Goal: Task Accomplishment & Management: Use online tool/utility

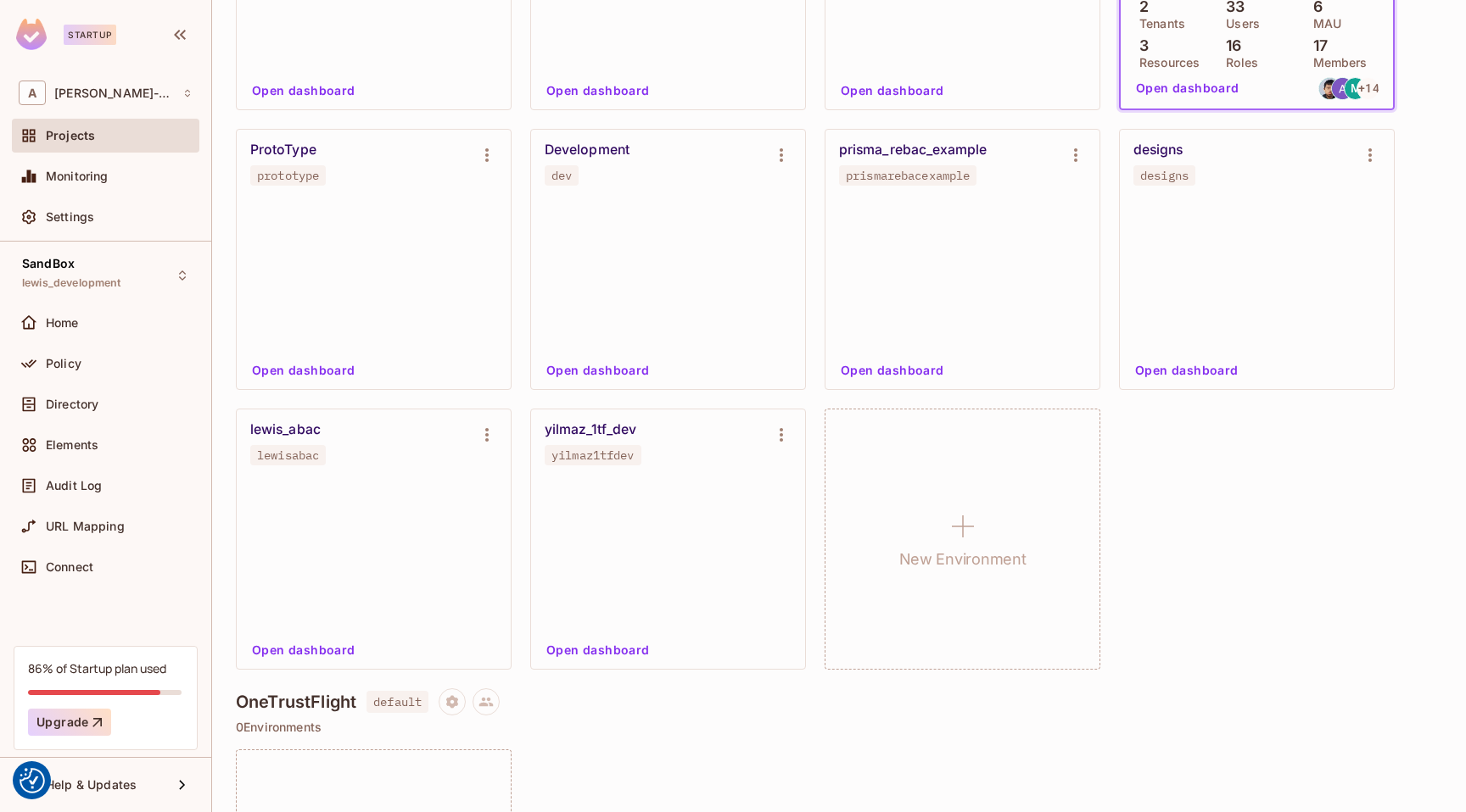
scroll to position [728, 0]
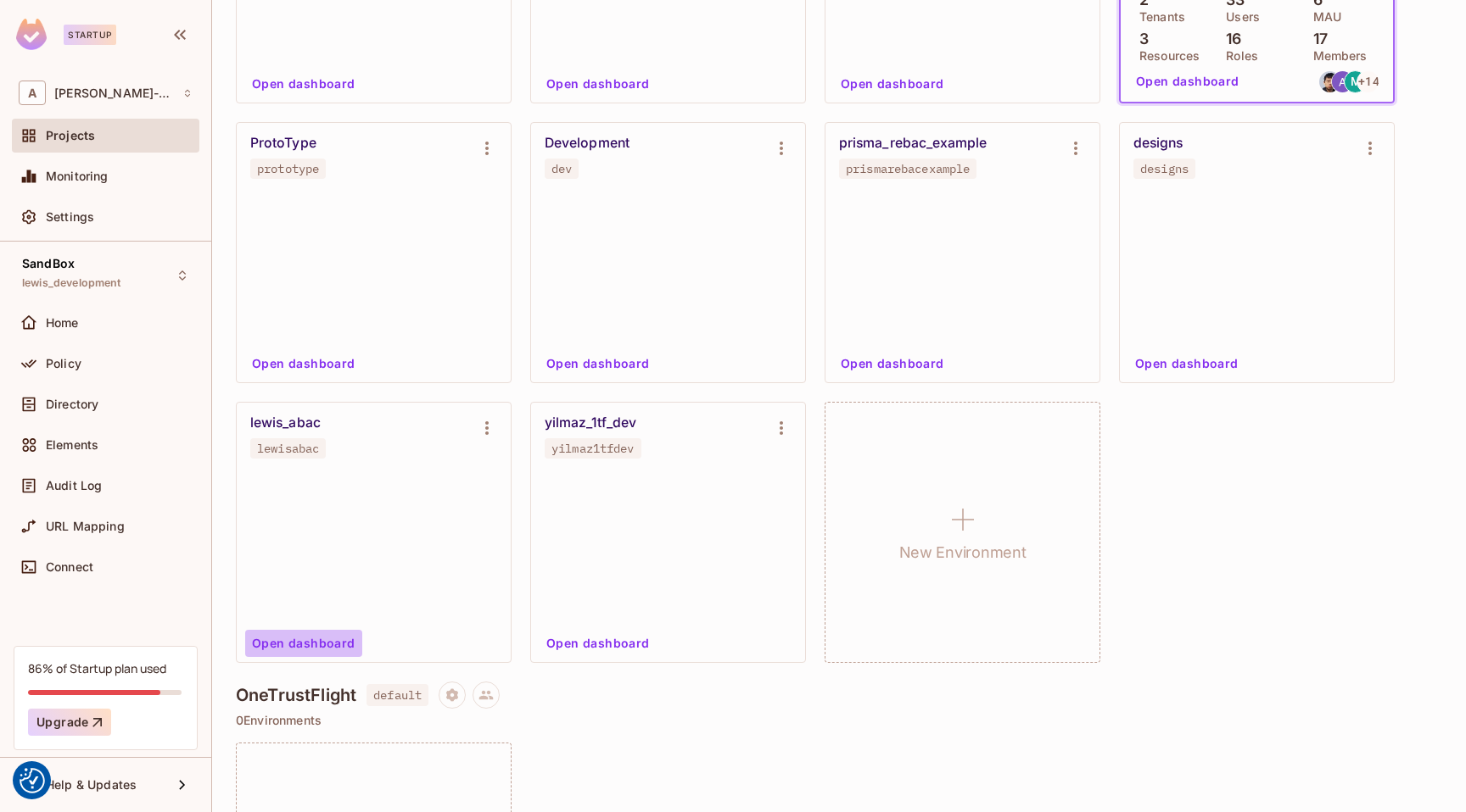
click at [308, 640] on button "Open dashboard" at bounding box center [303, 642] width 117 height 27
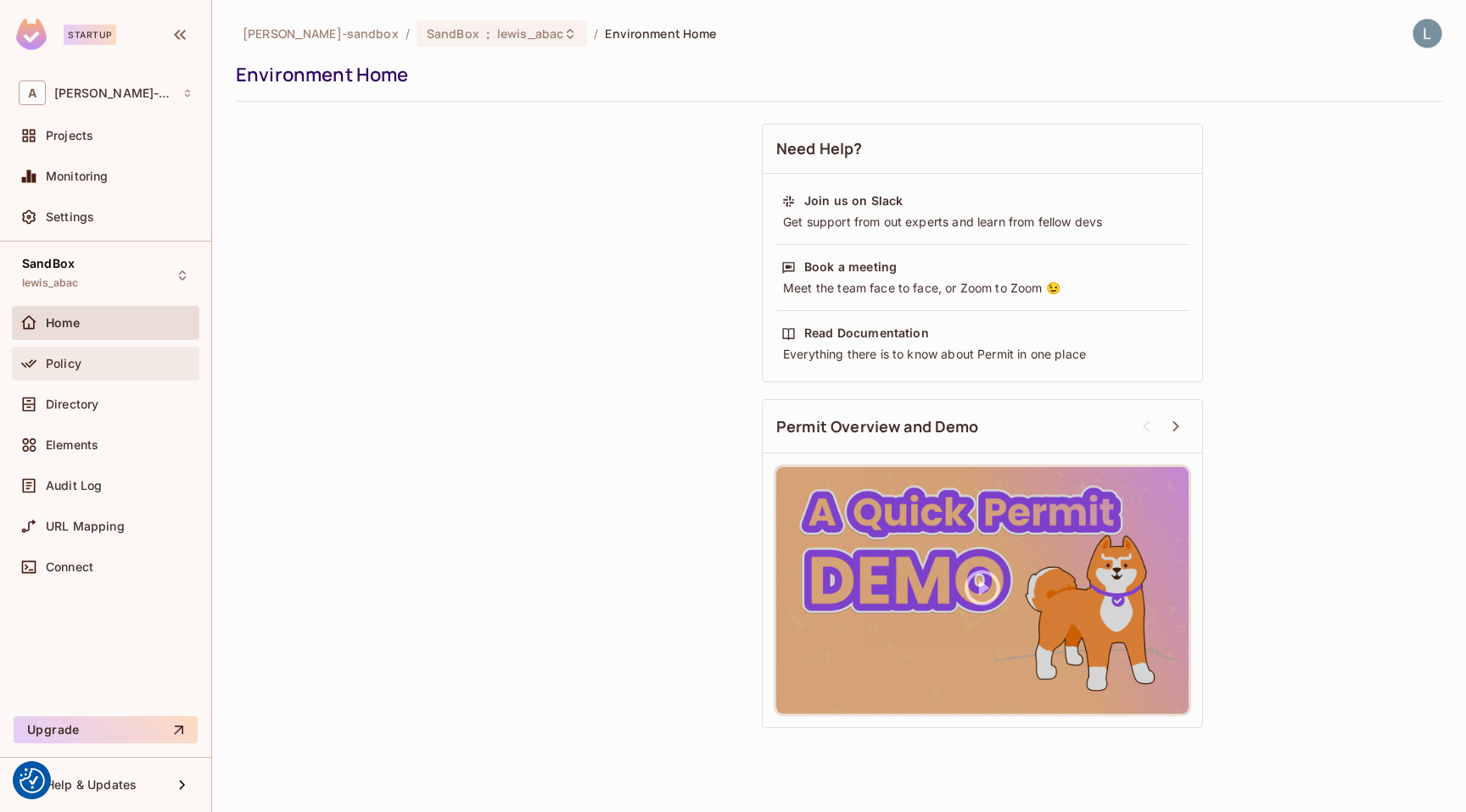
click at [120, 363] on div "Policy" at bounding box center [119, 363] width 147 height 14
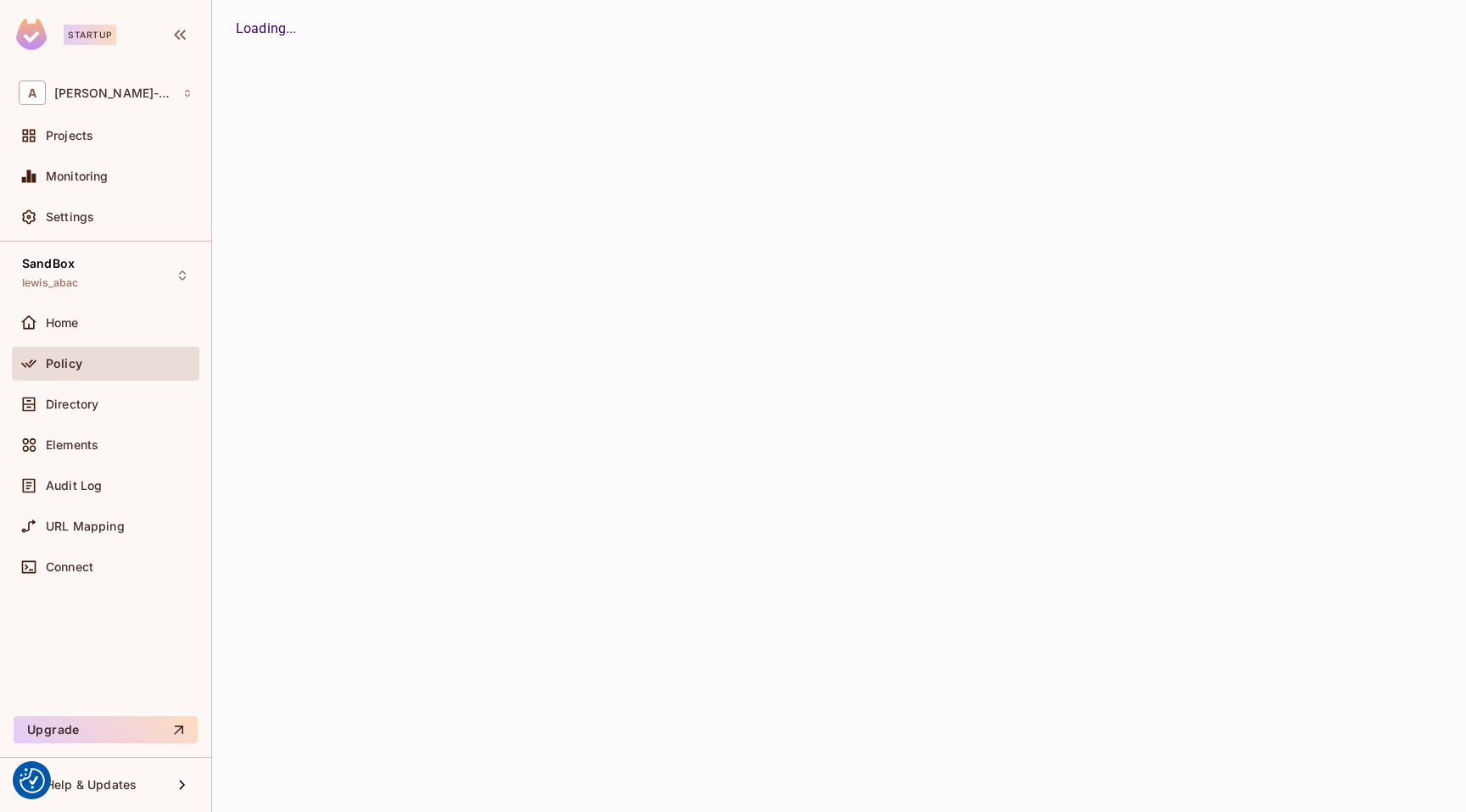
click at [1177, 241] on div "alex-trustflight-sandbox / SandBox : lewis_abac / Environment Home Environment …" at bounding box center [839, 406] width 1254 height 812
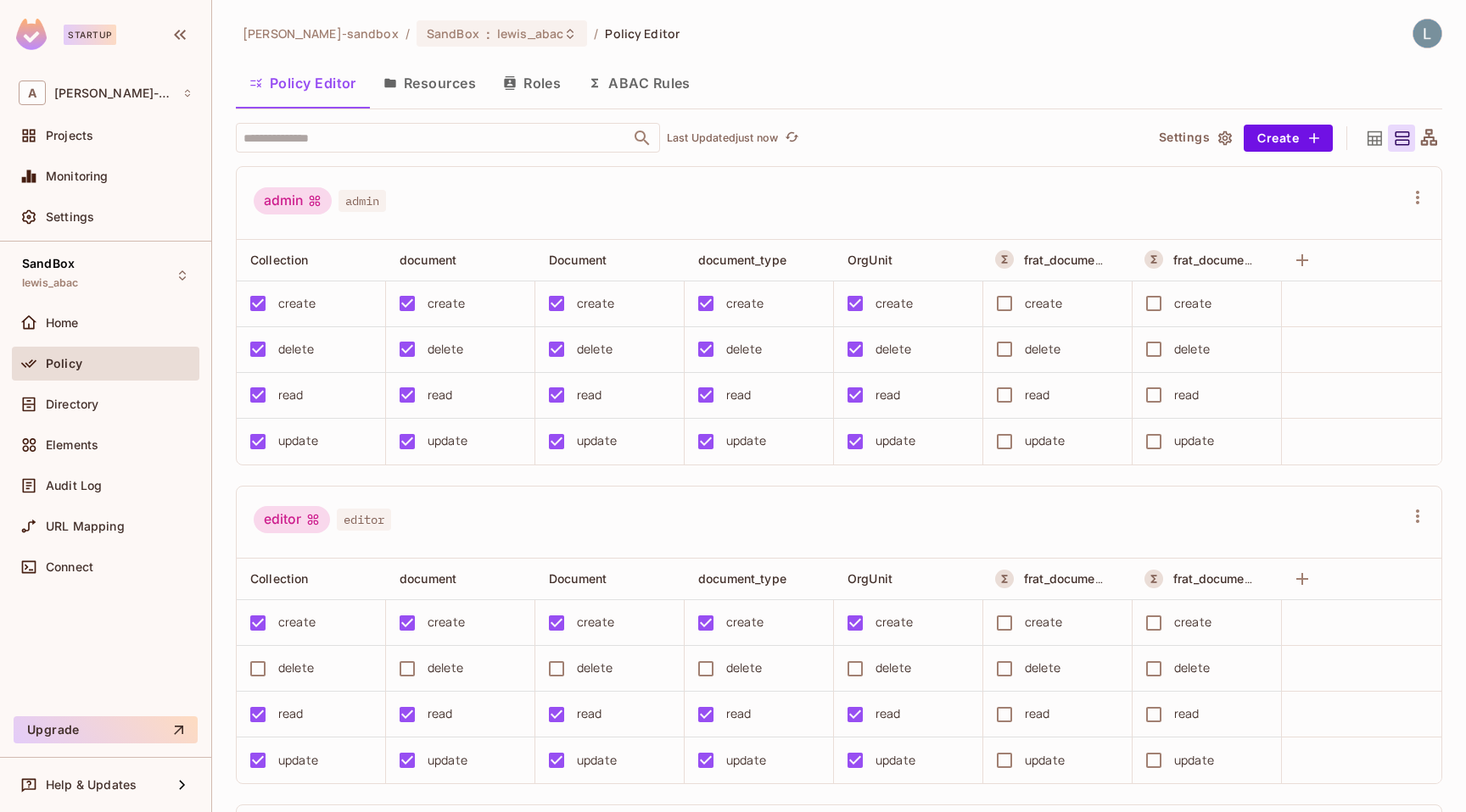
click at [683, 76] on button "ABAC Rules" at bounding box center [639, 83] width 130 height 42
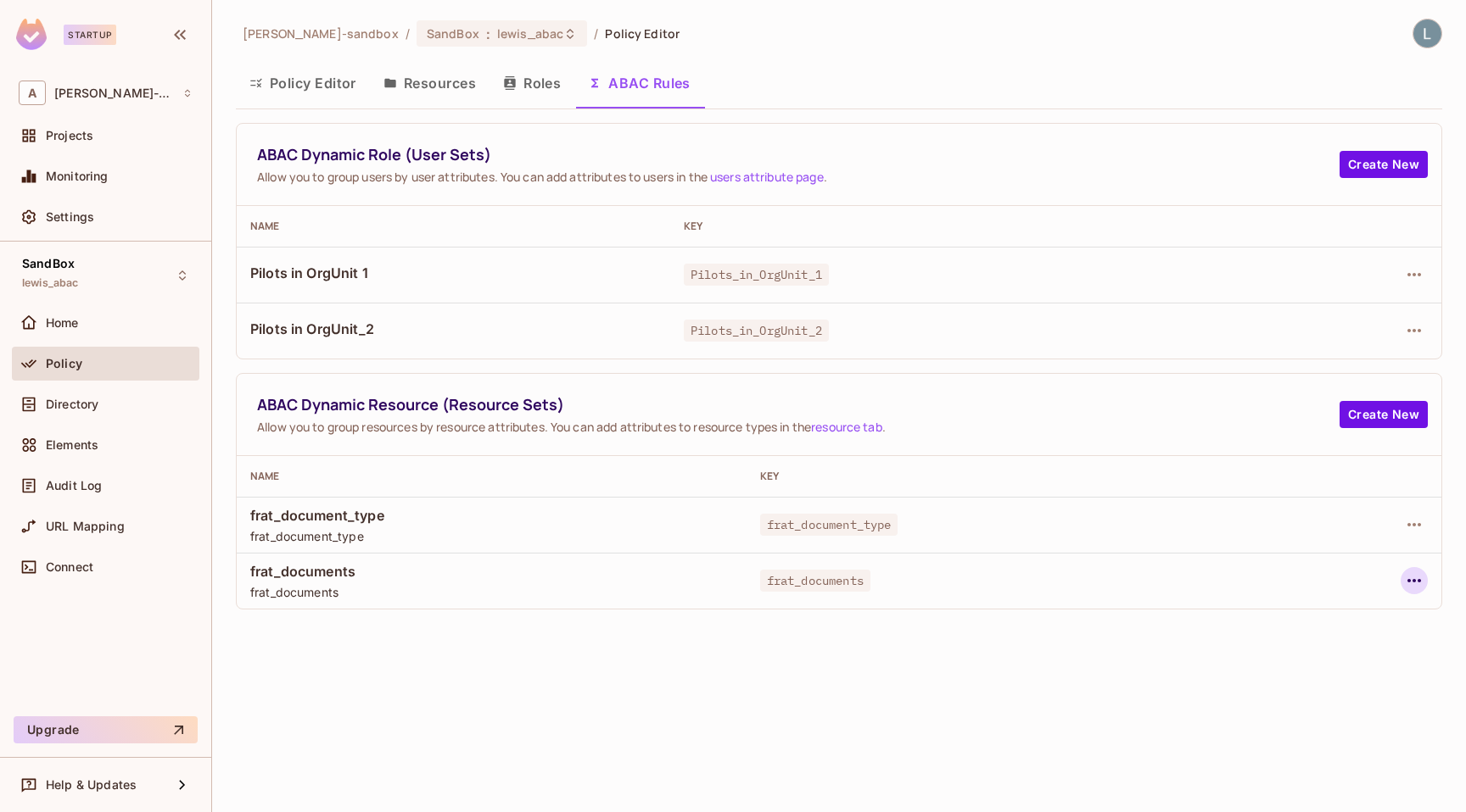
click at [1404, 580] on icon "button" at bounding box center [1413, 581] width 20 height 20
click at [1284, 656] on span "Edit Dynamic Resource (Resource Set)" at bounding box center [1268, 647] width 231 height 27
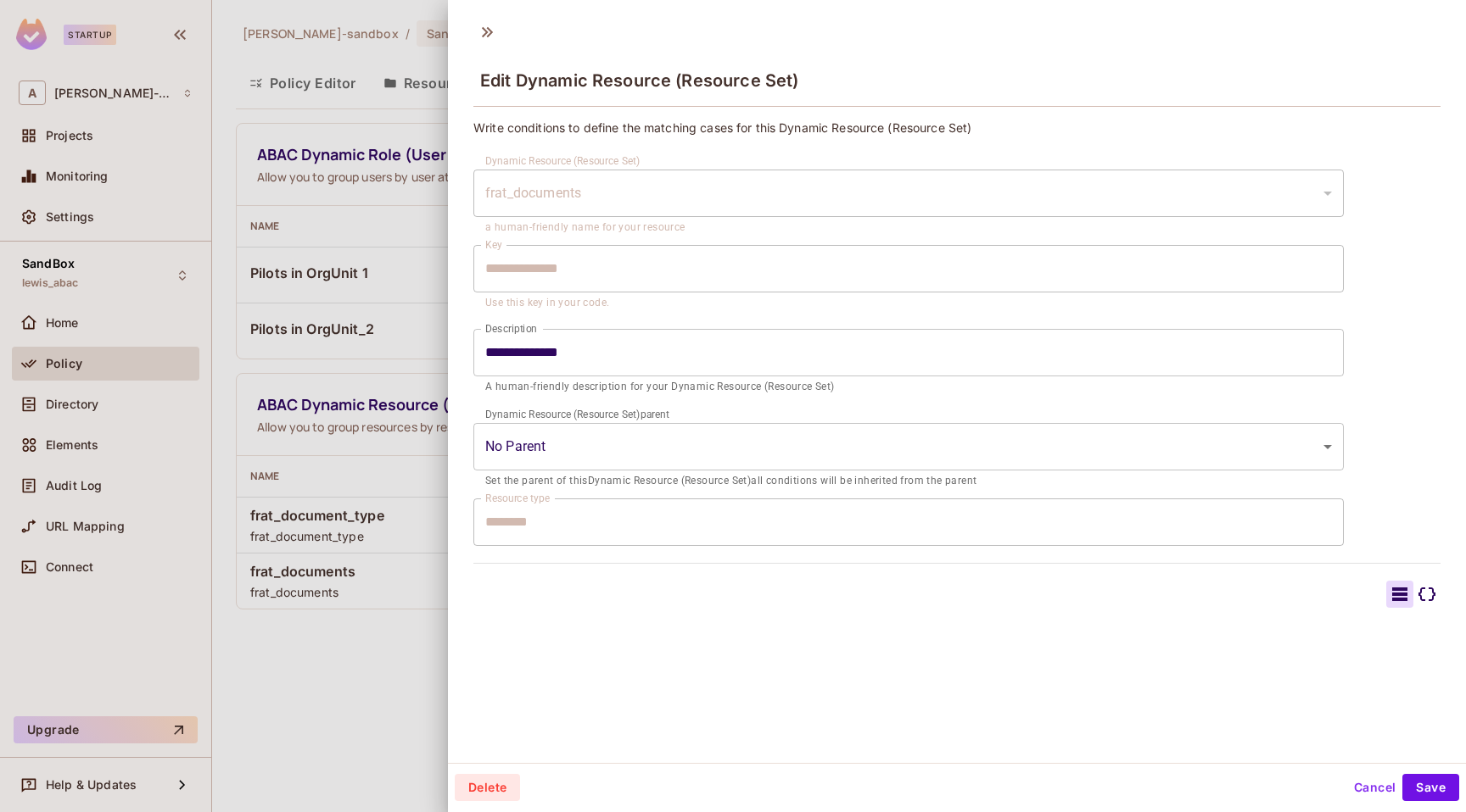
scroll to position [3, 0]
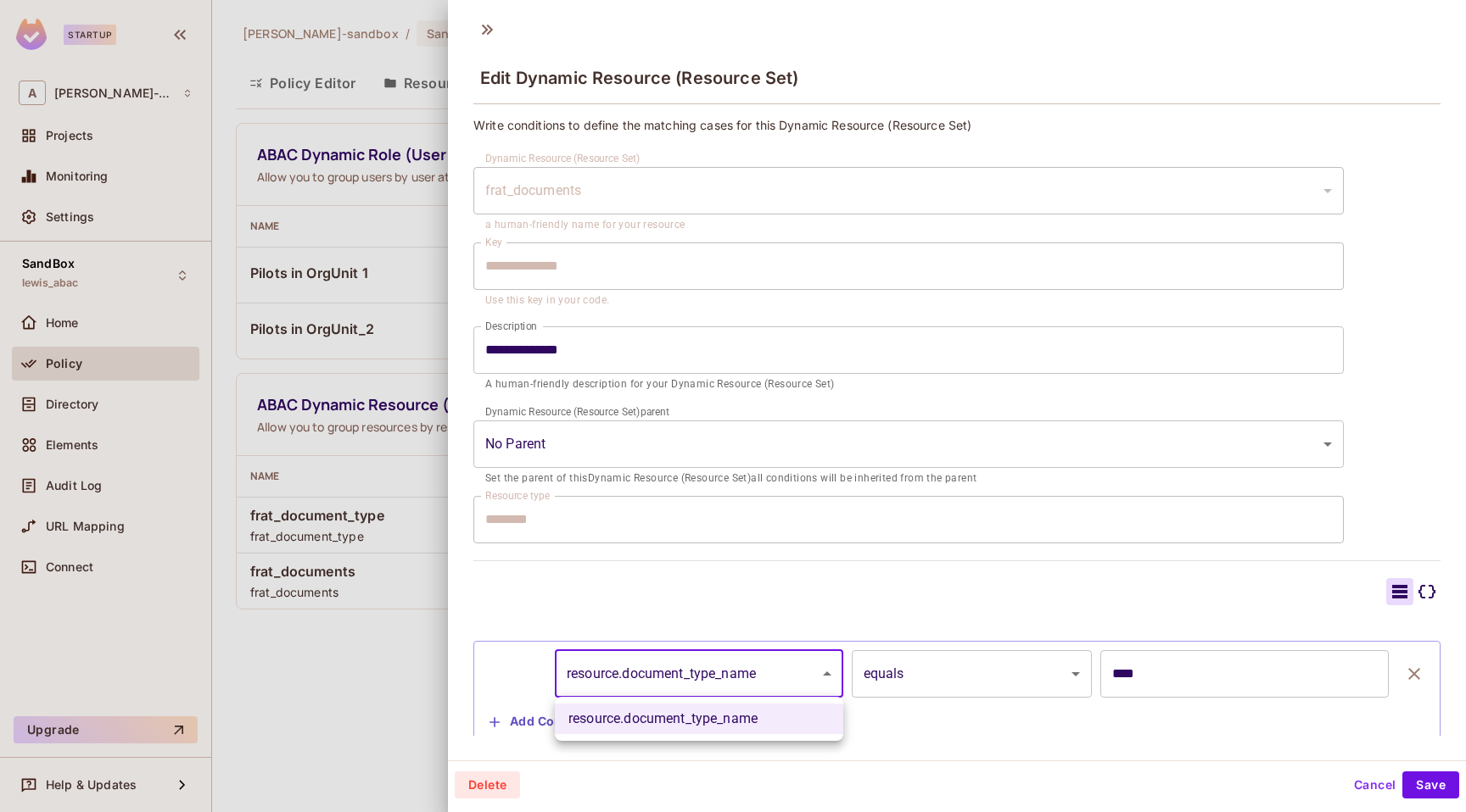
click at [811, 690] on body "**********" at bounding box center [733, 406] width 1466 height 812
click at [817, 680] on div at bounding box center [733, 406] width 1466 height 812
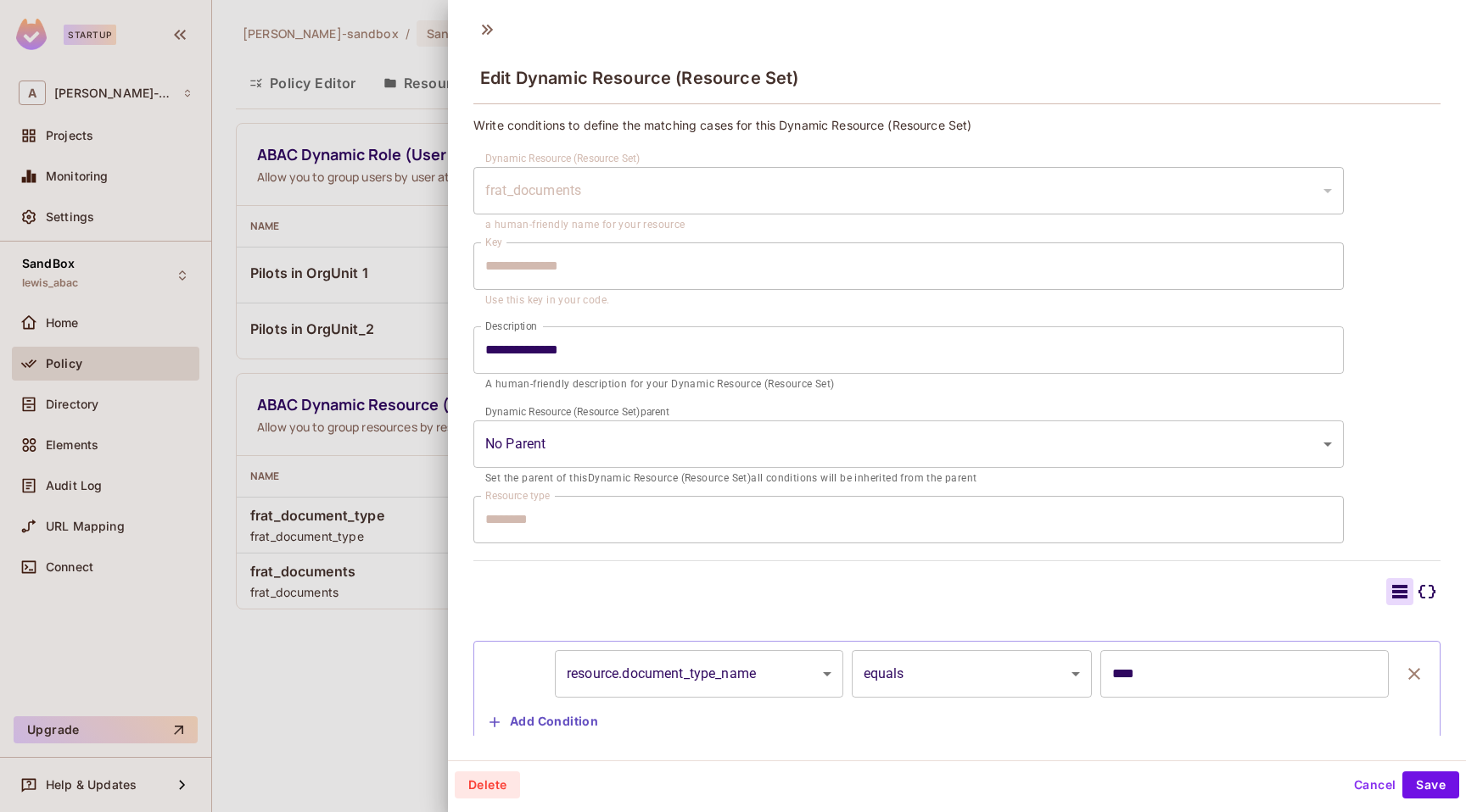
click at [353, 685] on div at bounding box center [733, 406] width 1466 height 812
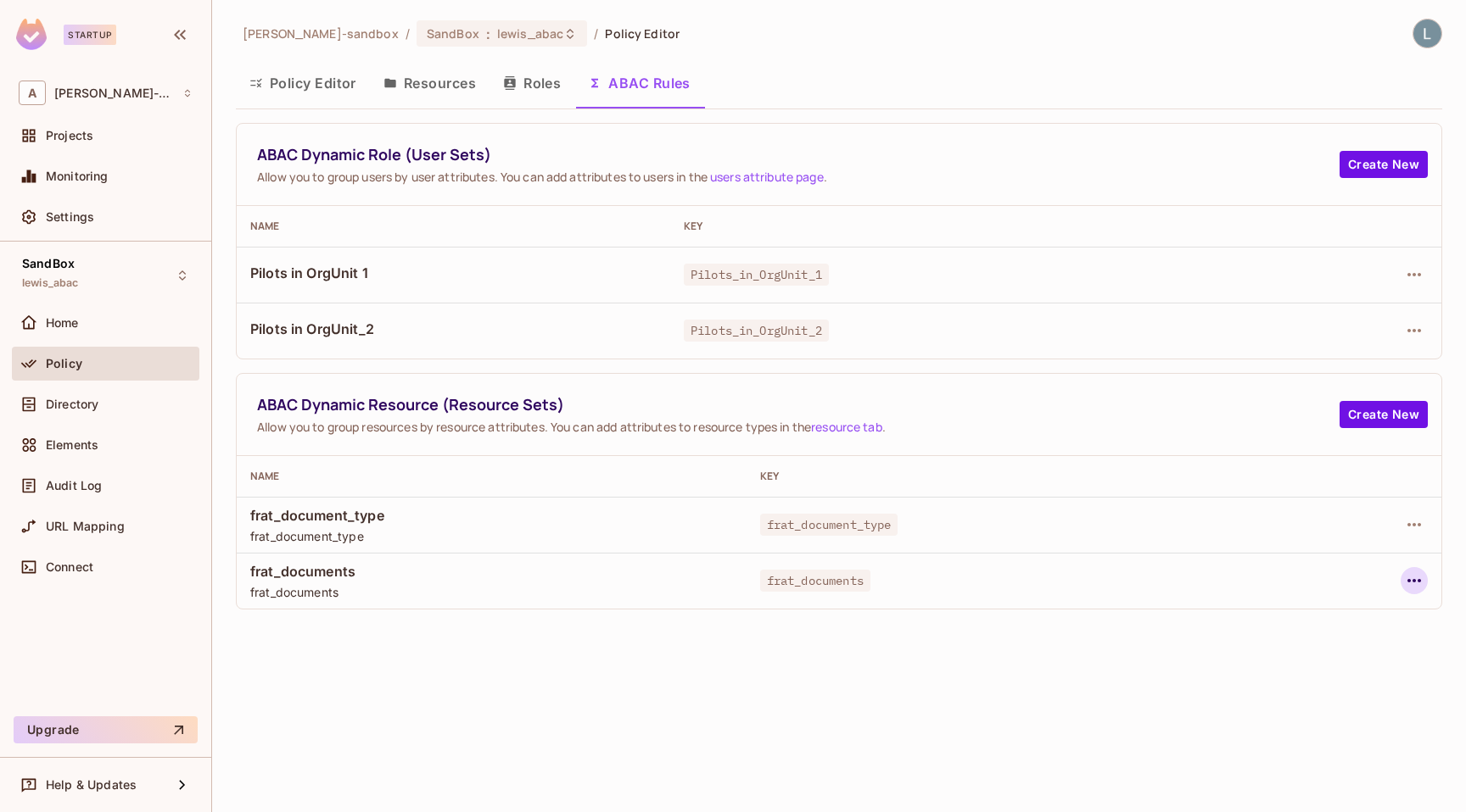
click at [1413, 577] on icon "button" at bounding box center [1413, 581] width 20 height 20
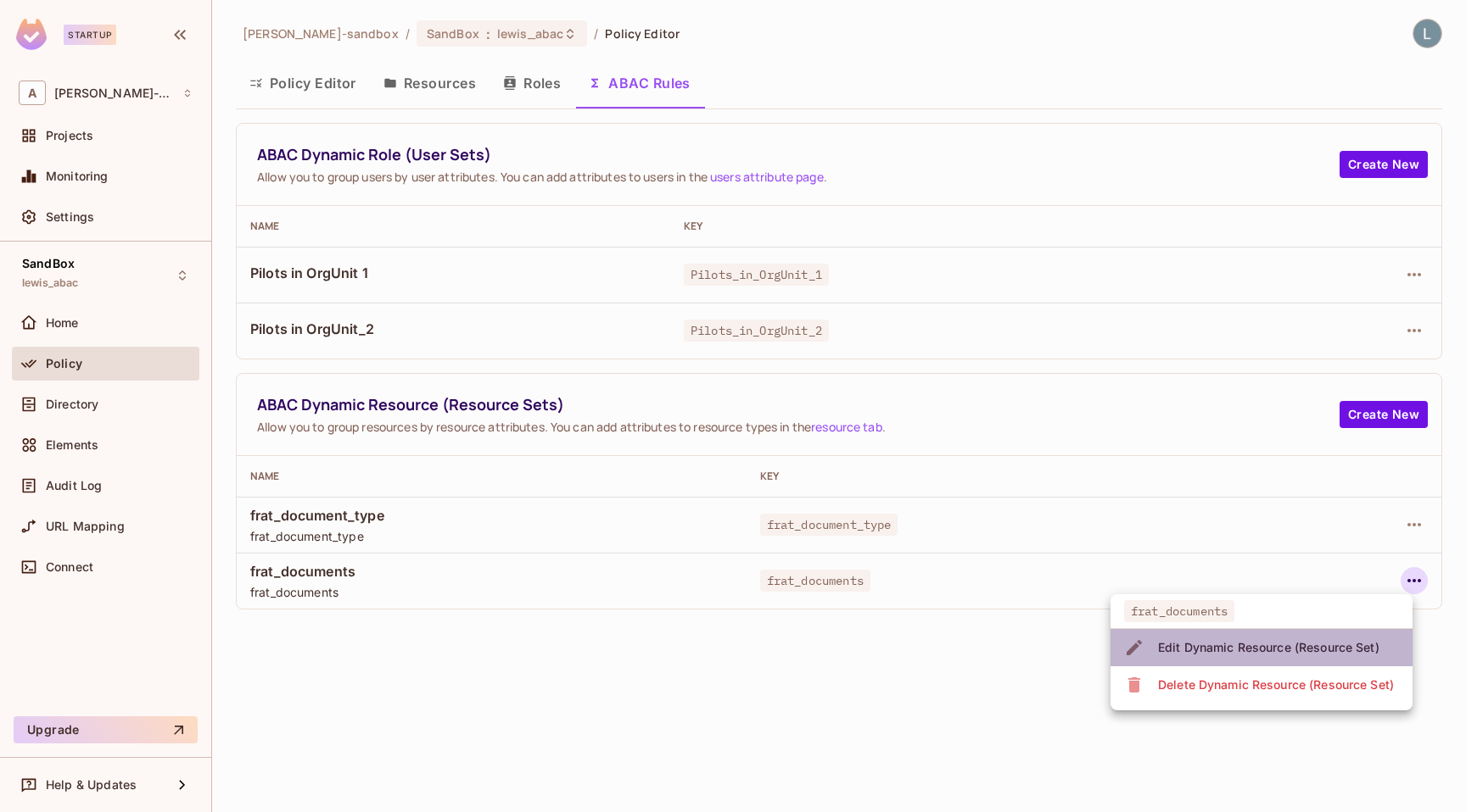
click at [1257, 648] on div "Edit Dynamic Resource (Resource Set)" at bounding box center [1269, 648] width 221 height 17
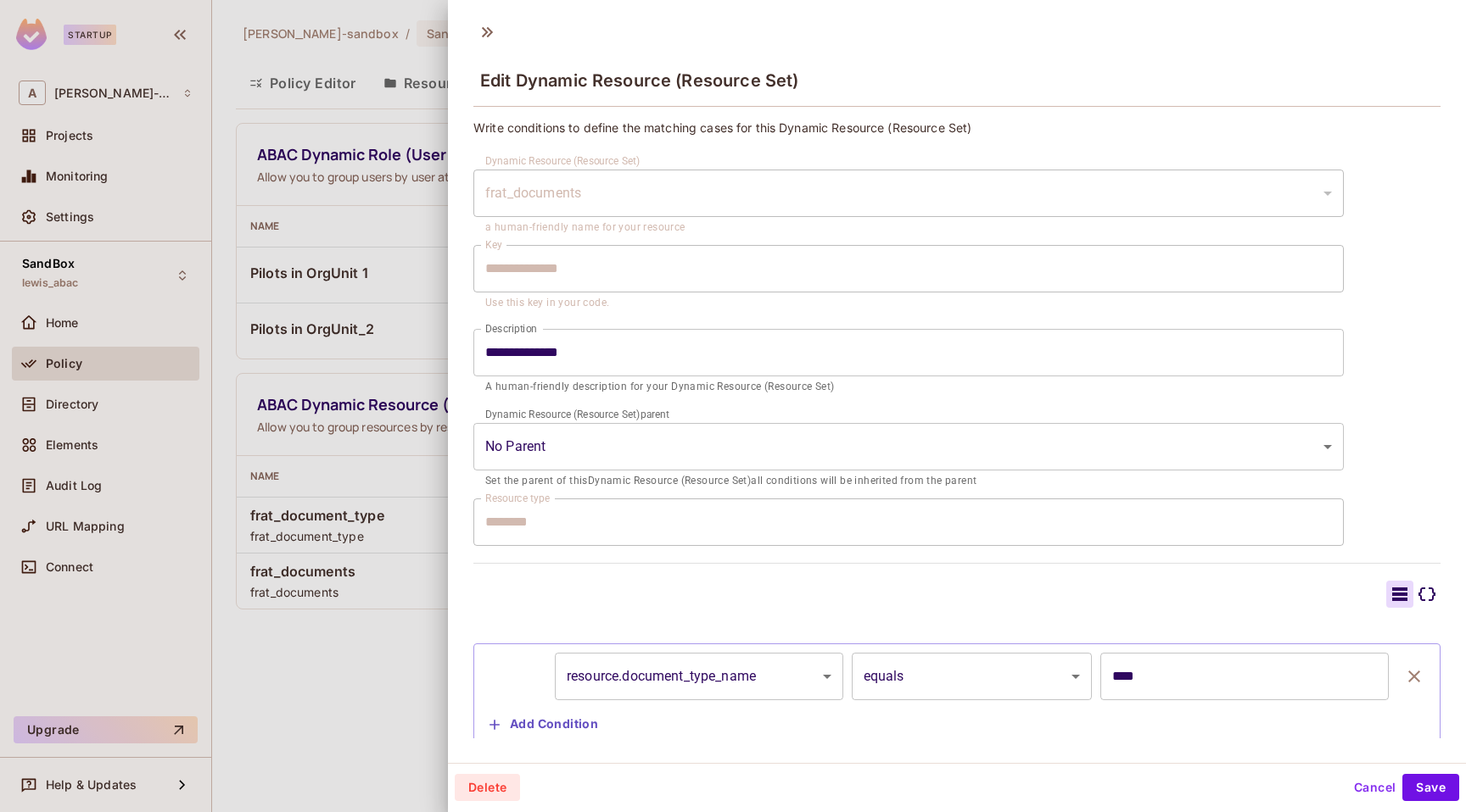
scroll to position [44, 0]
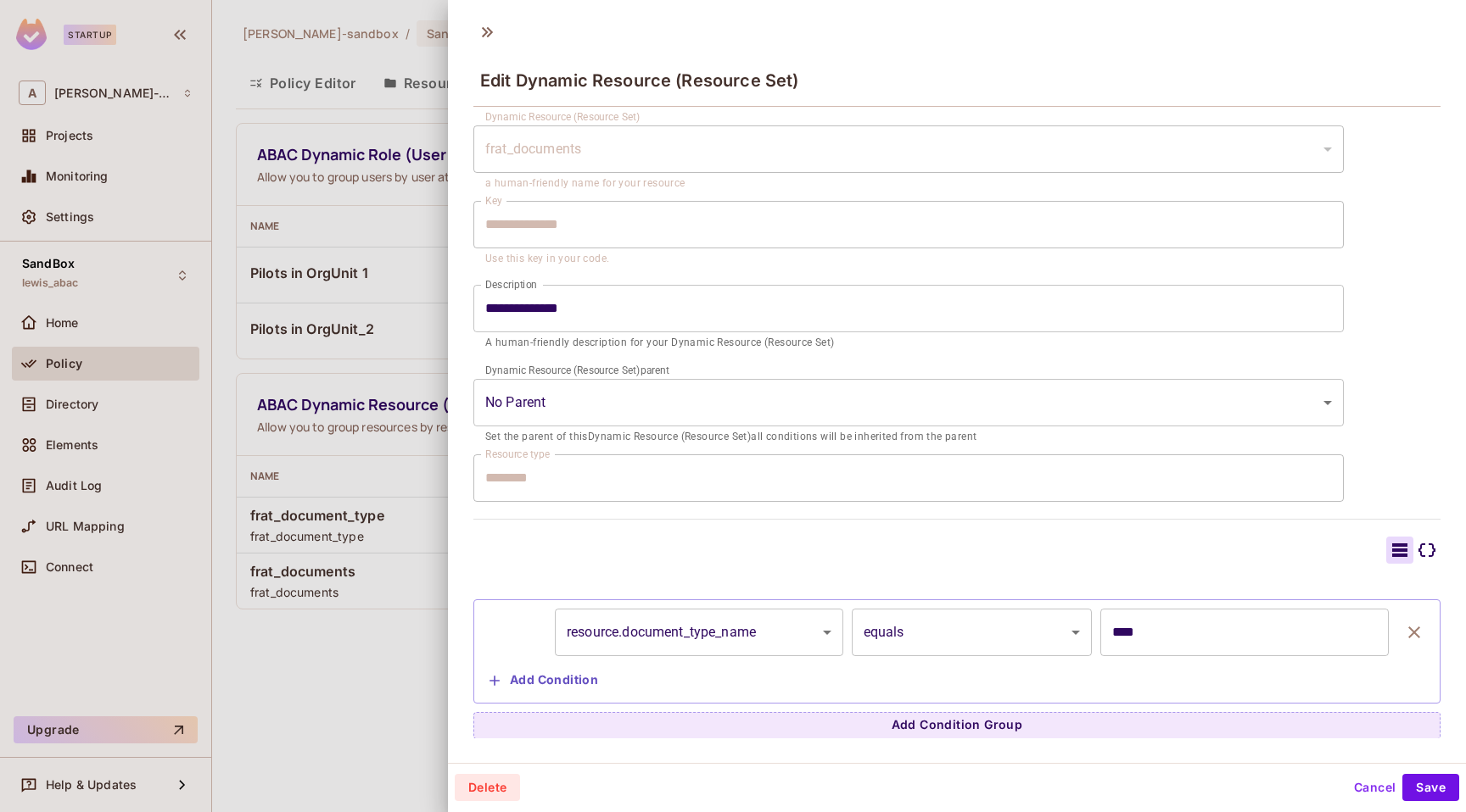
click at [379, 641] on div at bounding box center [733, 406] width 1466 height 812
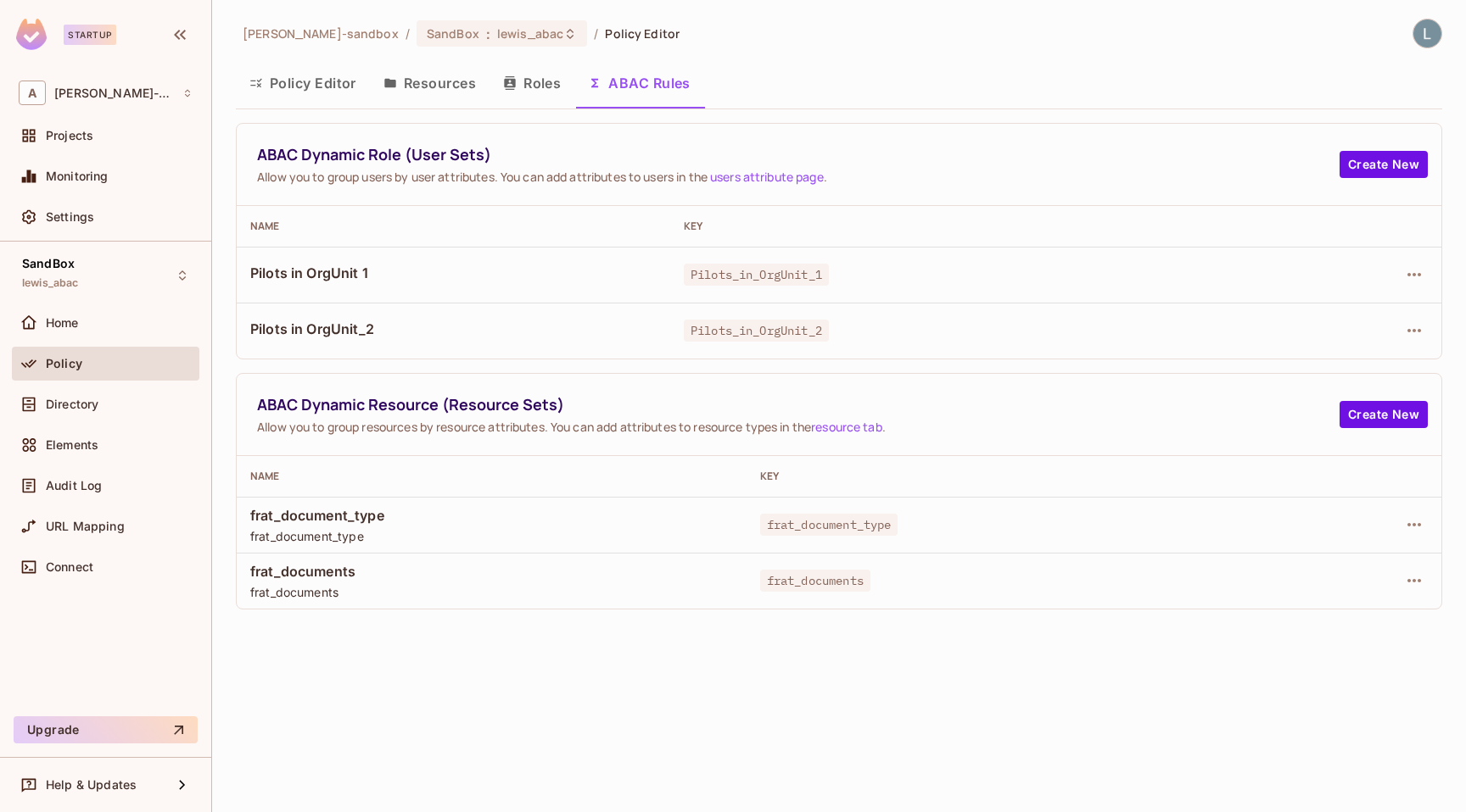
click at [453, 86] on button "Resources" at bounding box center [430, 83] width 120 height 42
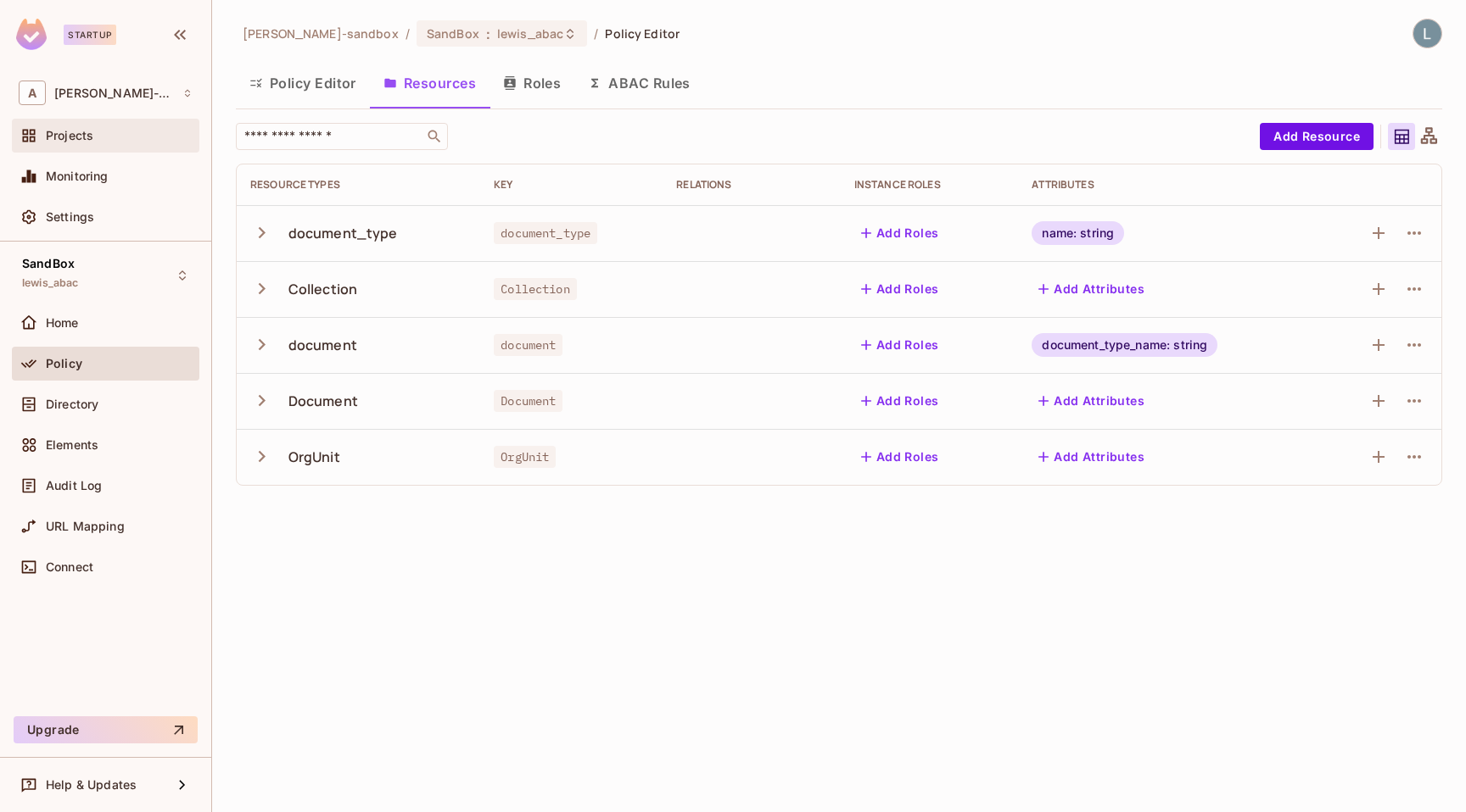
click at [129, 150] on div "Projects" at bounding box center [105, 135] width 187 height 34
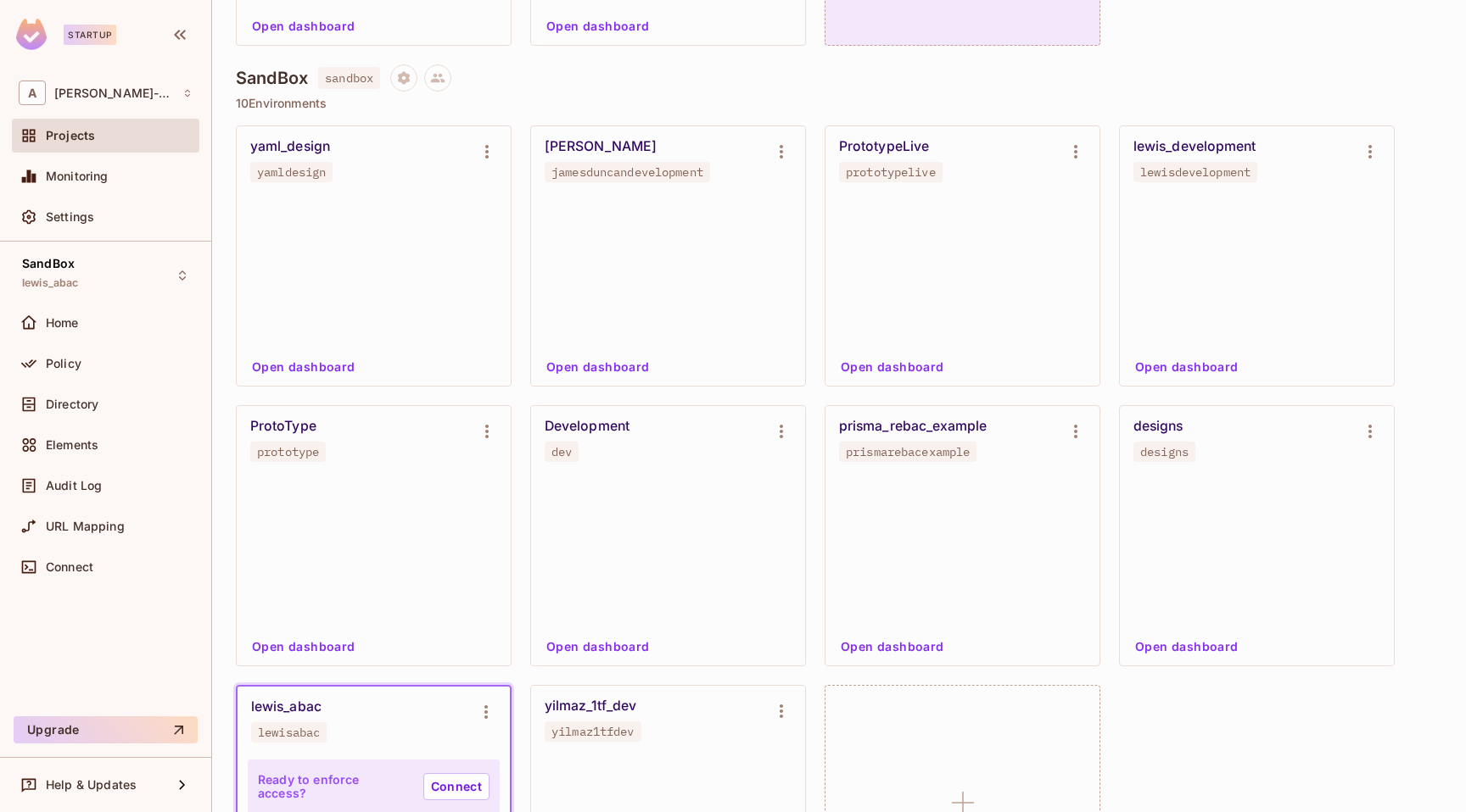
scroll to position [571, 0]
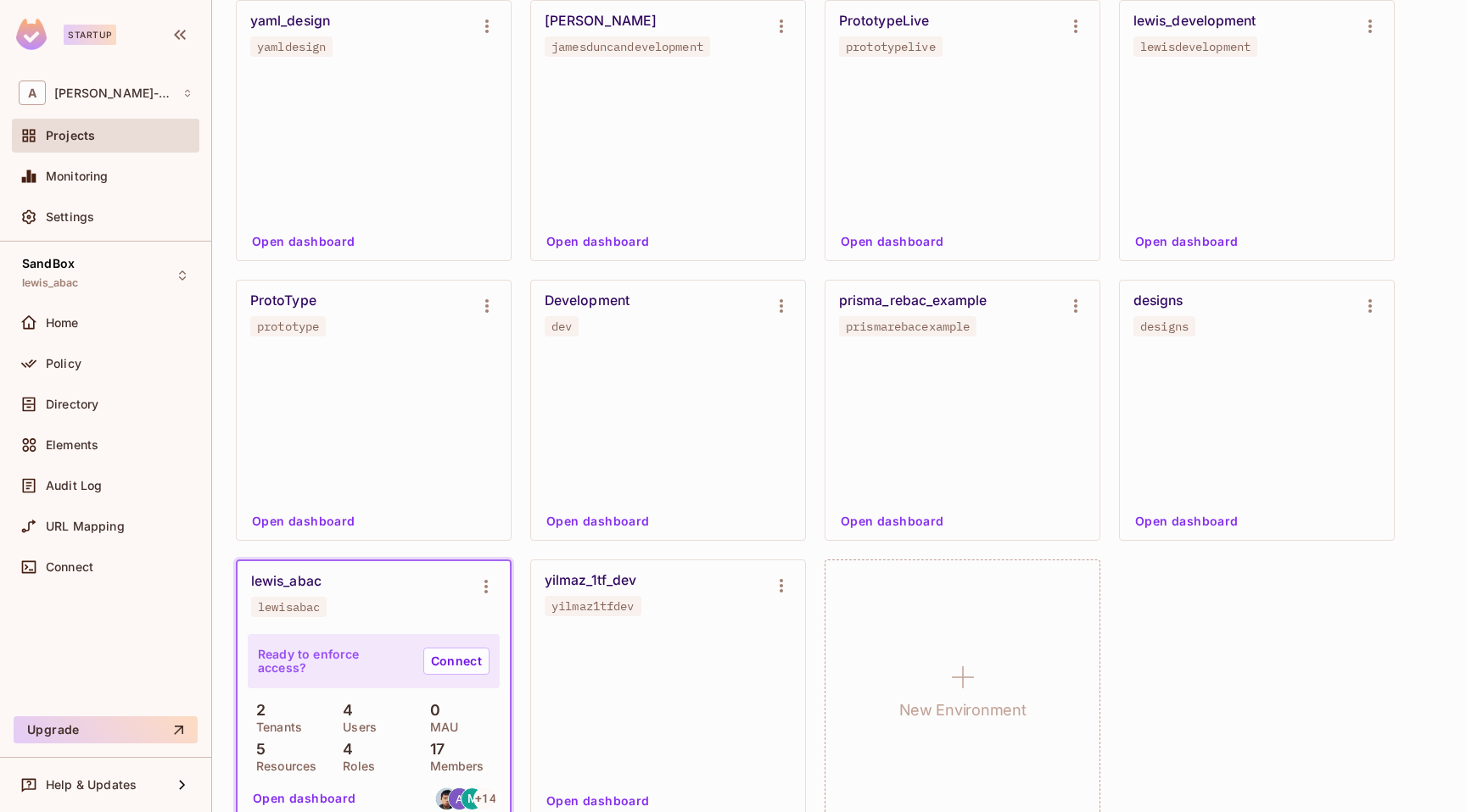
click at [1209, 239] on button "Open dashboard" at bounding box center [1186, 241] width 117 height 27
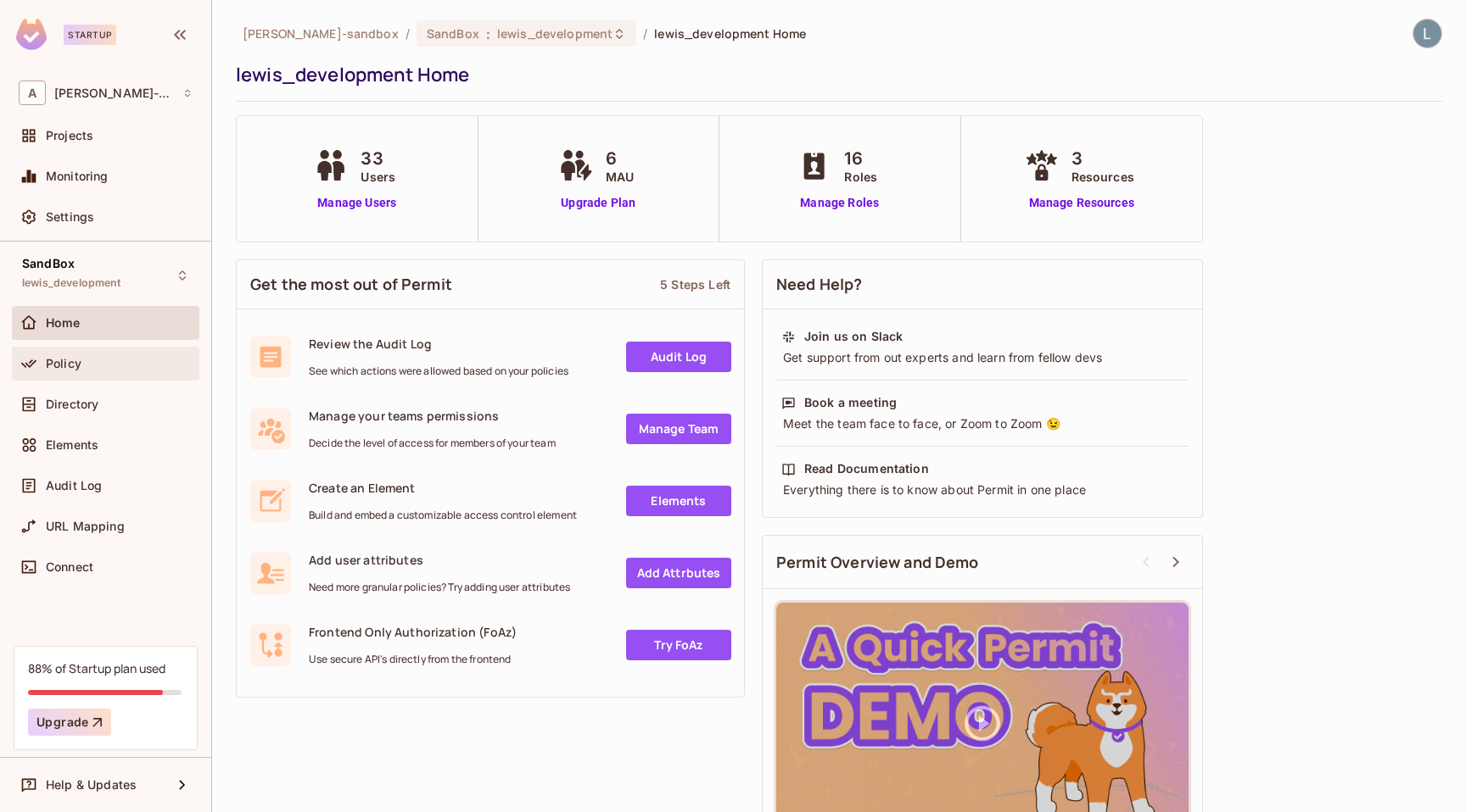
click at [86, 362] on div "Policy" at bounding box center [119, 363] width 147 height 14
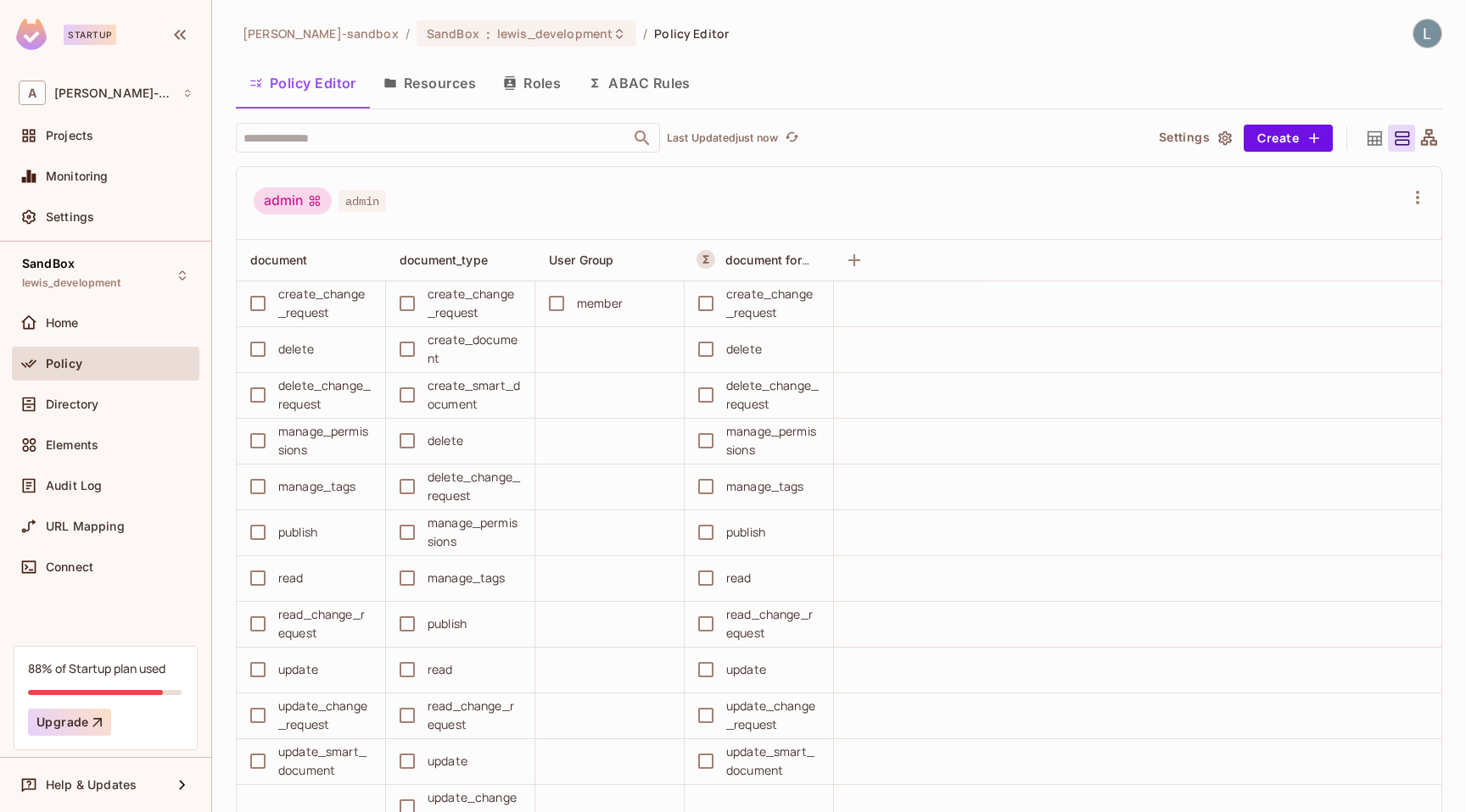
click at [651, 86] on button "ABAC Rules" at bounding box center [639, 83] width 130 height 42
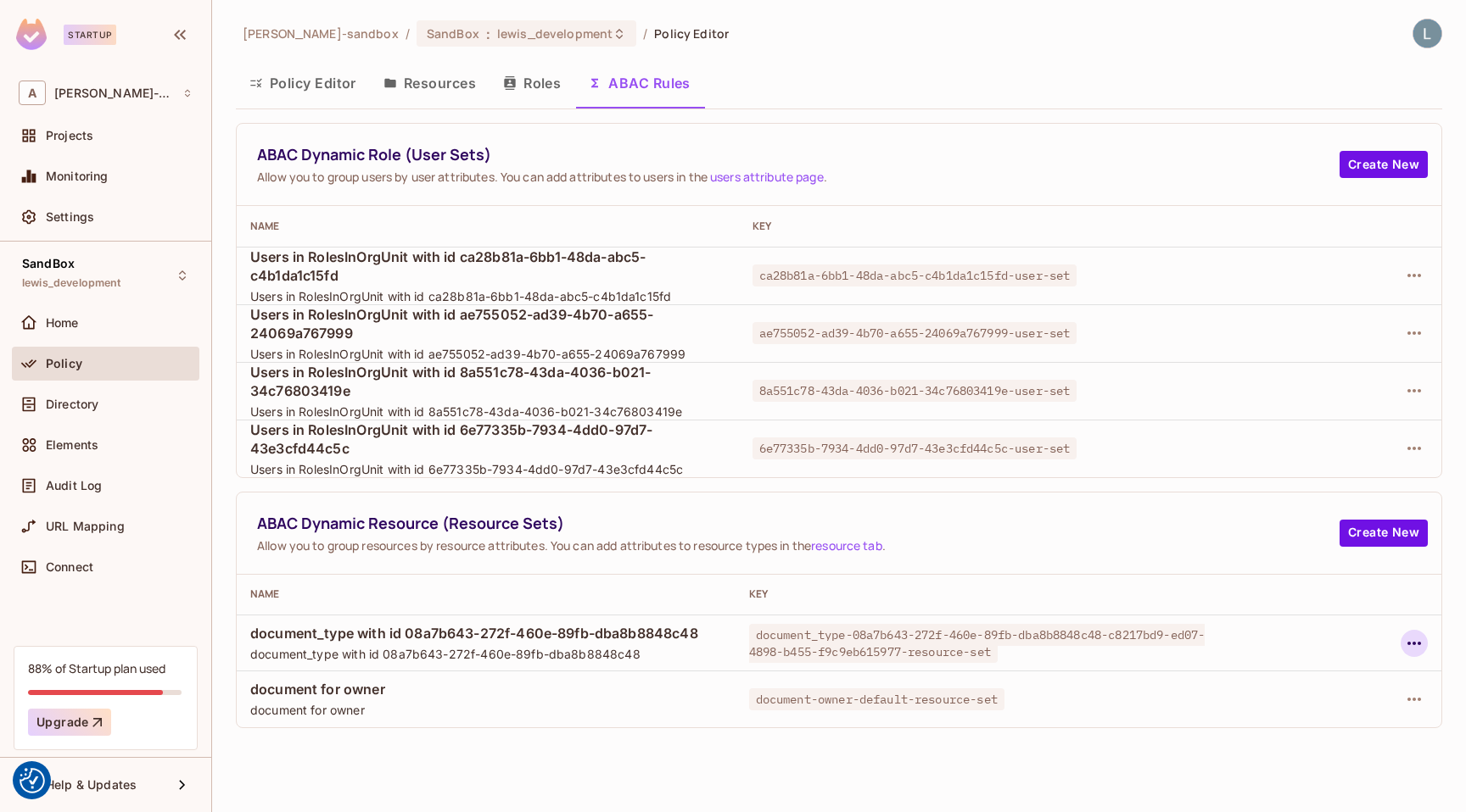
click at [1413, 641] on icon "button" at bounding box center [1413, 643] width 20 height 20
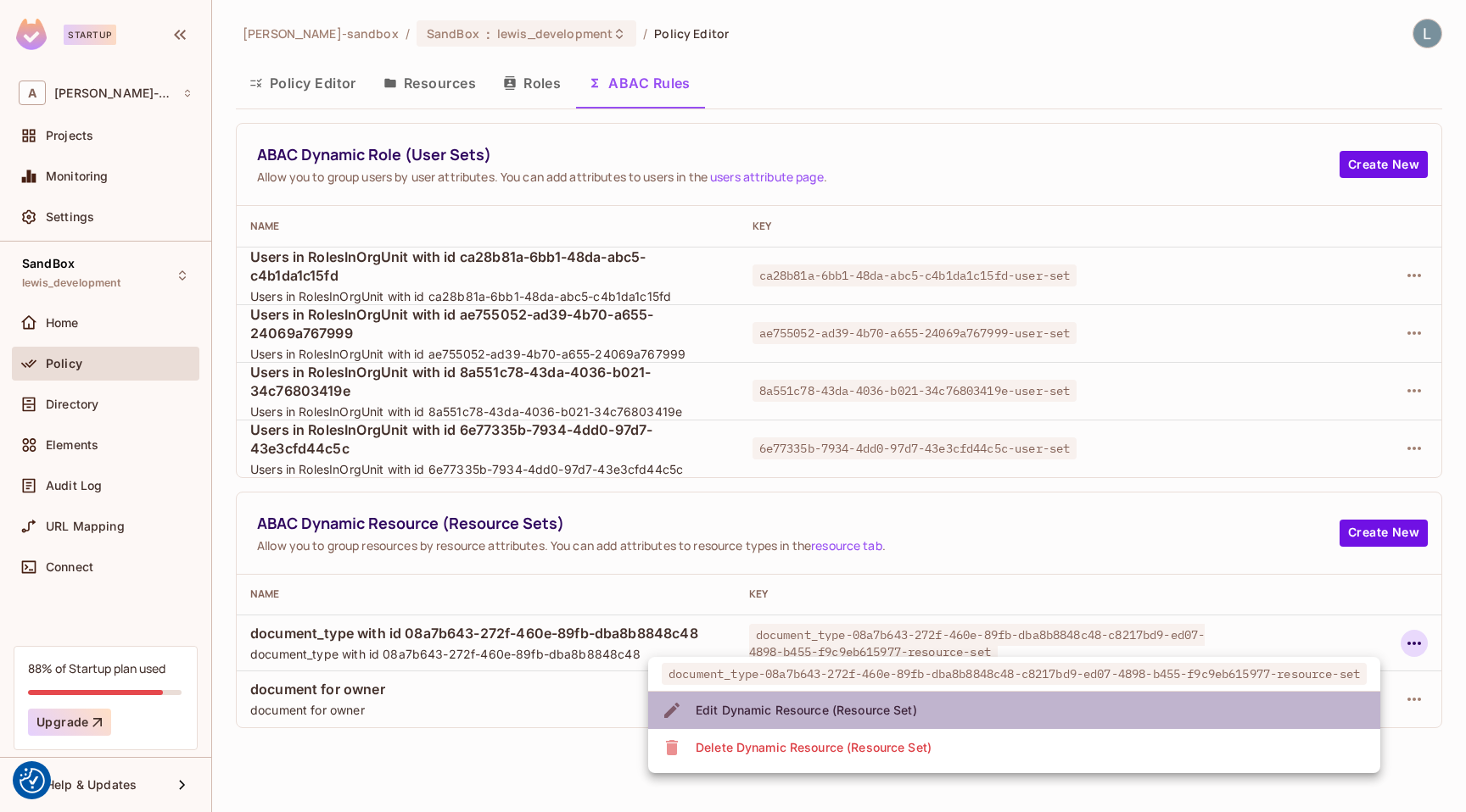
click at [1188, 700] on li "Edit Dynamic Resource (Resource Set)" at bounding box center [1014, 711] width 732 height 37
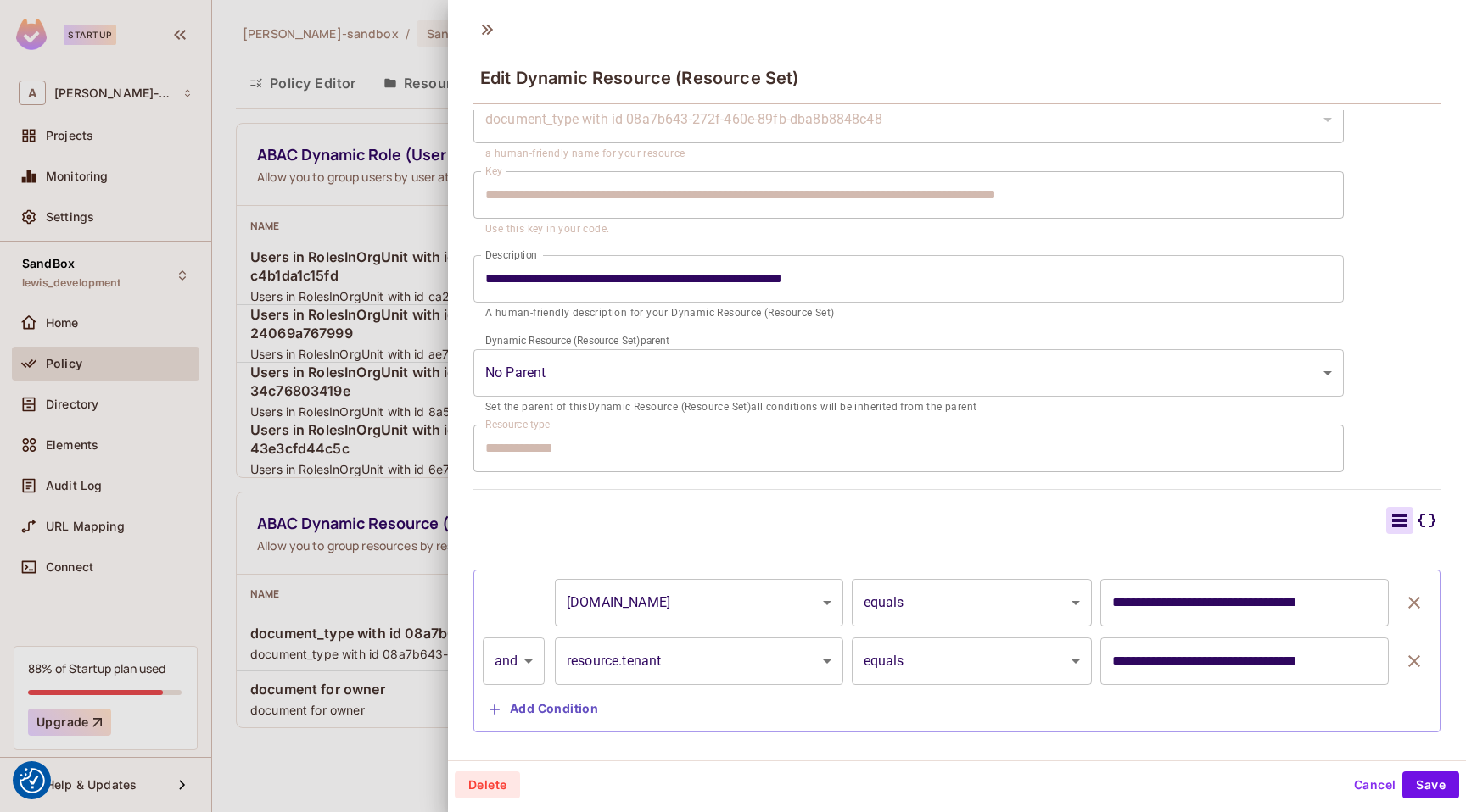
scroll to position [102, 0]
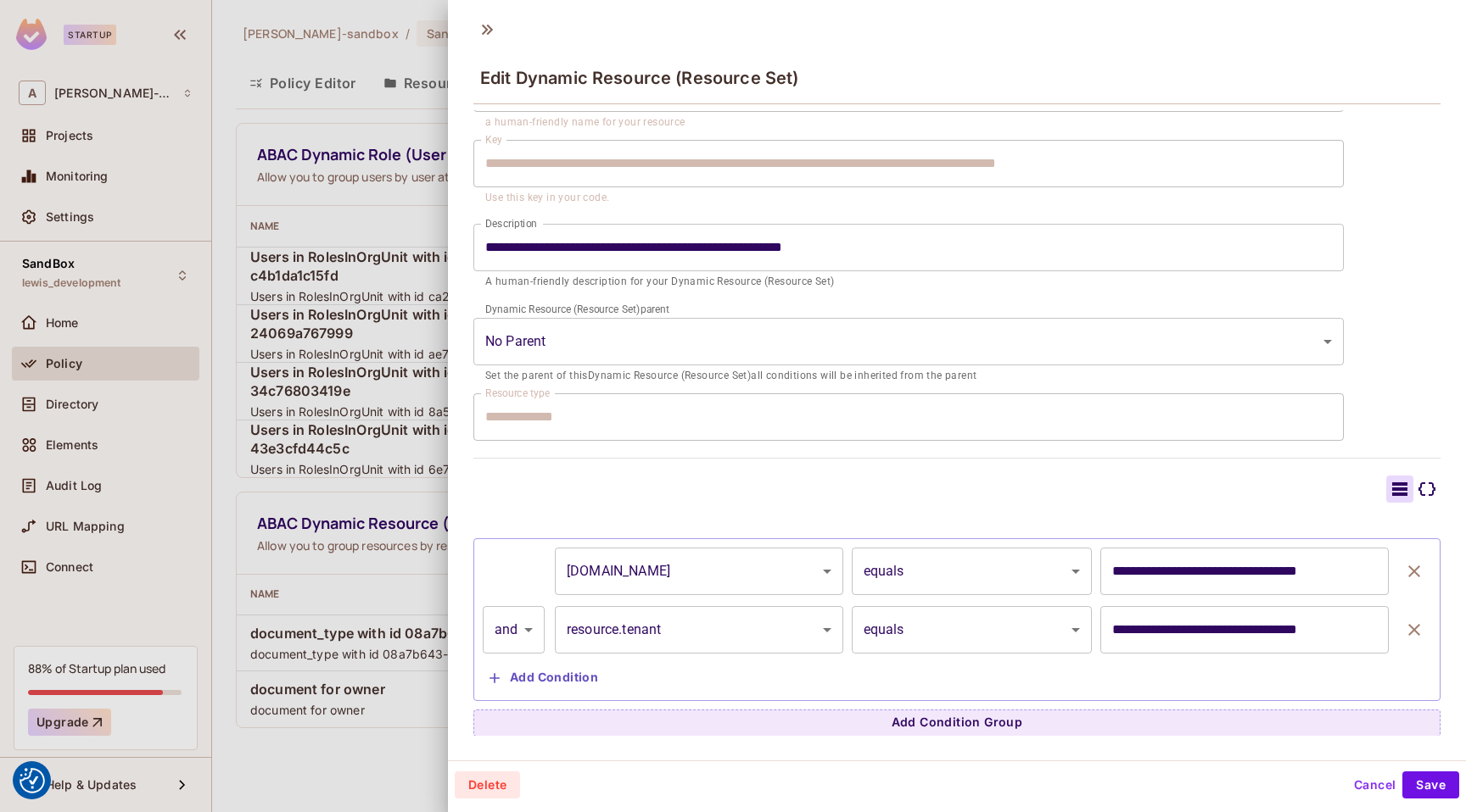
click at [381, 754] on div at bounding box center [733, 406] width 1466 height 812
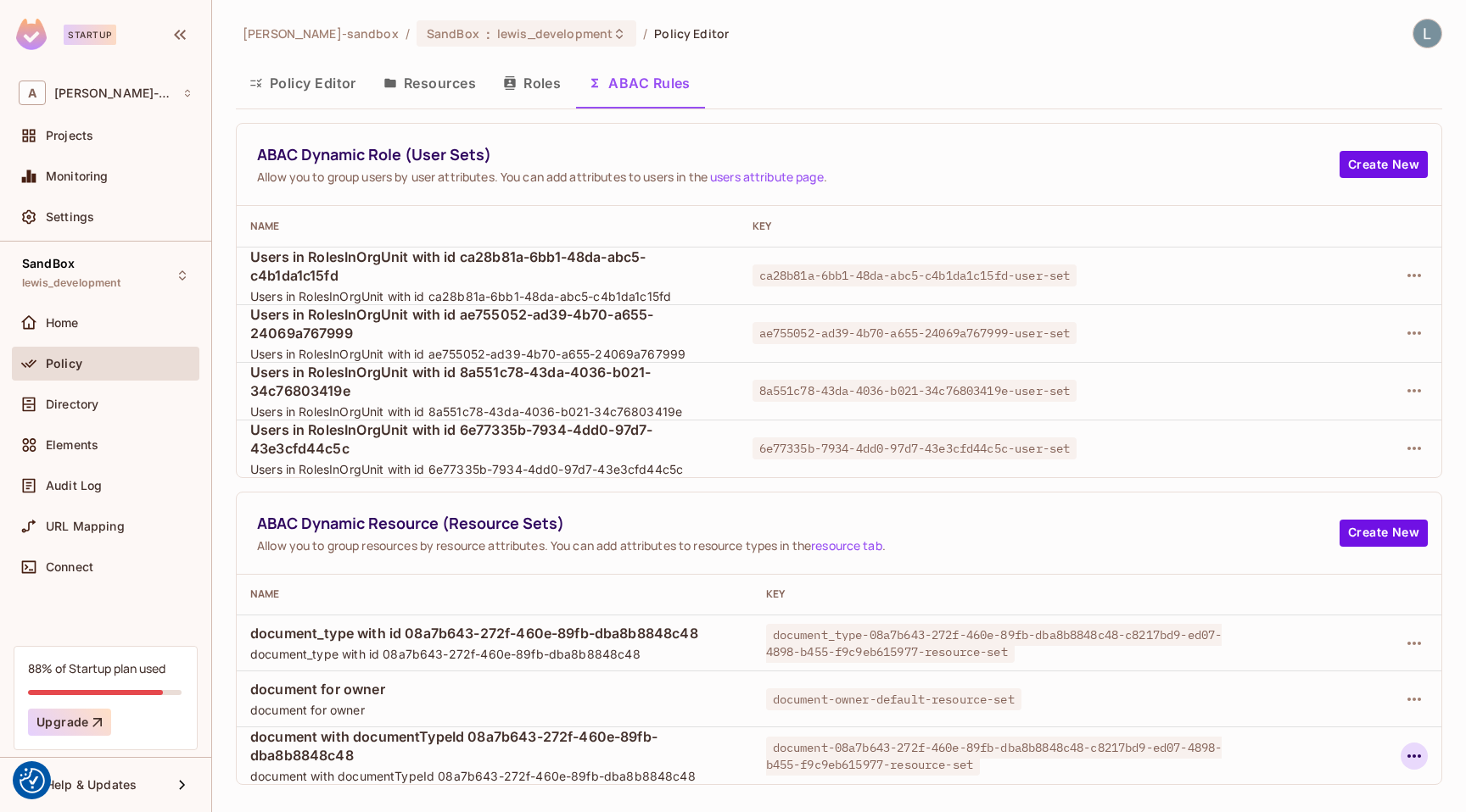
click at [1418, 759] on icon "button" at bounding box center [1413, 757] width 20 height 20
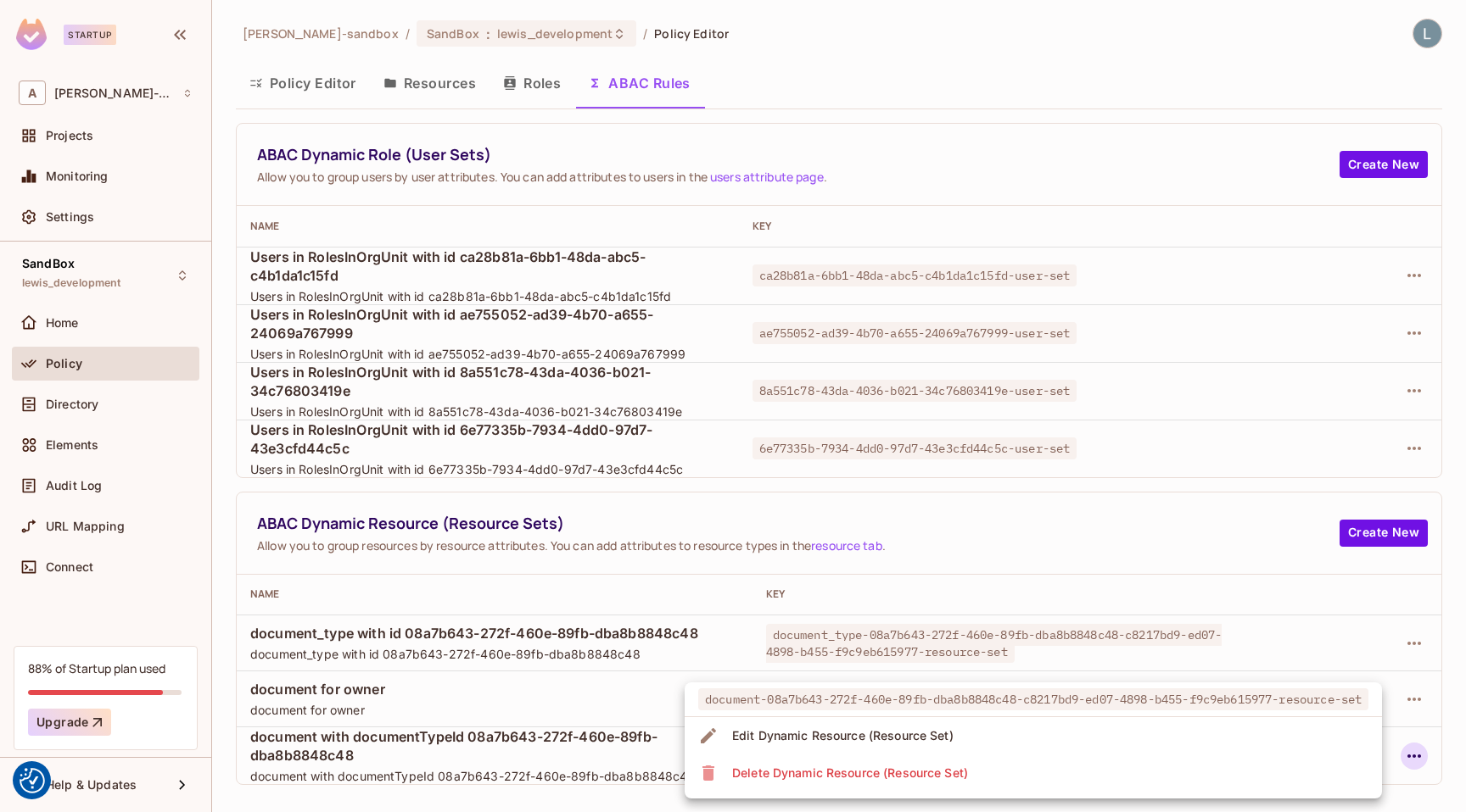
click at [1034, 734] on li "Edit Dynamic Resource (Resource Set)" at bounding box center [1033, 736] width 697 height 37
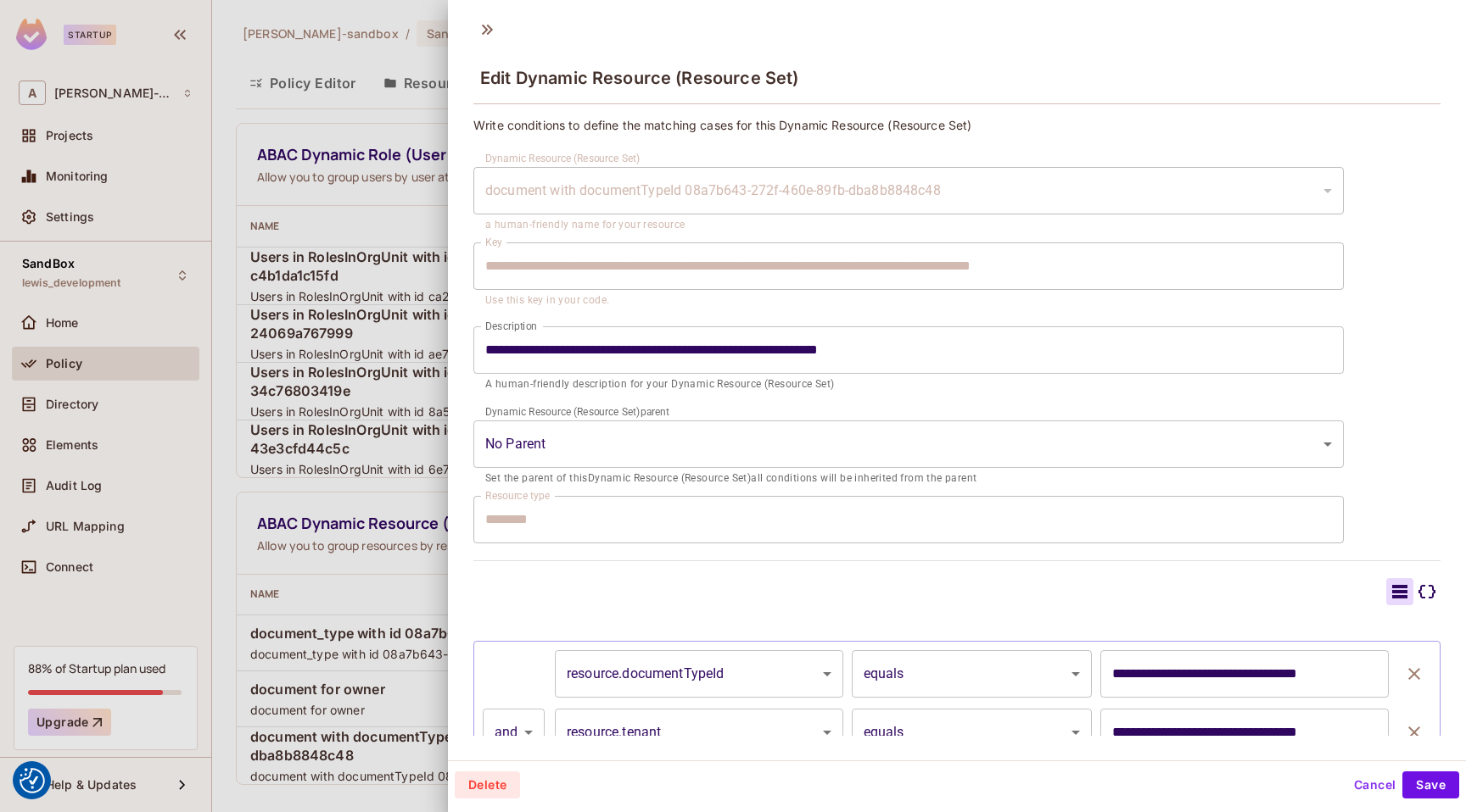
scroll to position [102, 0]
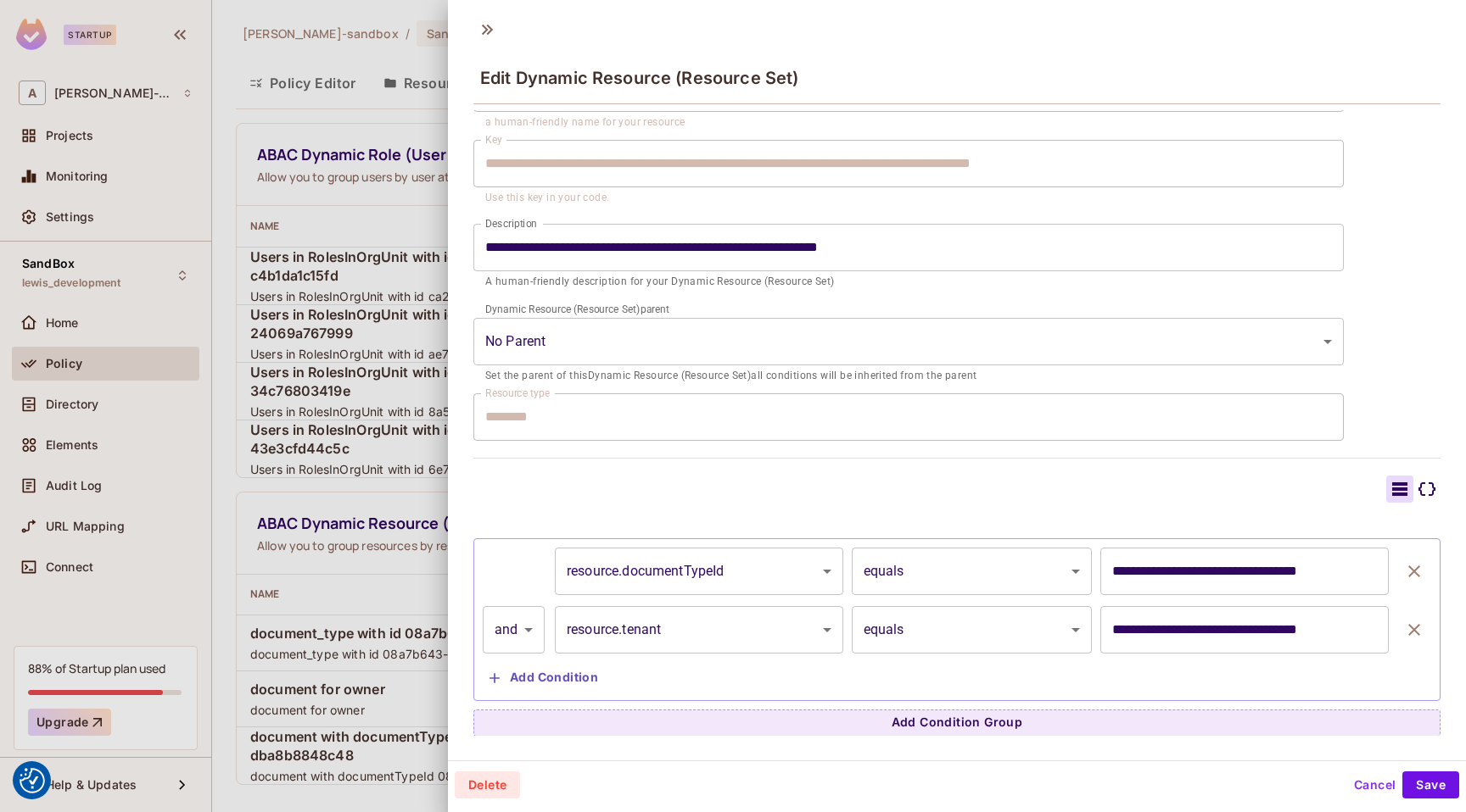
click at [418, 497] on div at bounding box center [733, 406] width 1466 height 812
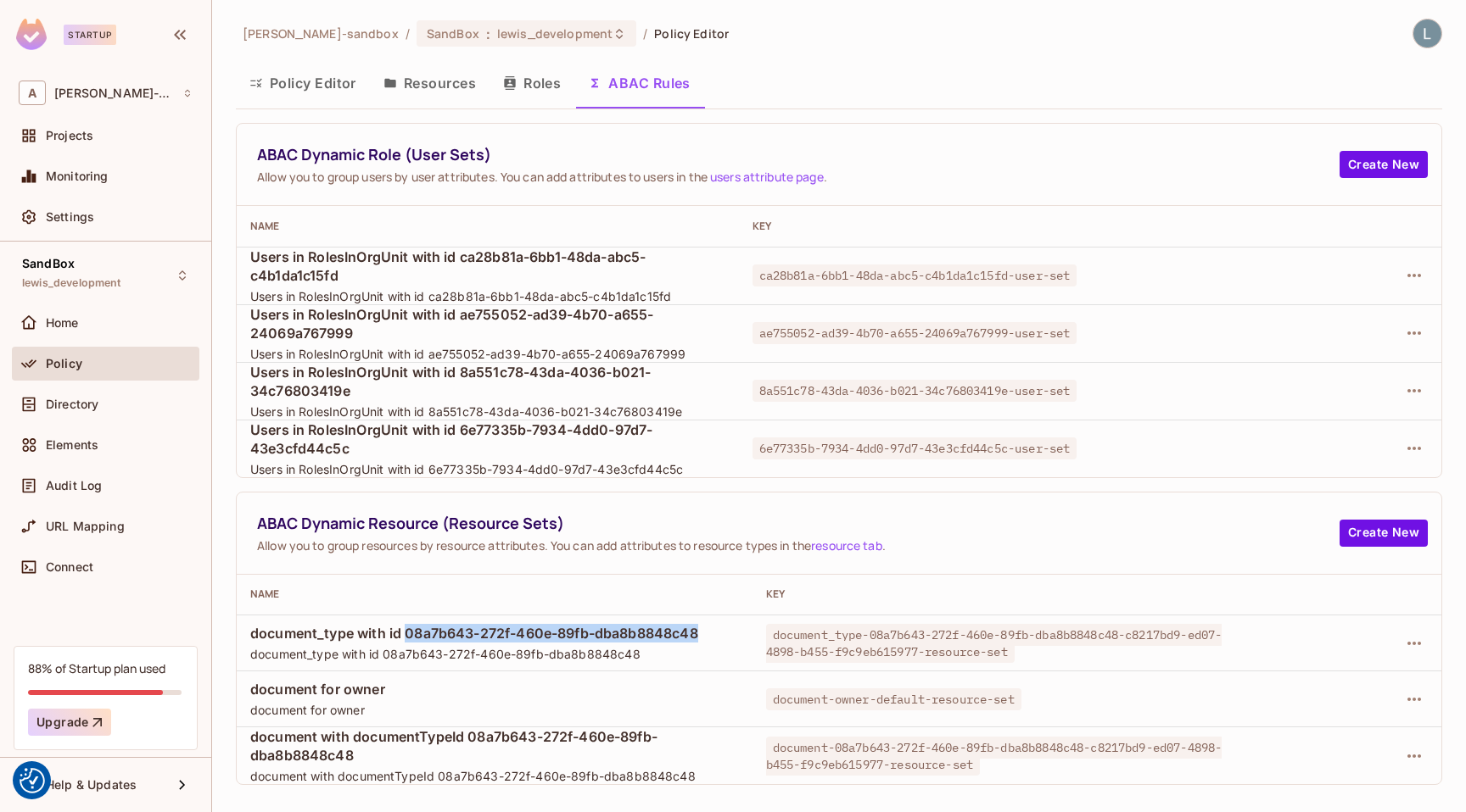
drag, startPoint x: 405, startPoint y: 631, endPoint x: 700, endPoint y: 633, distance: 295.0
click at [700, 633] on span "document_type with id 08a7b643-272f-460e-89fb-dba8b8848c48" at bounding box center [494, 633] width 489 height 18
copy span "08a7b643-272f-460e-89fb-dba8b8848c48"
click at [306, 76] on button "Policy Editor" at bounding box center [302, 83] width 134 height 42
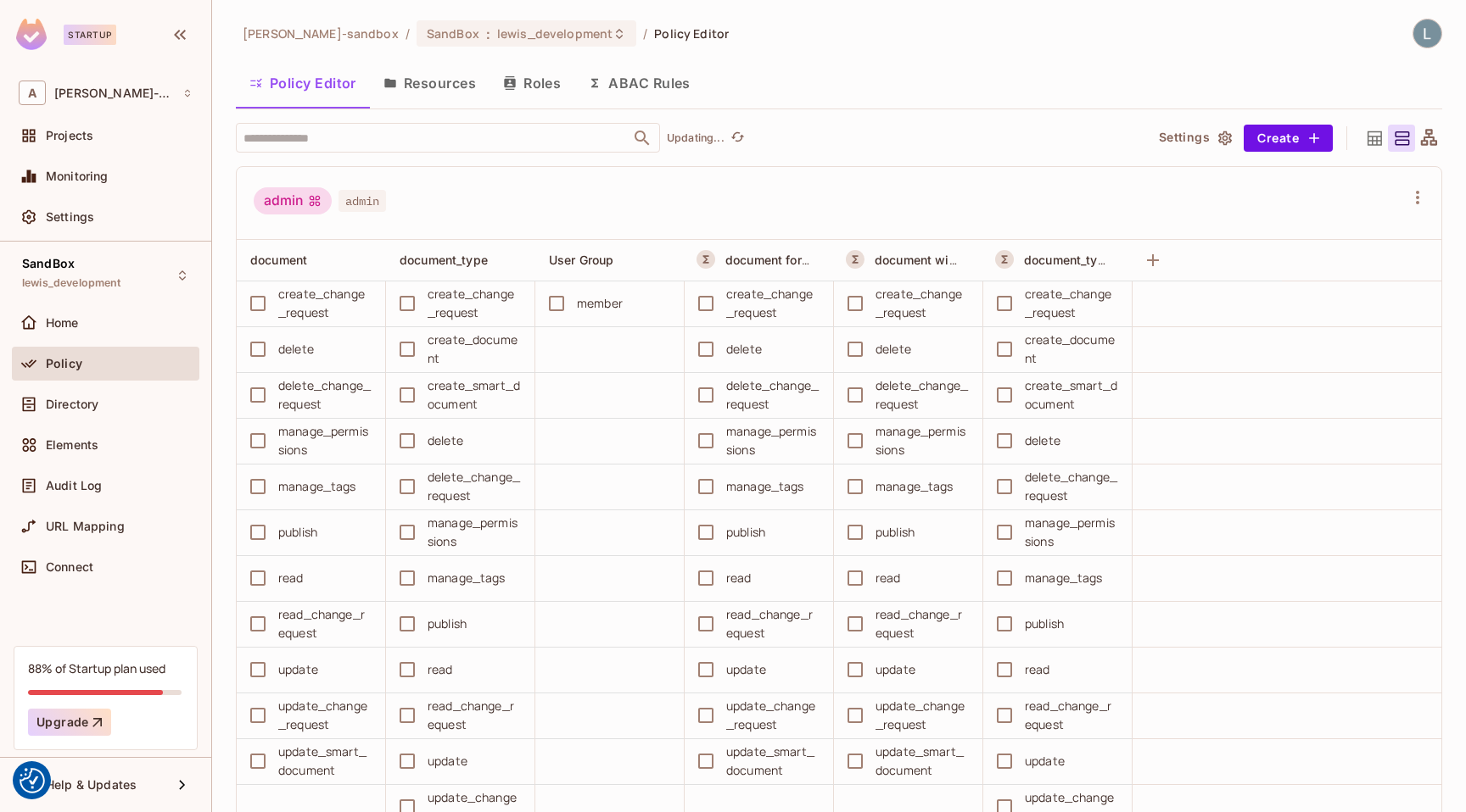
click at [941, 40] on div "alex-trustflight-sandbox / SandBox : lewis_development / Policy Editor" at bounding box center [839, 33] width 1206 height 29
click at [823, 133] on icon "refresh" at bounding box center [820, 137] width 15 height 15
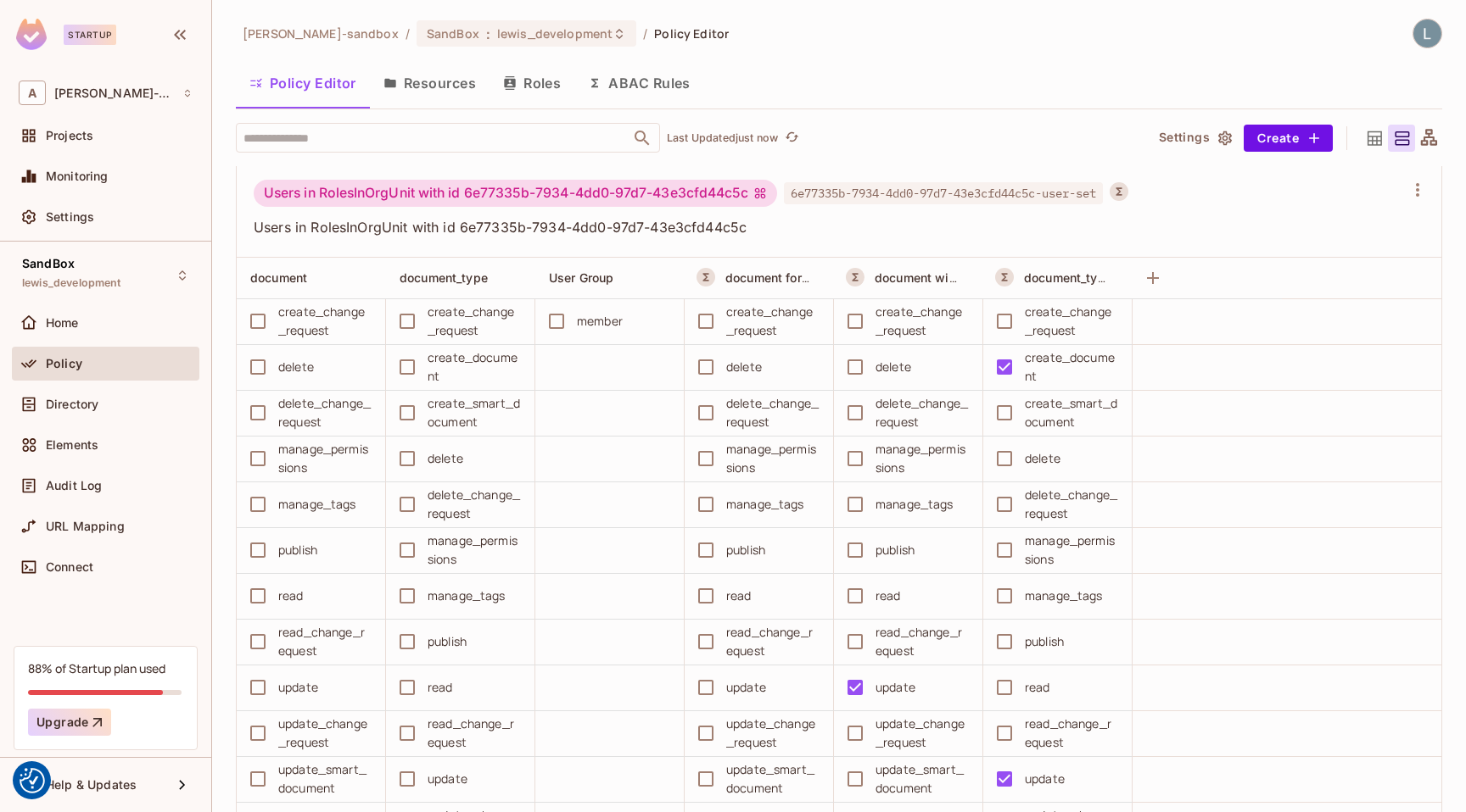
scroll to position [10332, 0]
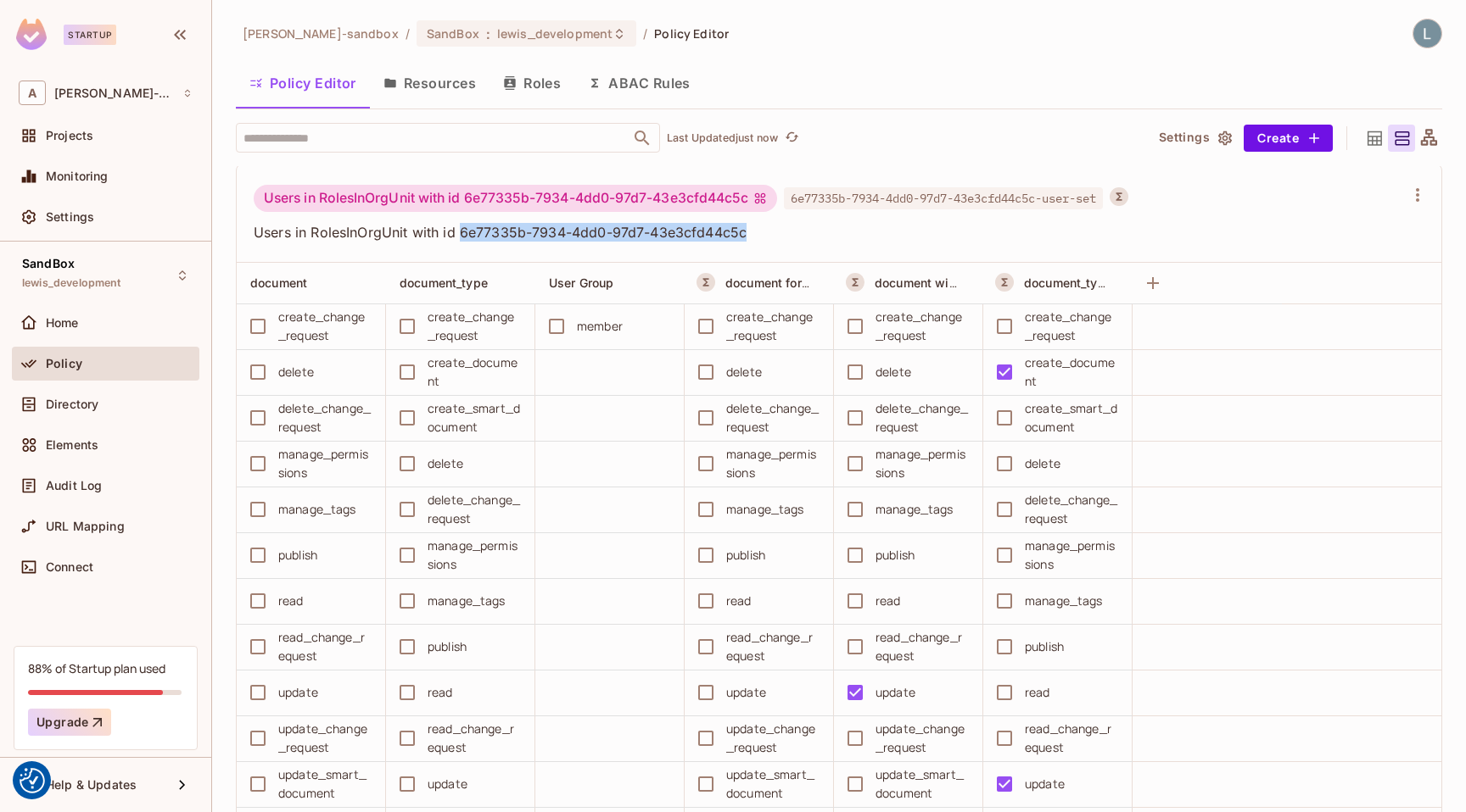
drag, startPoint x: 750, startPoint y: 234, endPoint x: 461, endPoint y: 230, distance: 289.0
click at [461, 230] on span "Users in RolesInOrgUnit with id 6e77335b-7934-4dd0-97d7-43e3cfd44c5c" at bounding box center [828, 232] width 1150 height 18
copy span "6e77335b-7934-4dd0-97d7-43e3cfd44c5c"
click at [68, 392] on div "Directory" at bounding box center [105, 404] width 187 height 34
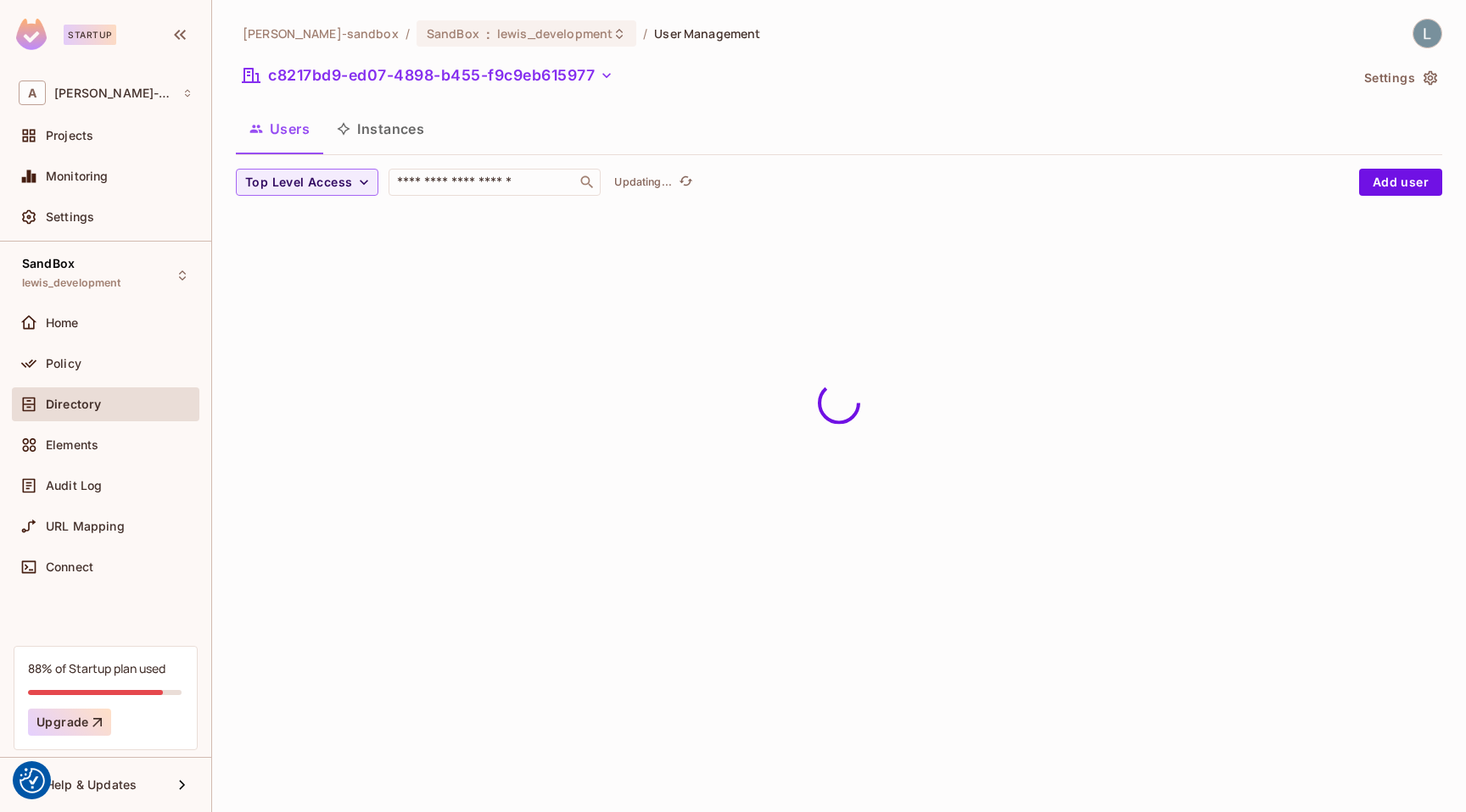
click at [393, 122] on button "Instances" at bounding box center [380, 129] width 114 height 42
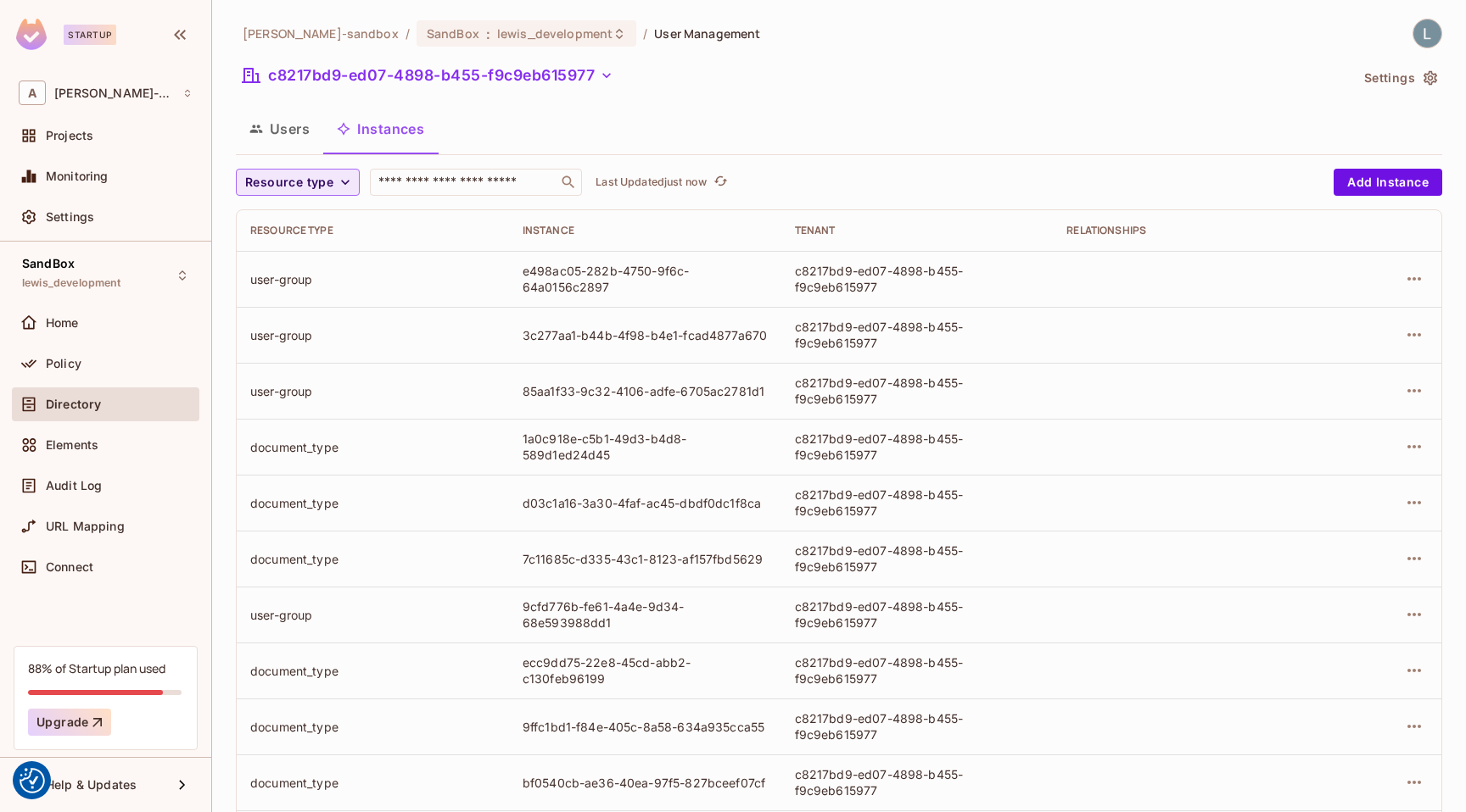
click at [326, 182] on span "Resource type" at bounding box center [290, 182] width 89 height 21
click at [278, 121] on div at bounding box center [733, 406] width 1466 height 812
click at [278, 122] on button "Users" at bounding box center [279, 129] width 88 height 42
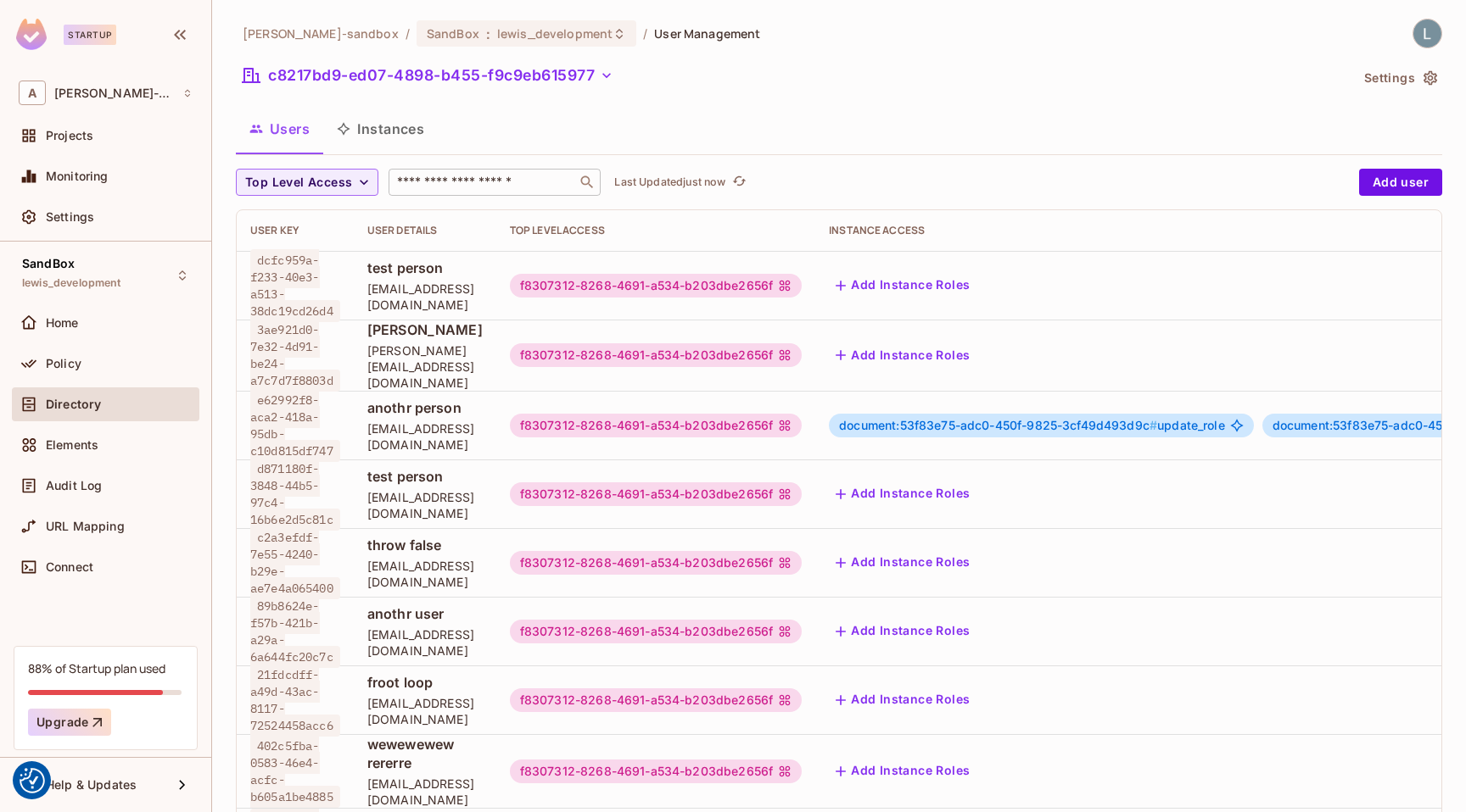
click at [474, 175] on input "text" at bounding box center [482, 182] width 178 height 17
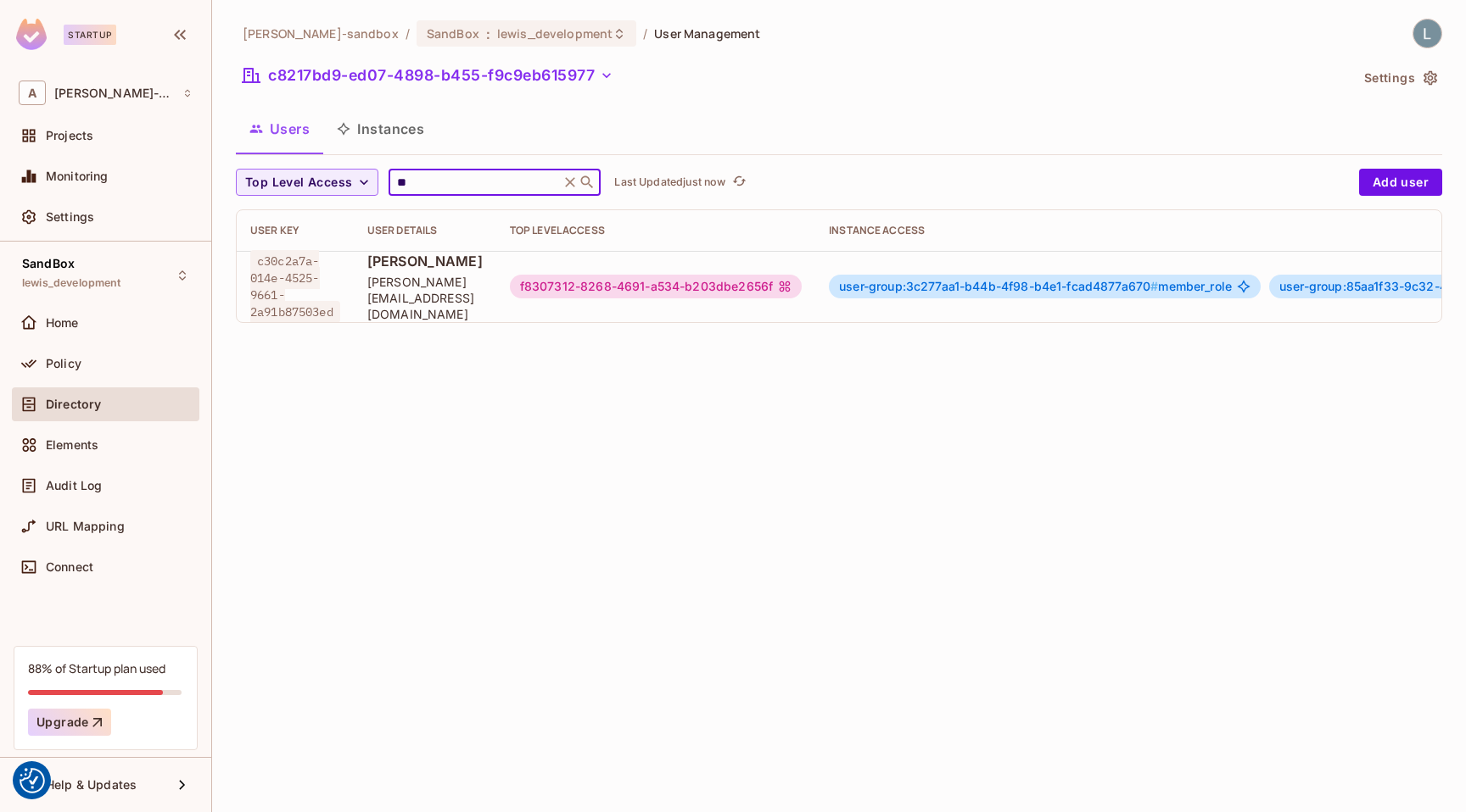
type input "**"
drag, startPoint x: 335, startPoint y: 308, endPoint x: 256, endPoint y: 254, distance: 95.7
click at [256, 254] on span "c30c2a7a-014e-4525-9661-2a91b87503ed" at bounding box center [295, 285] width 90 height 73
copy span "c30c2a7a-014e-4525-9661-2a91b87503ed"
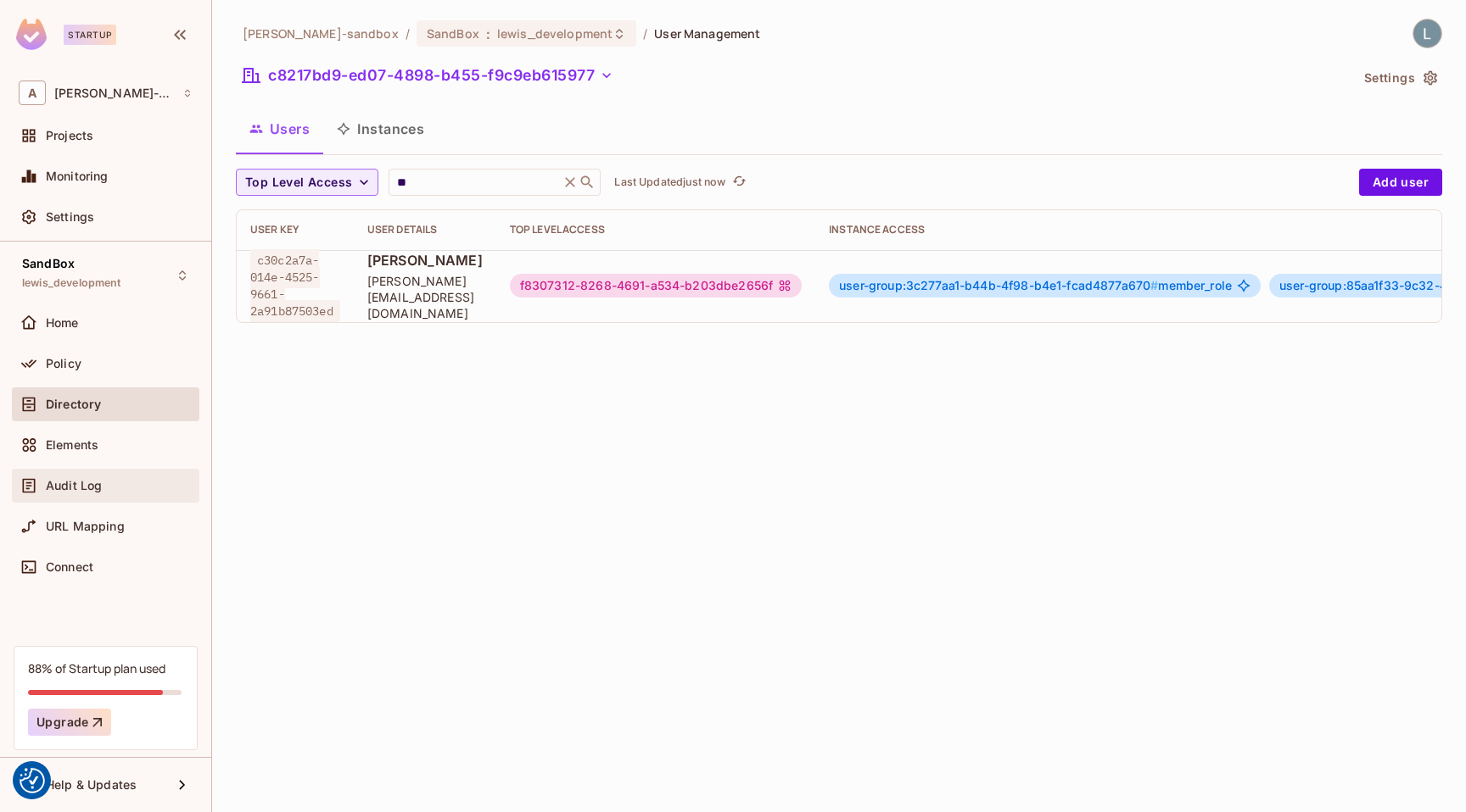
click at [69, 487] on span "Audit Log" at bounding box center [74, 486] width 56 height 14
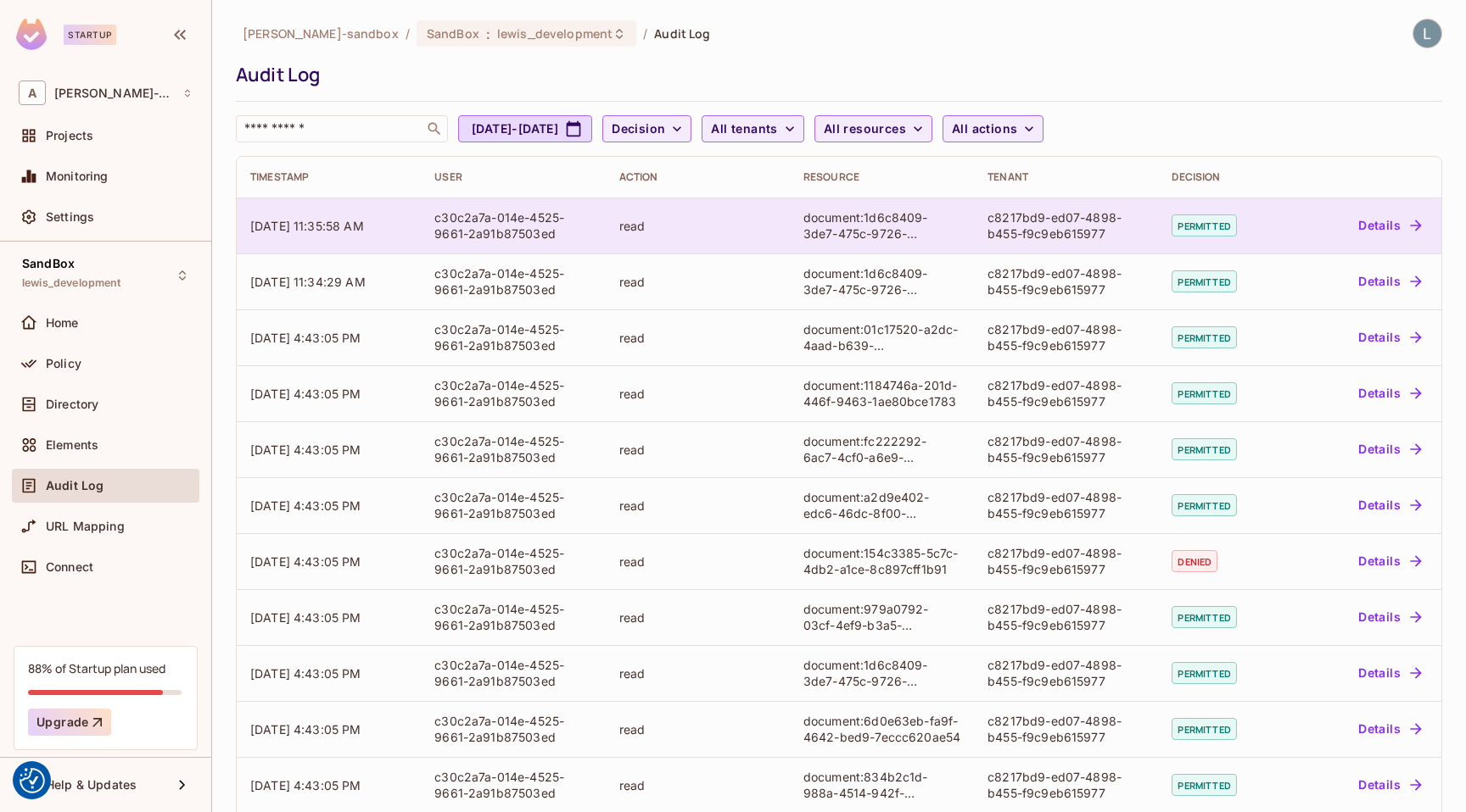
click at [1375, 226] on button "Details" at bounding box center [1389, 225] width 77 height 27
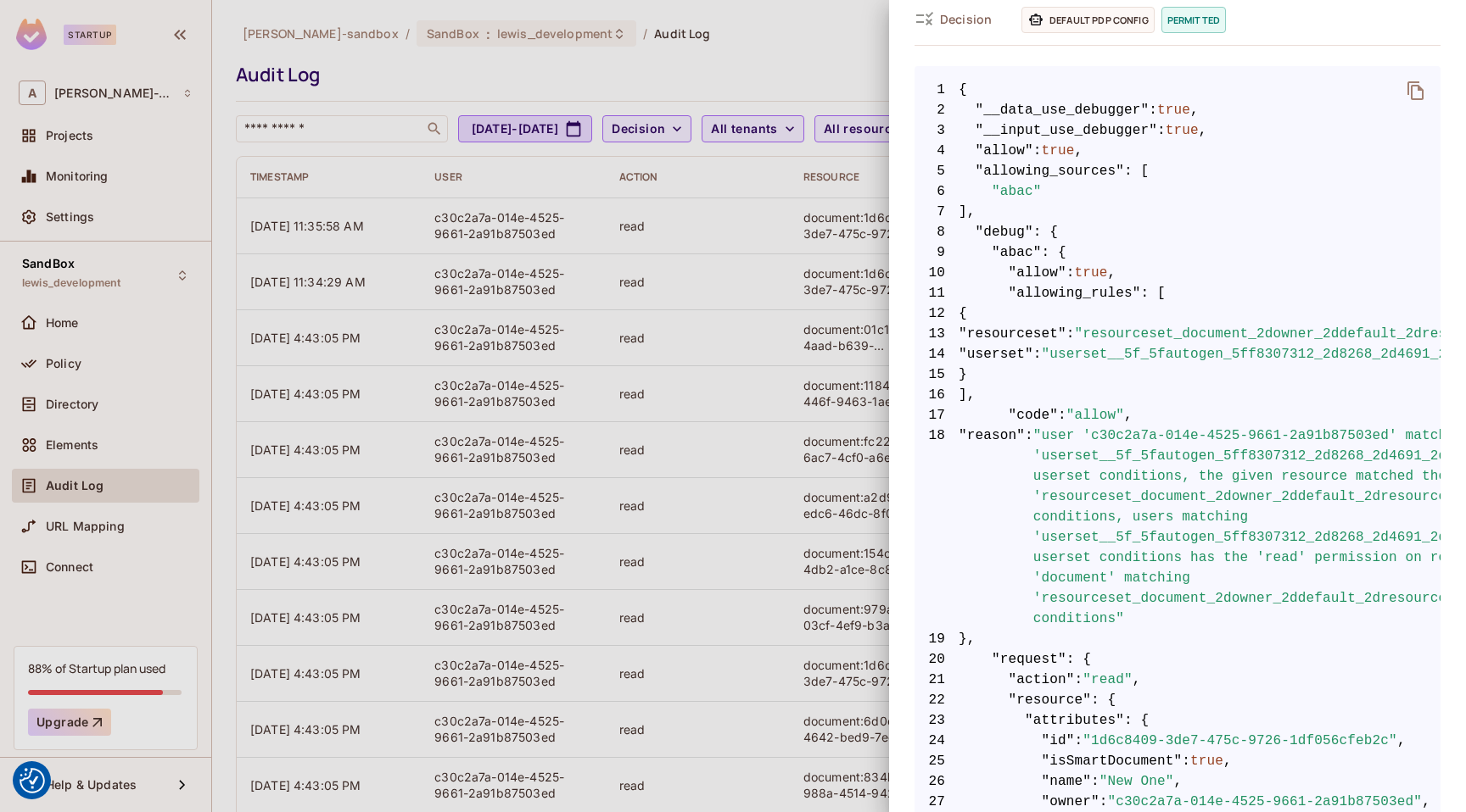
click at [739, 335] on div at bounding box center [733, 406] width 1466 height 812
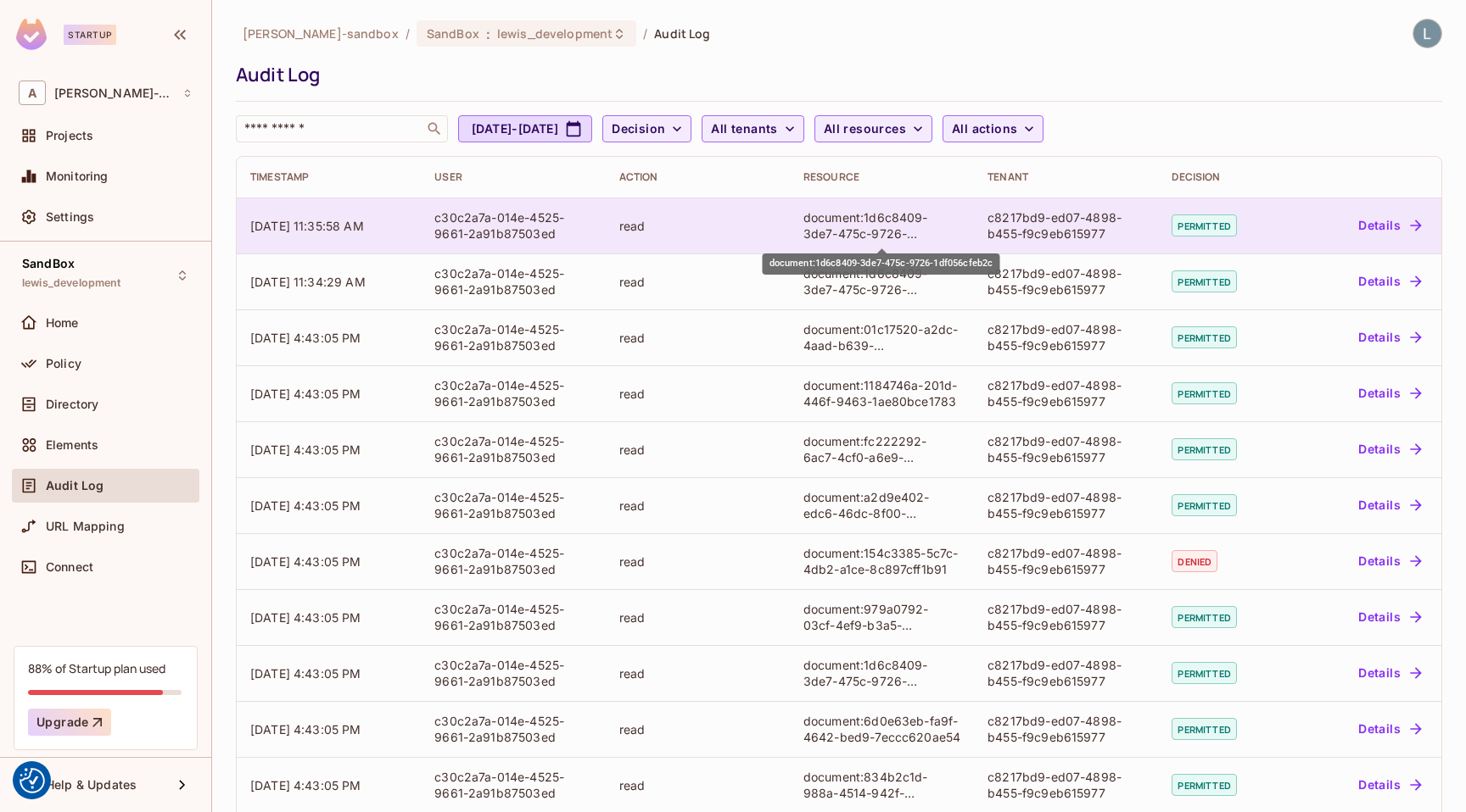
click at [896, 227] on div "document:1d6c8409-3de7-475c-9726-1df056cfeb2c" at bounding box center [881, 225] width 157 height 32
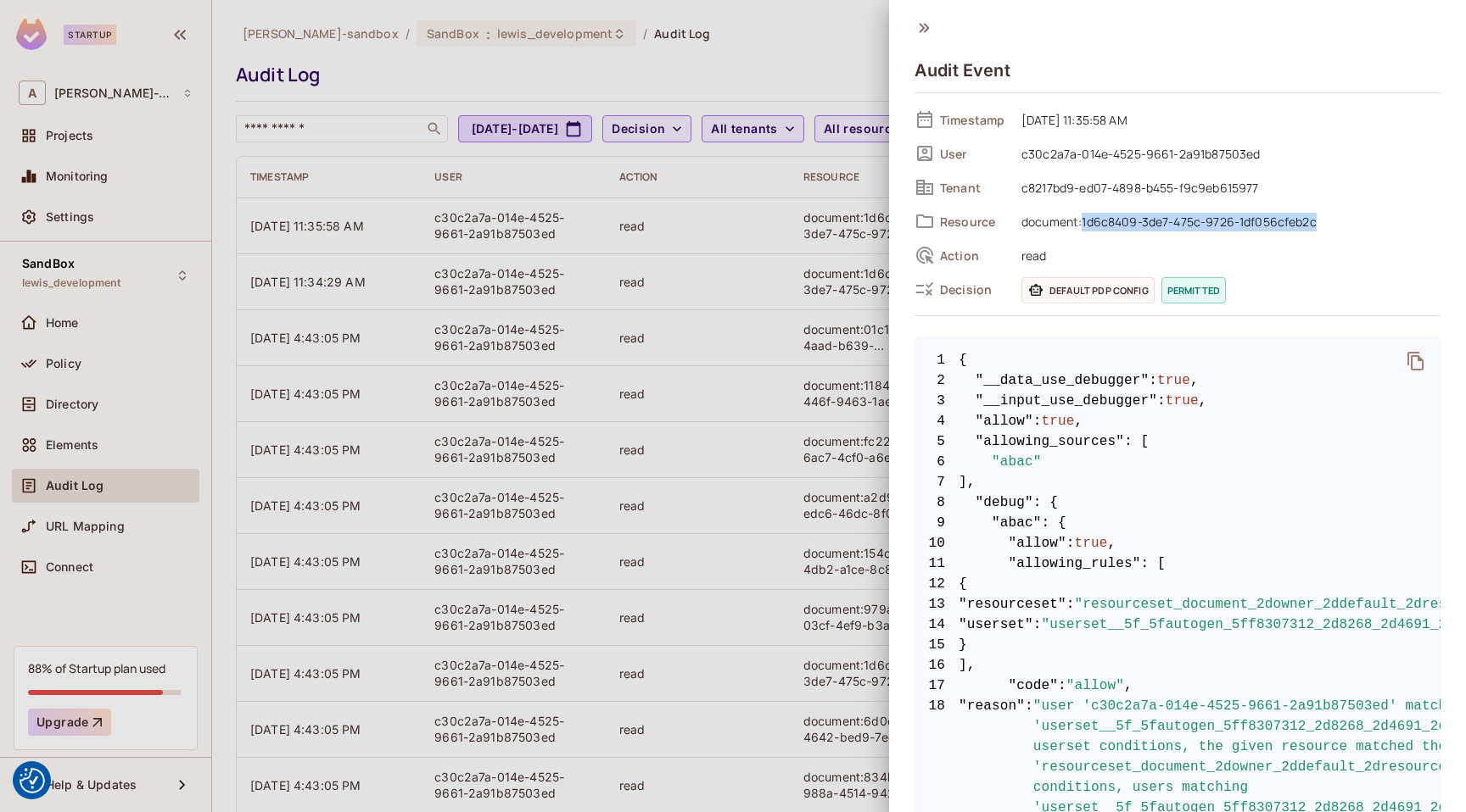
drag, startPoint x: 1325, startPoint y: 222, endPoint x: 1084, endPoint y: 228, distance: 241.1
click at [1084, 228] on span "document:1d6c8409-3de7-475c-9726-1df056cfeb2c" at bounding box center [1226, 221] width 428 height 20
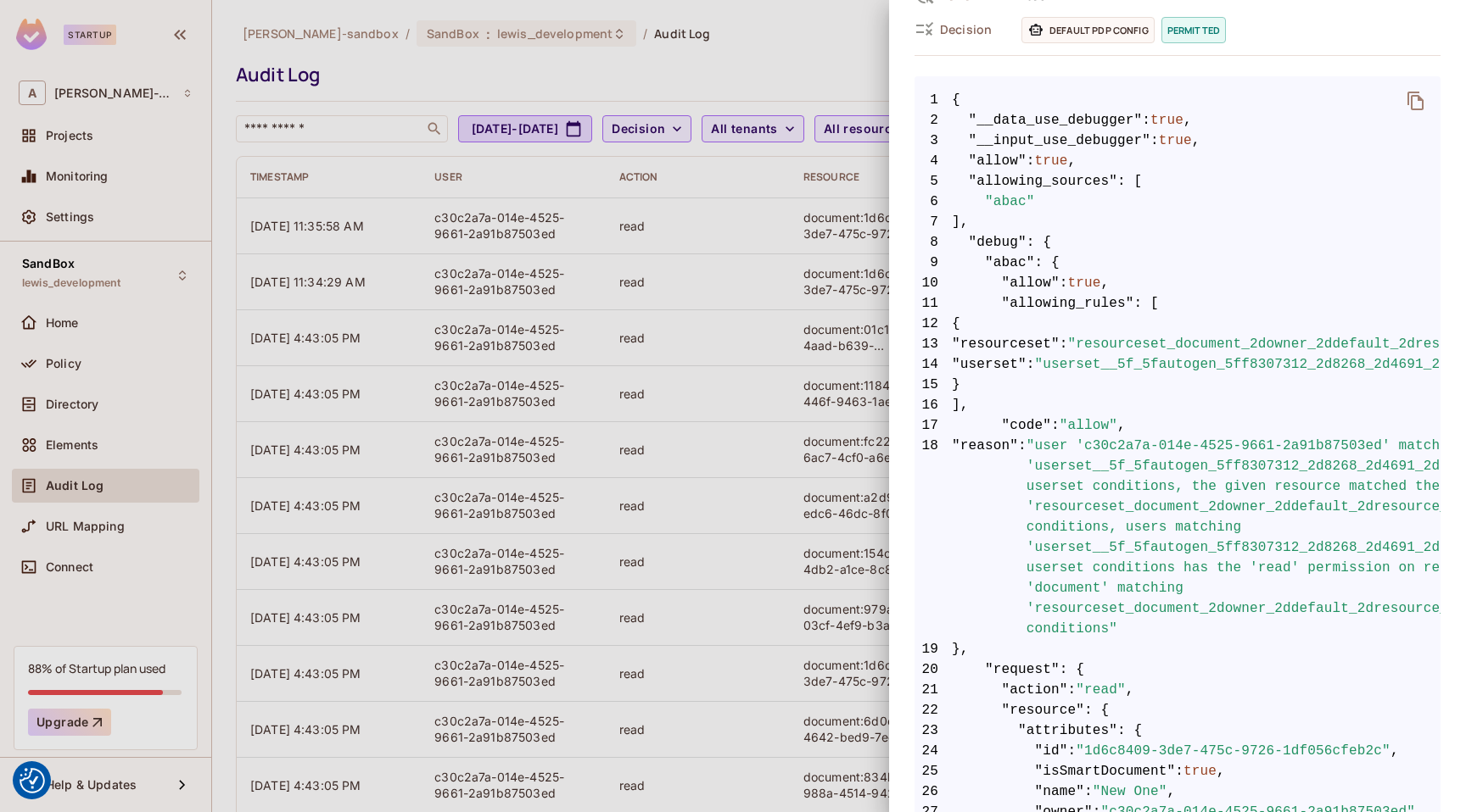
scroll to position [233, 0]
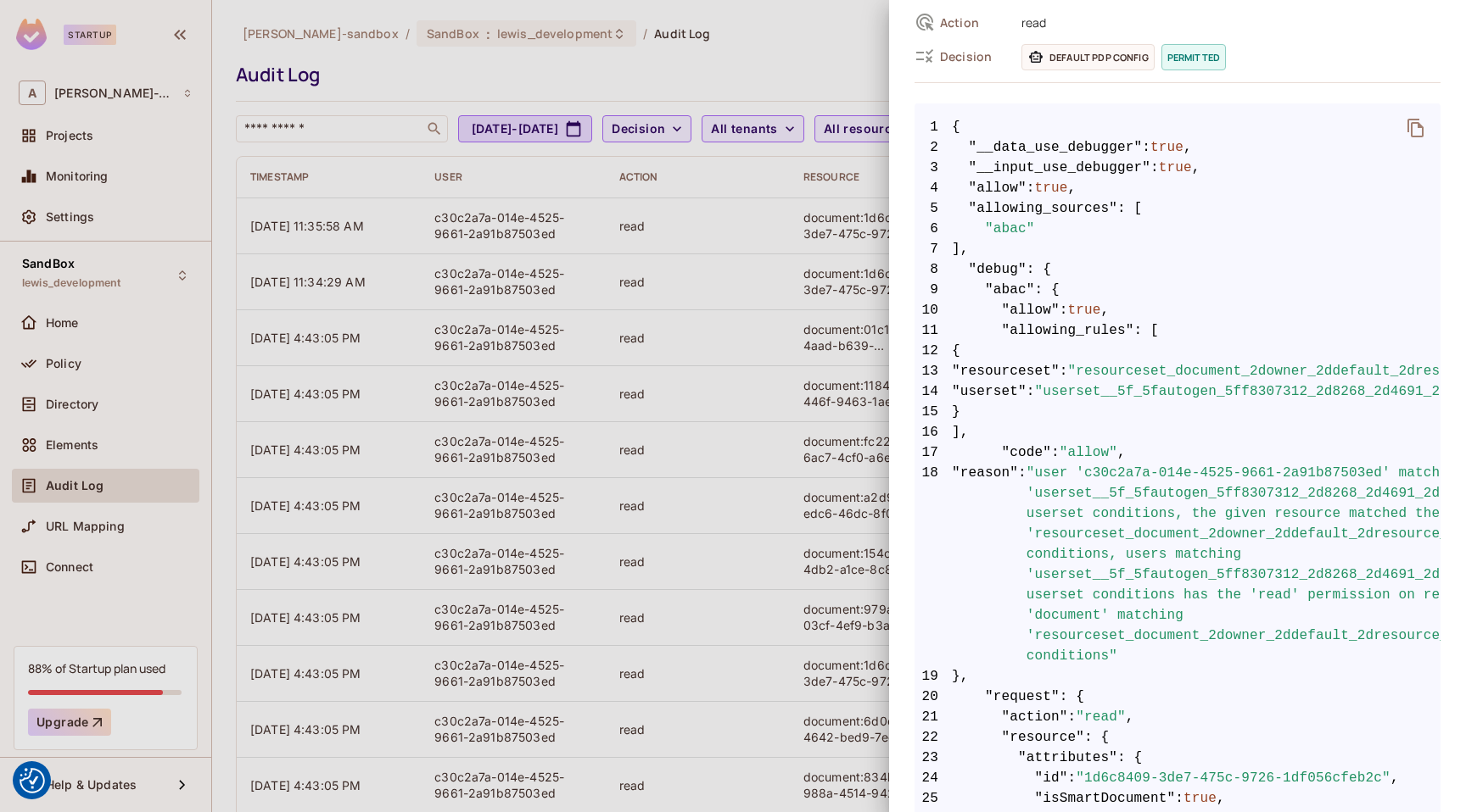
click at [751, 340] on div at bounding box center [733, 406] width 1466 height 812
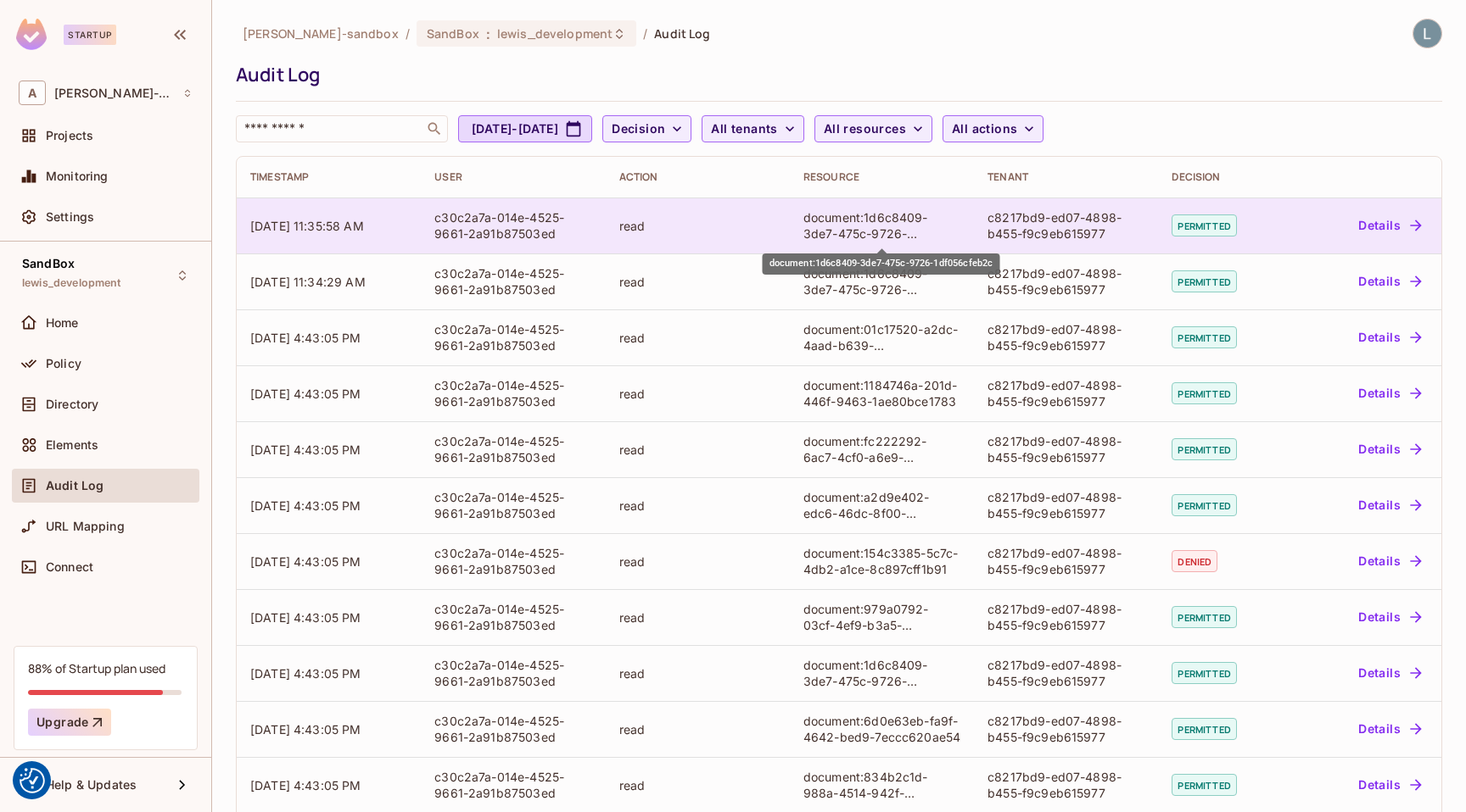
click at [927, 228] on div "document:1d6c8409-3de7-475c-9726-1df056cfeb2c" at bounding box center [881, 225] width 157 height 32
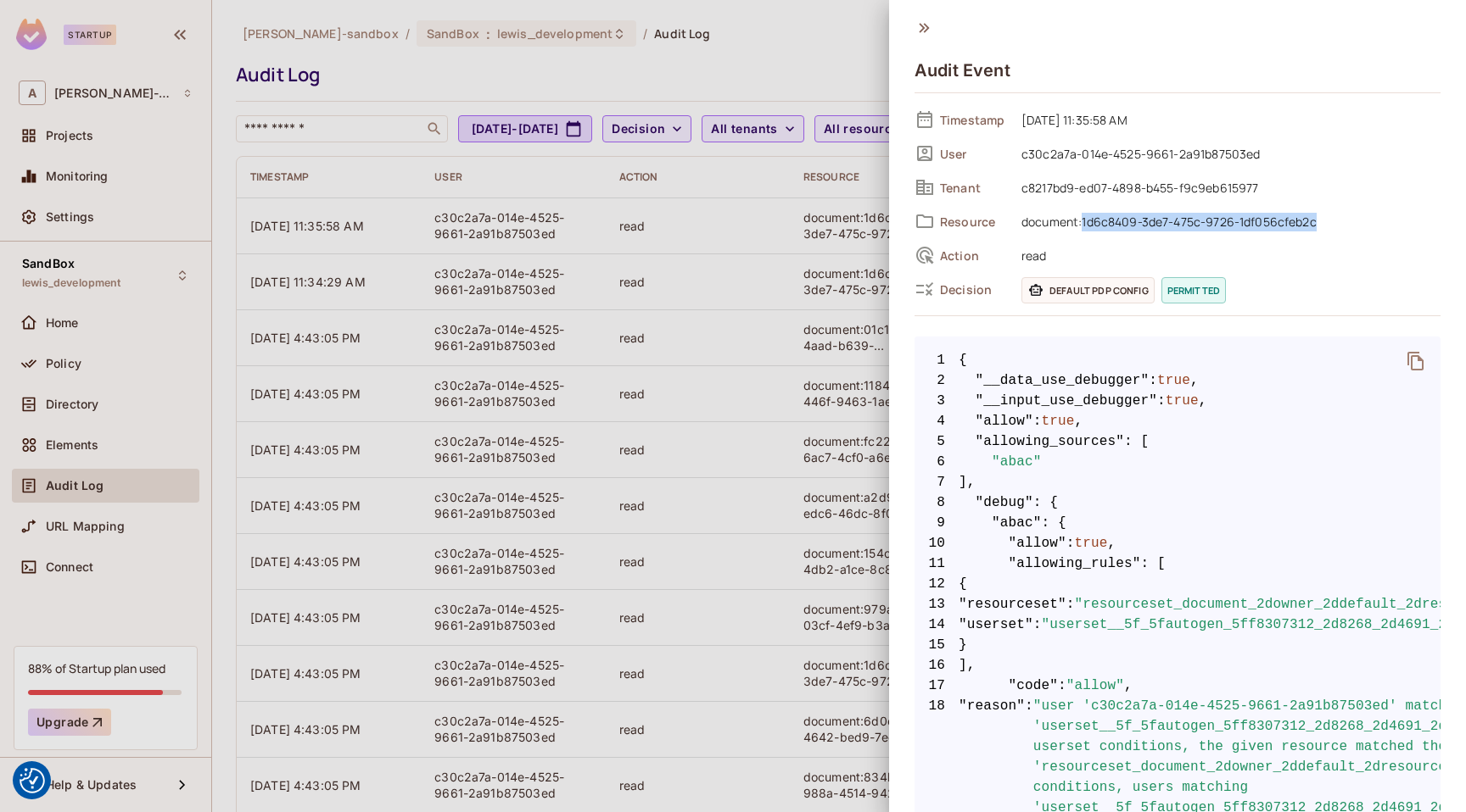
drag, startPoint x: 1332, startPoint y: 220, endPoint x: 1084, endPoint y: 229, distance: 248.2
click at [1084, 229] on span "document:1d6c8409-3de7-475c-9726-1df056cfeb2c" at bounding box center [1226, 221] width 428 height 20
copy span "1d6c8409-3de7-475c-9726-1df056cfeb2c"
click at [102, 403] on div at bounding box center [733, 406] width 1466 height 812
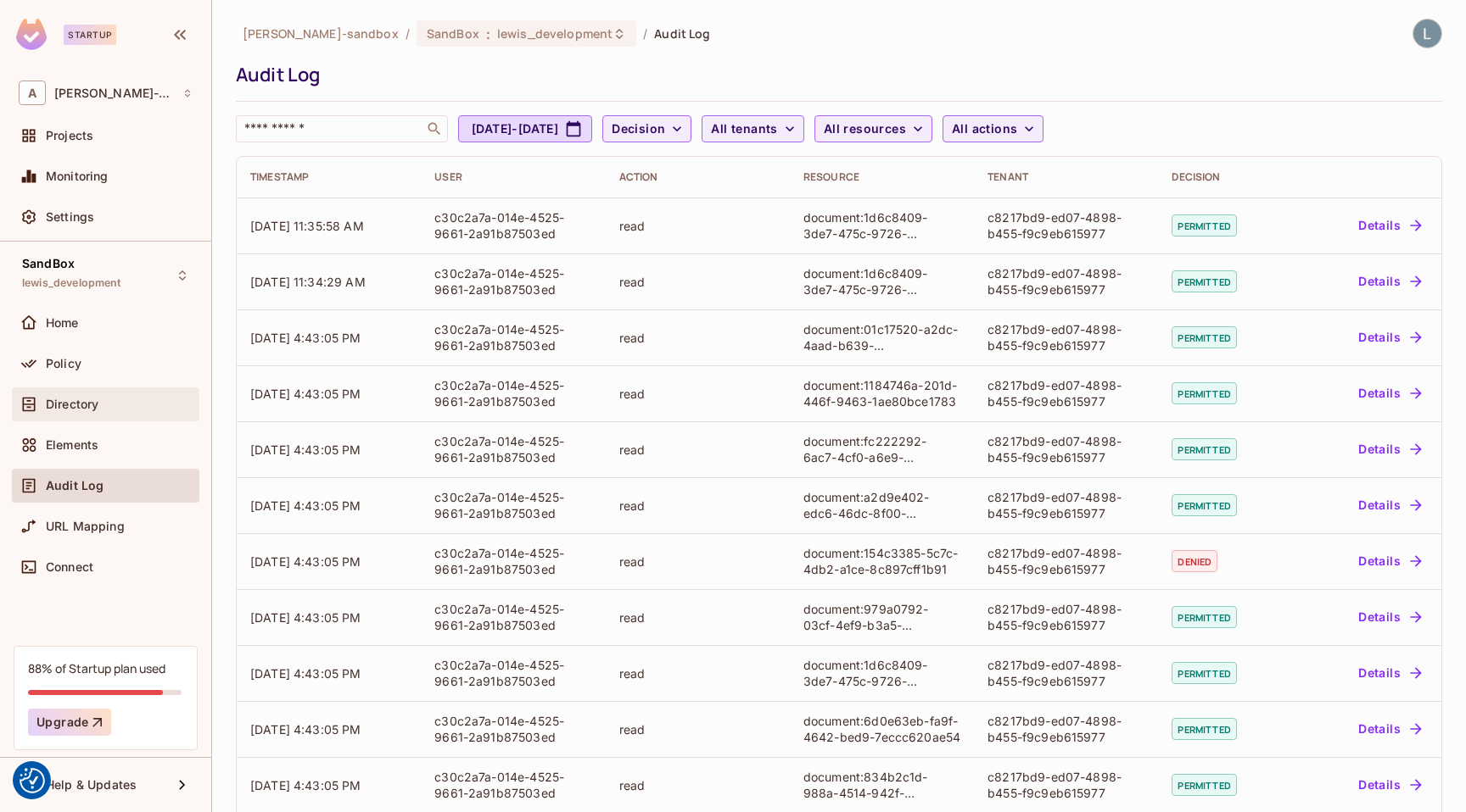
click at [69, 400] on span "Directory" at bounding box center [72, 404] width 53 height 14
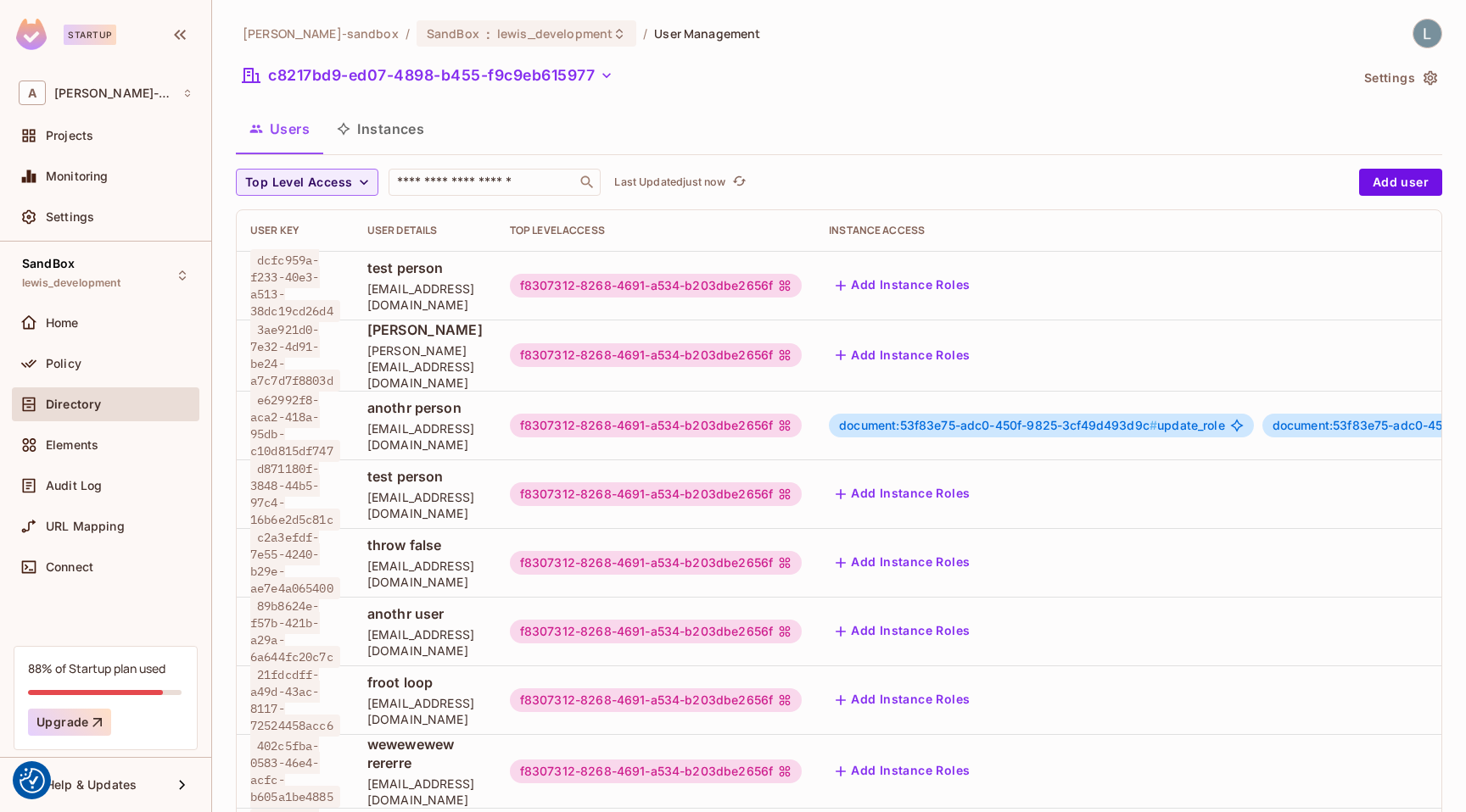
click at [390, 129] on button "Instances" at bounding box center [380, 129] width 114 height 42
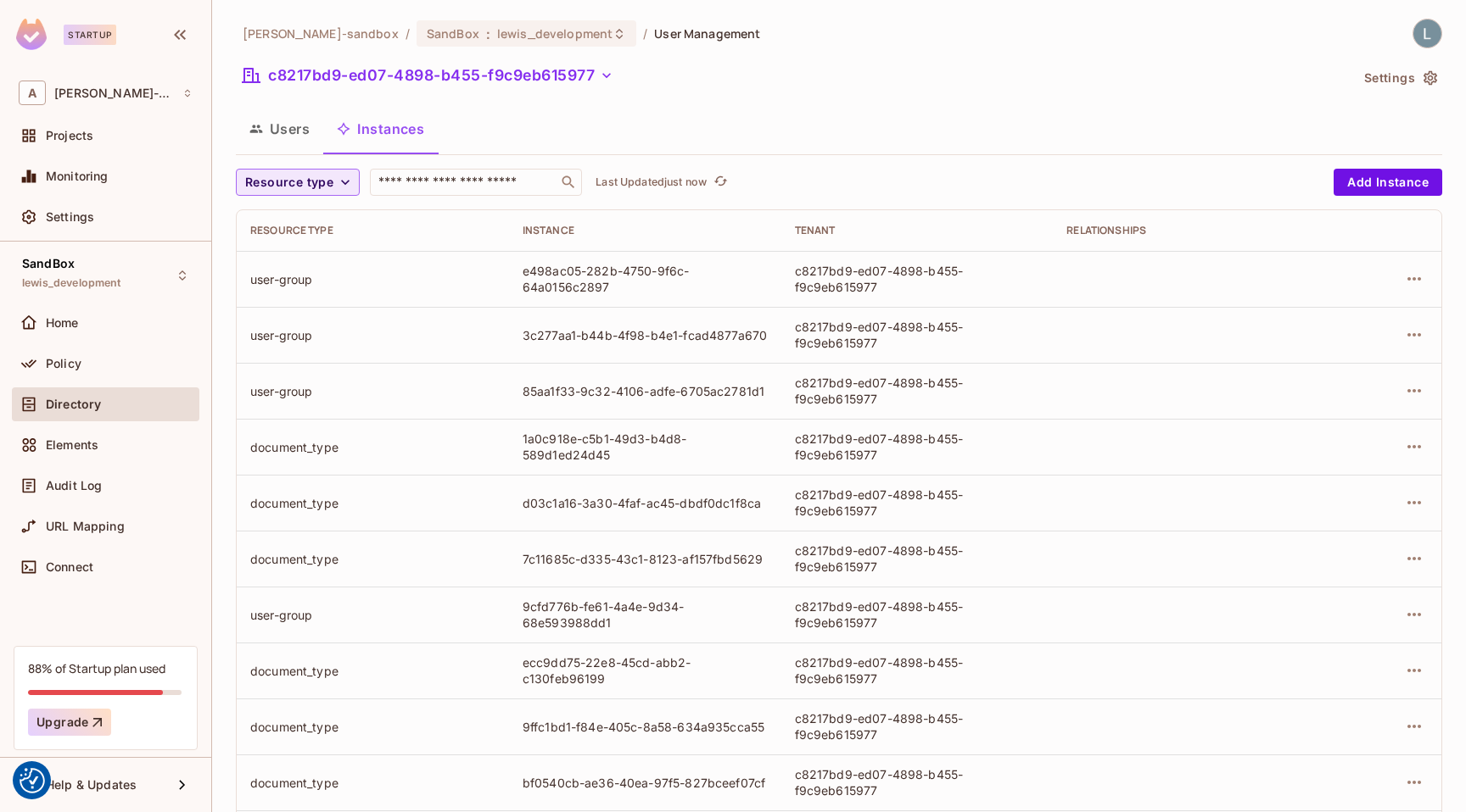
click at [328, 183] on span "Resource type" at bounding box center [290, 182] width 89 height 21
click at [301, 261] on span "document" at bounding box center [293, 256] width 89 height 16
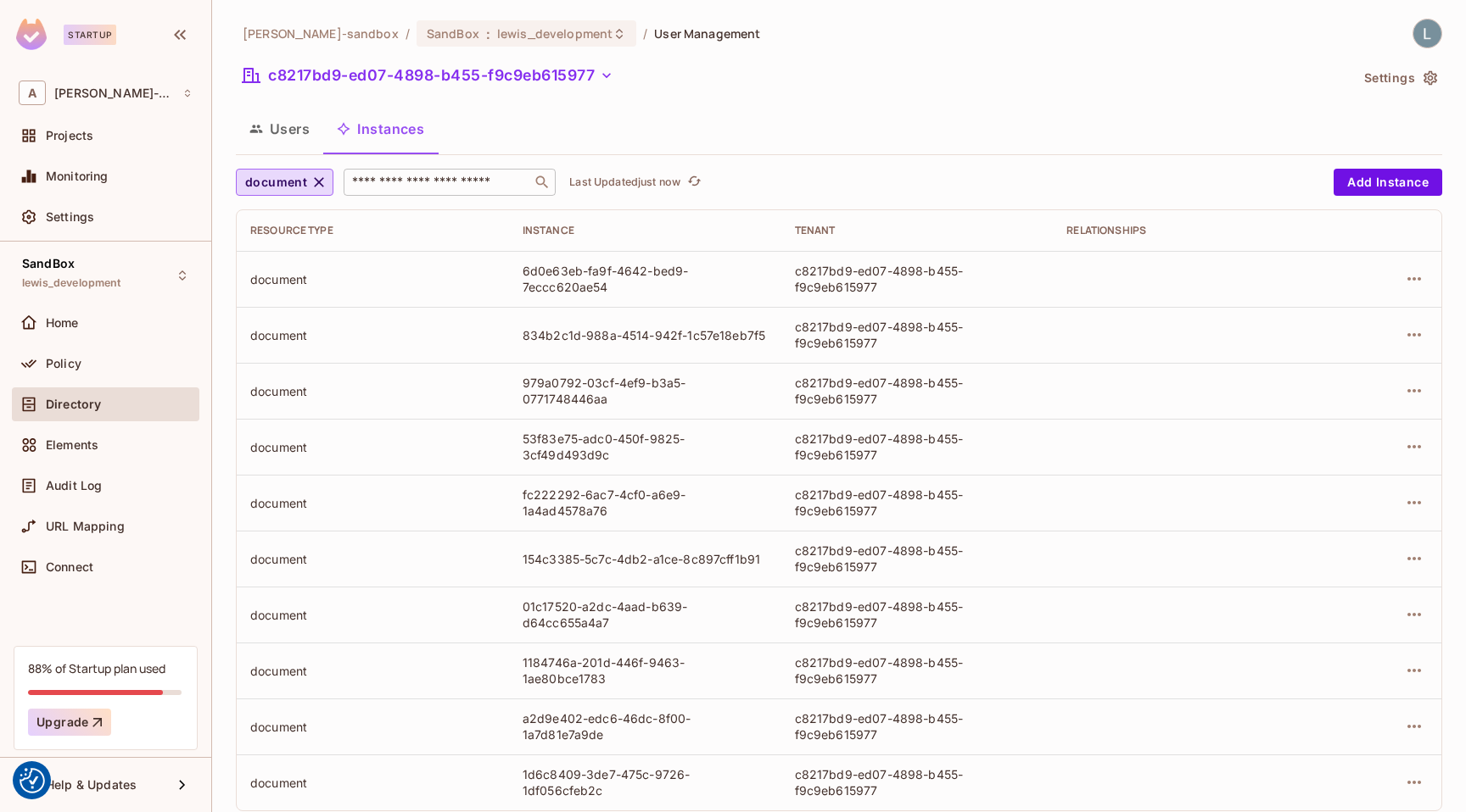
click at [432, 180] on input "text" at bounding box center [437, 182] width 178 height 17
paste input "**********"
type input "**********"
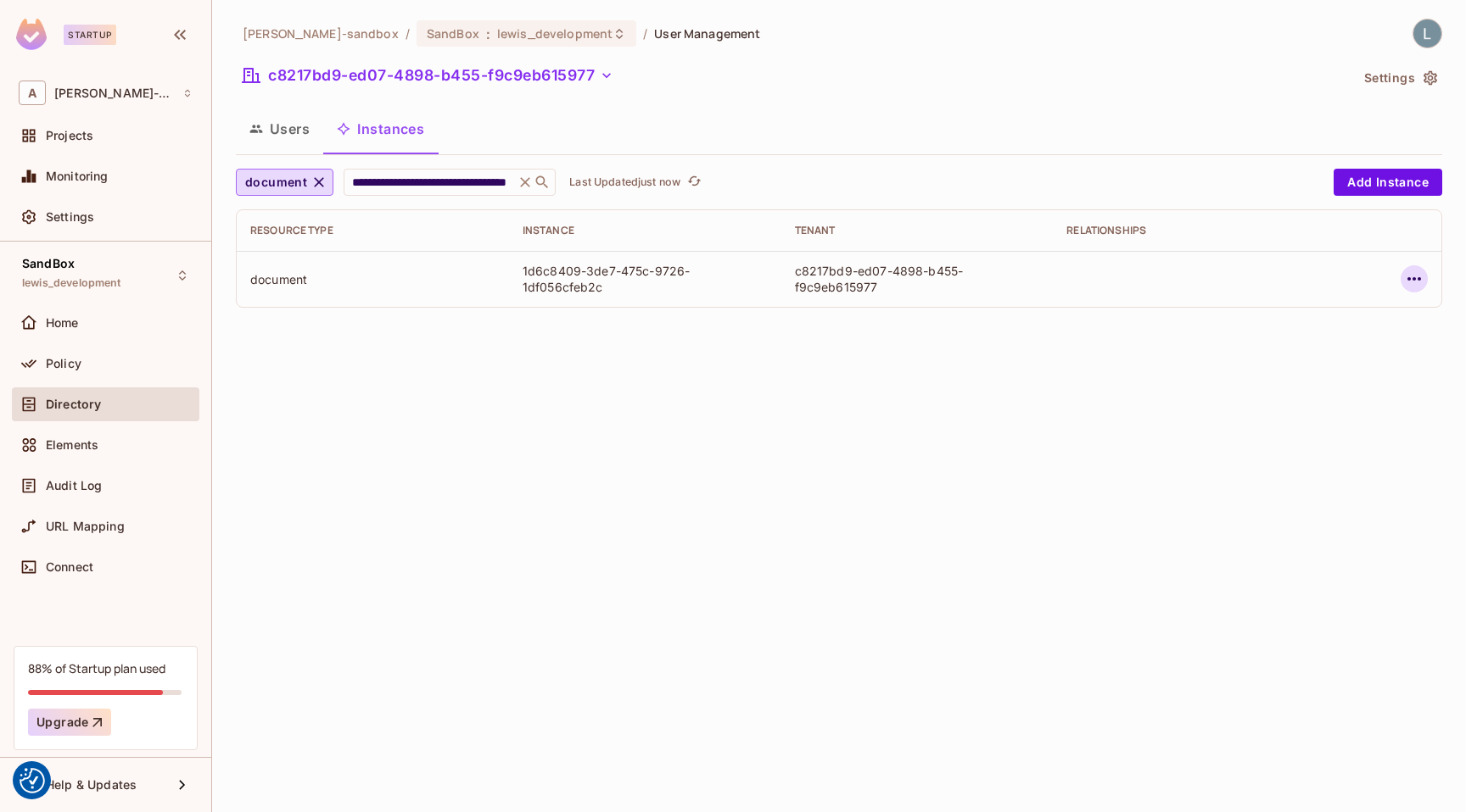
click at [1413, 280] on icon "button" at bounding box center [1413, 279] width 20 height 20
click at [1286, 352] on div "Edit Attributes" at bounding box center [1289, 355] width 84 height 17
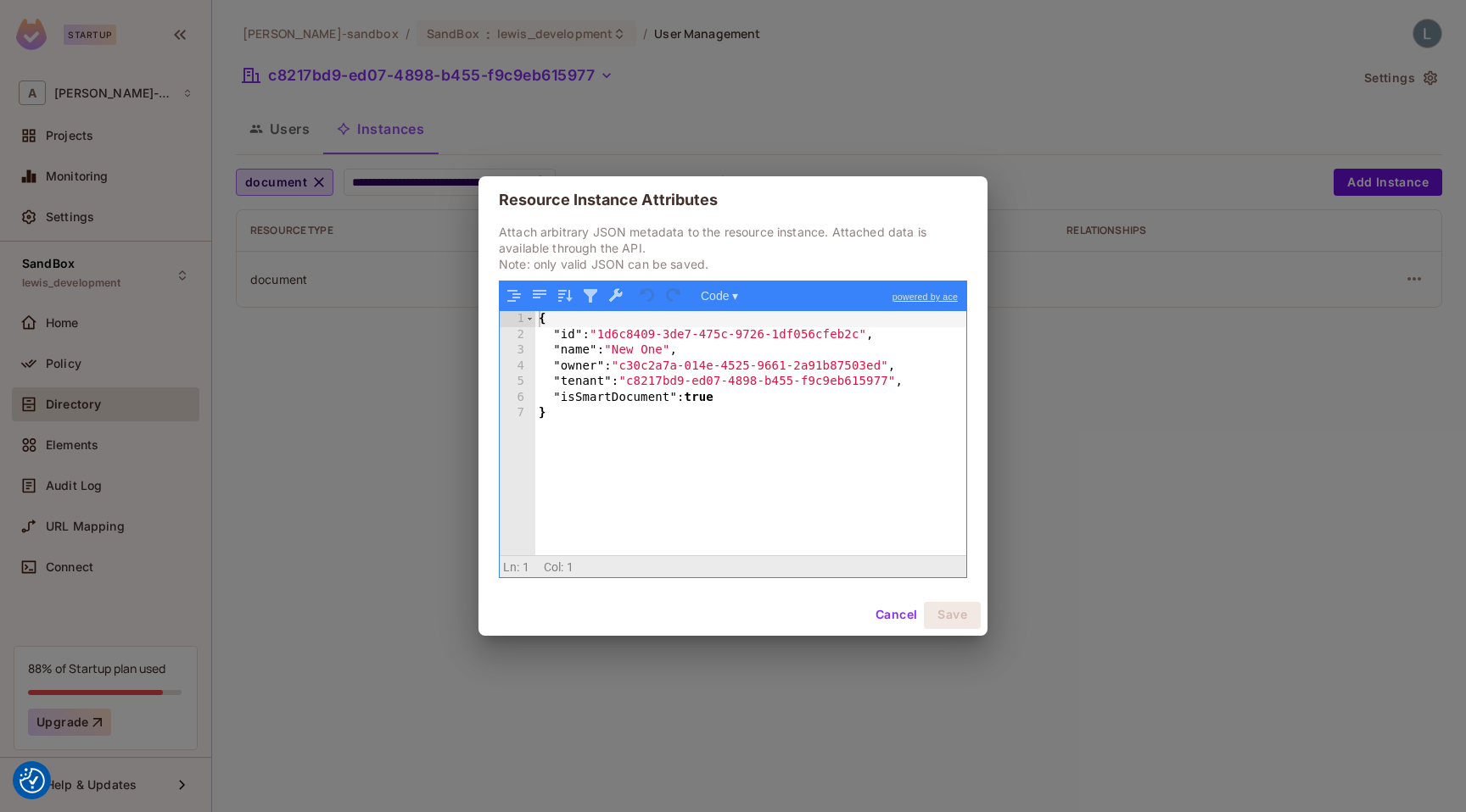
click at [408, 346] on div "Resource Instance Attributes Attach arbitrary JSON metadata to the resource ins…" at bounding box center [733, 406] width 1466 height 812
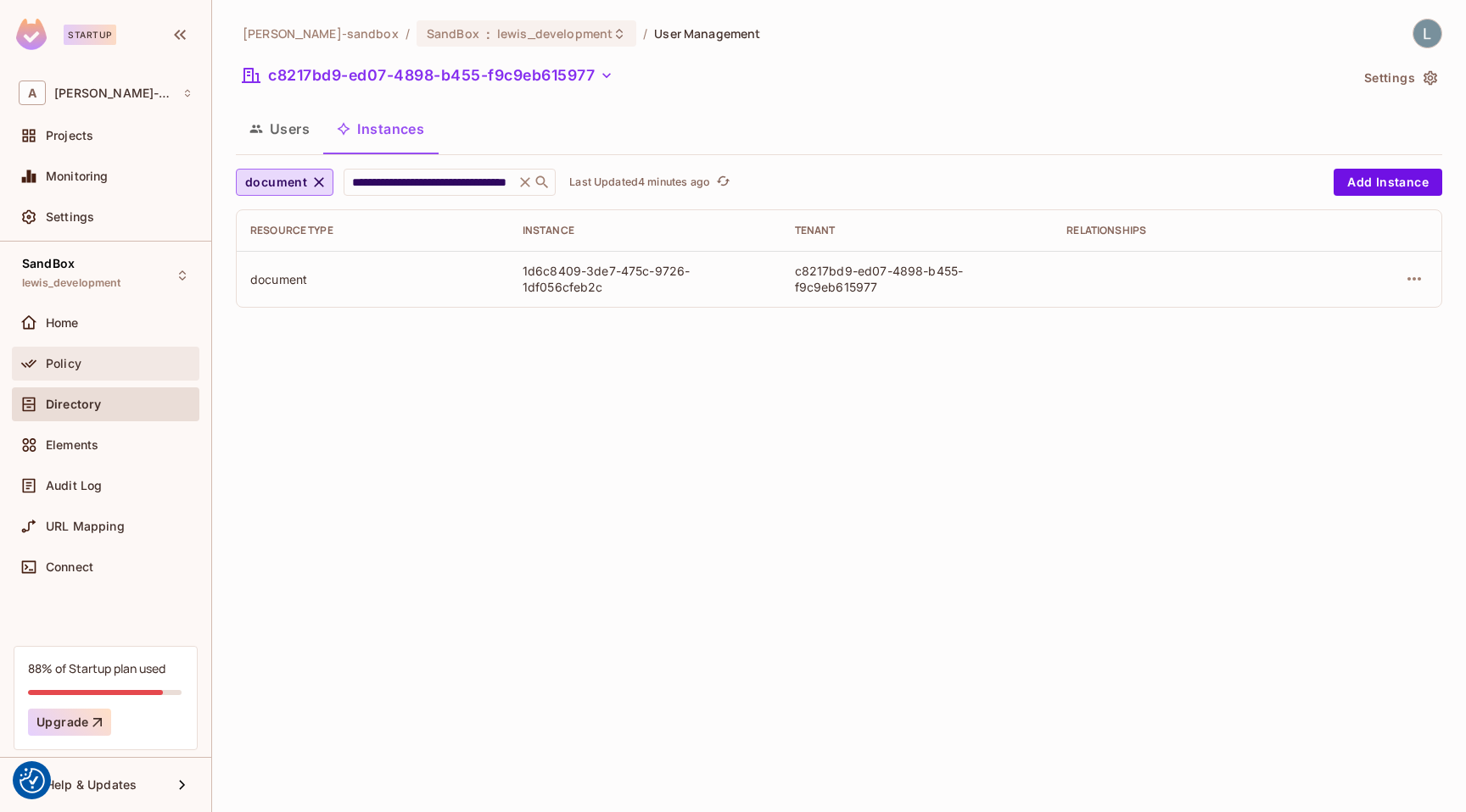
click at [115, 365] on div "Policy" at bounding box center [119, 363] width 147 height 14
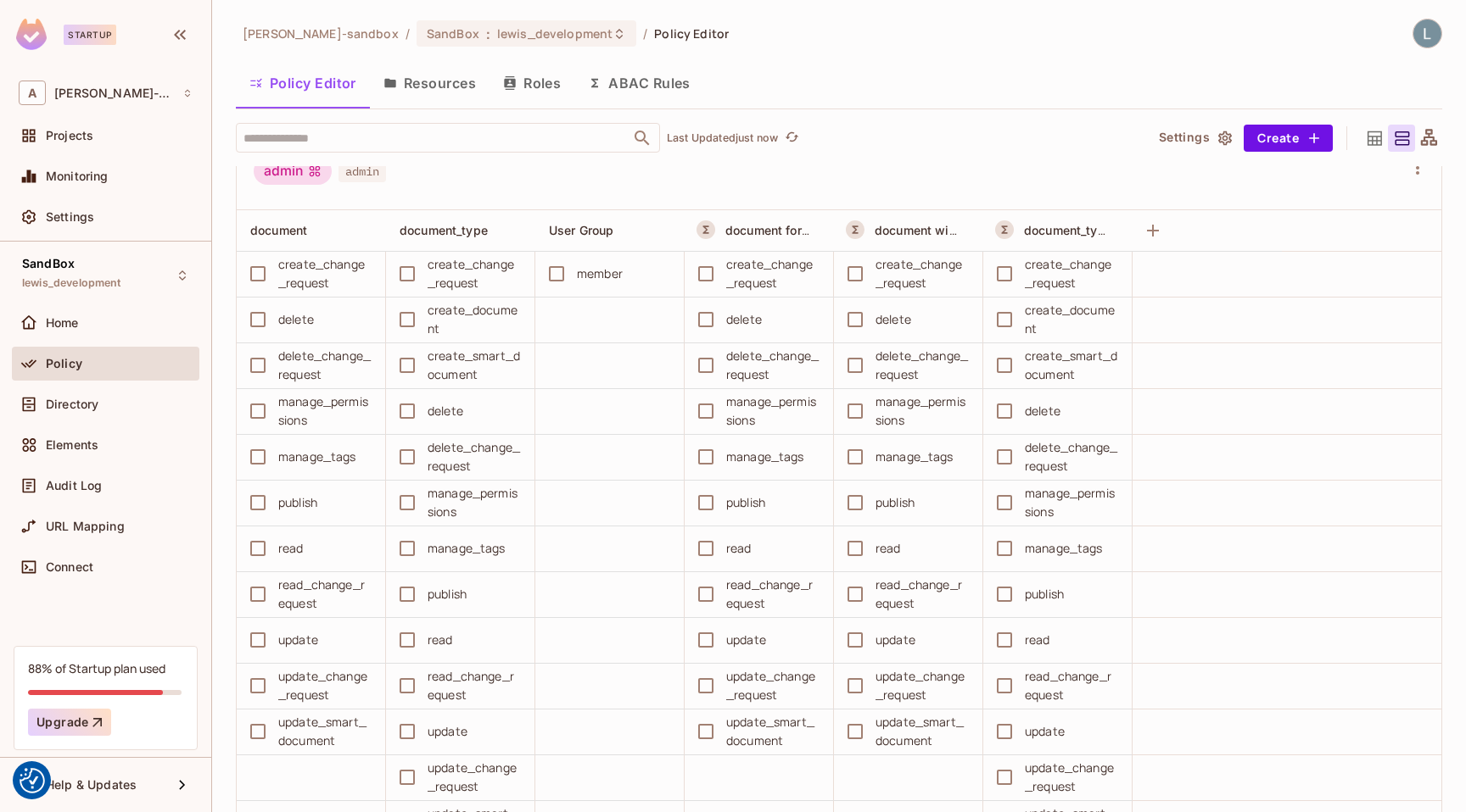
scroll to position [37, 0]
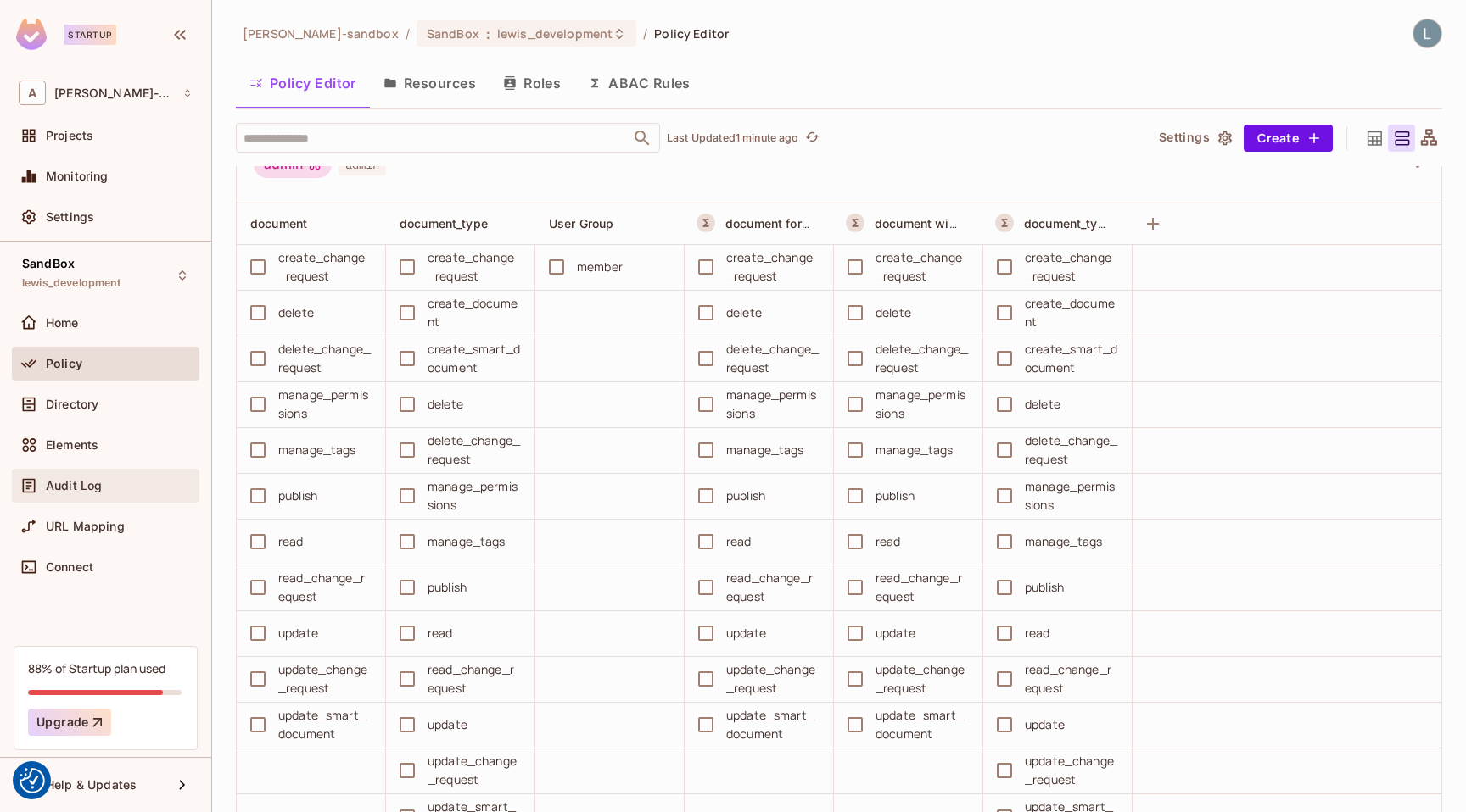
click at [95, 482] on span "Audit Log" at bounding box center [74, 486] width 56 height 14
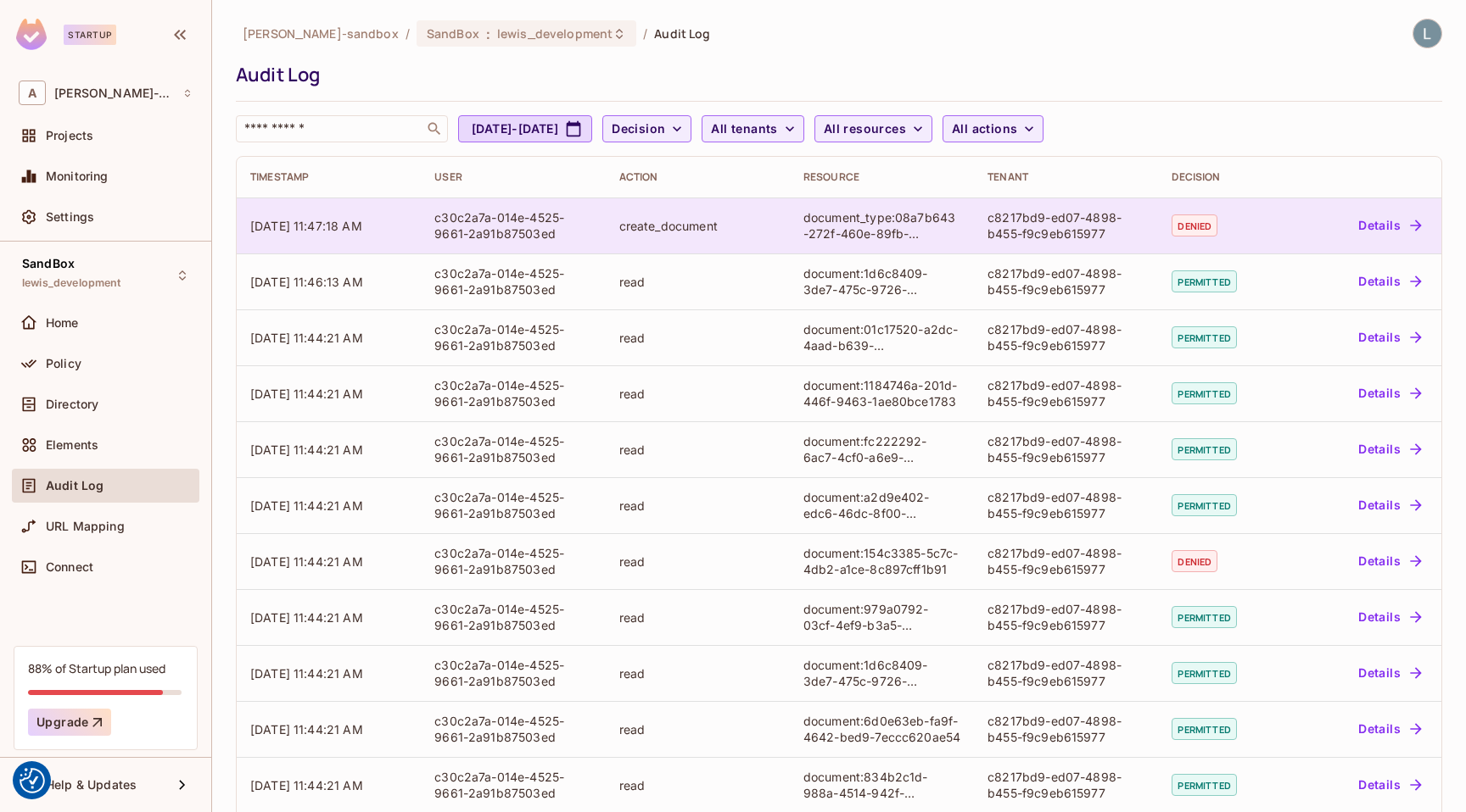
click at [1389, 217] on button "Details" at bounding box center [1389, 225] width 77 height 27
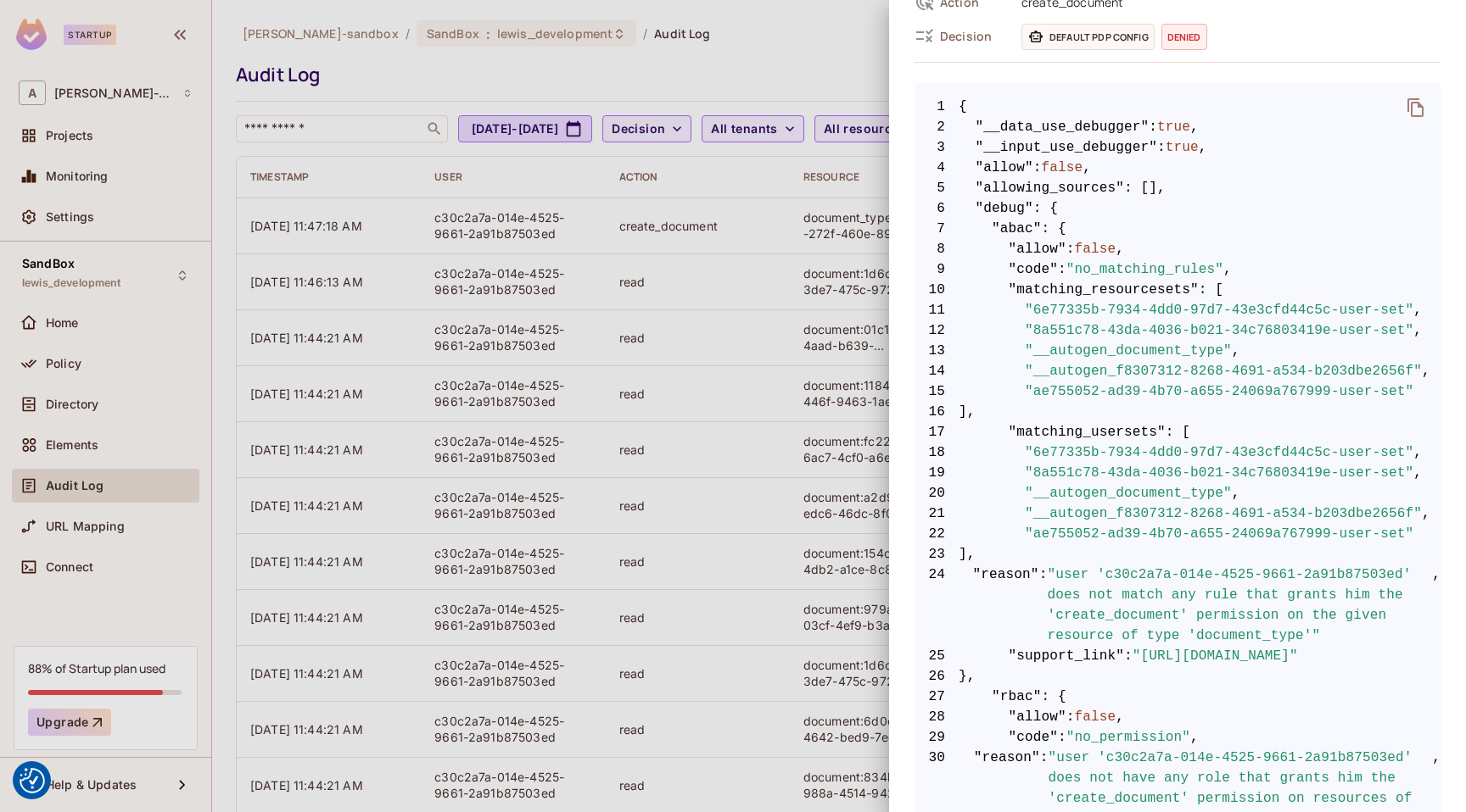
scroll to position [265, 0]
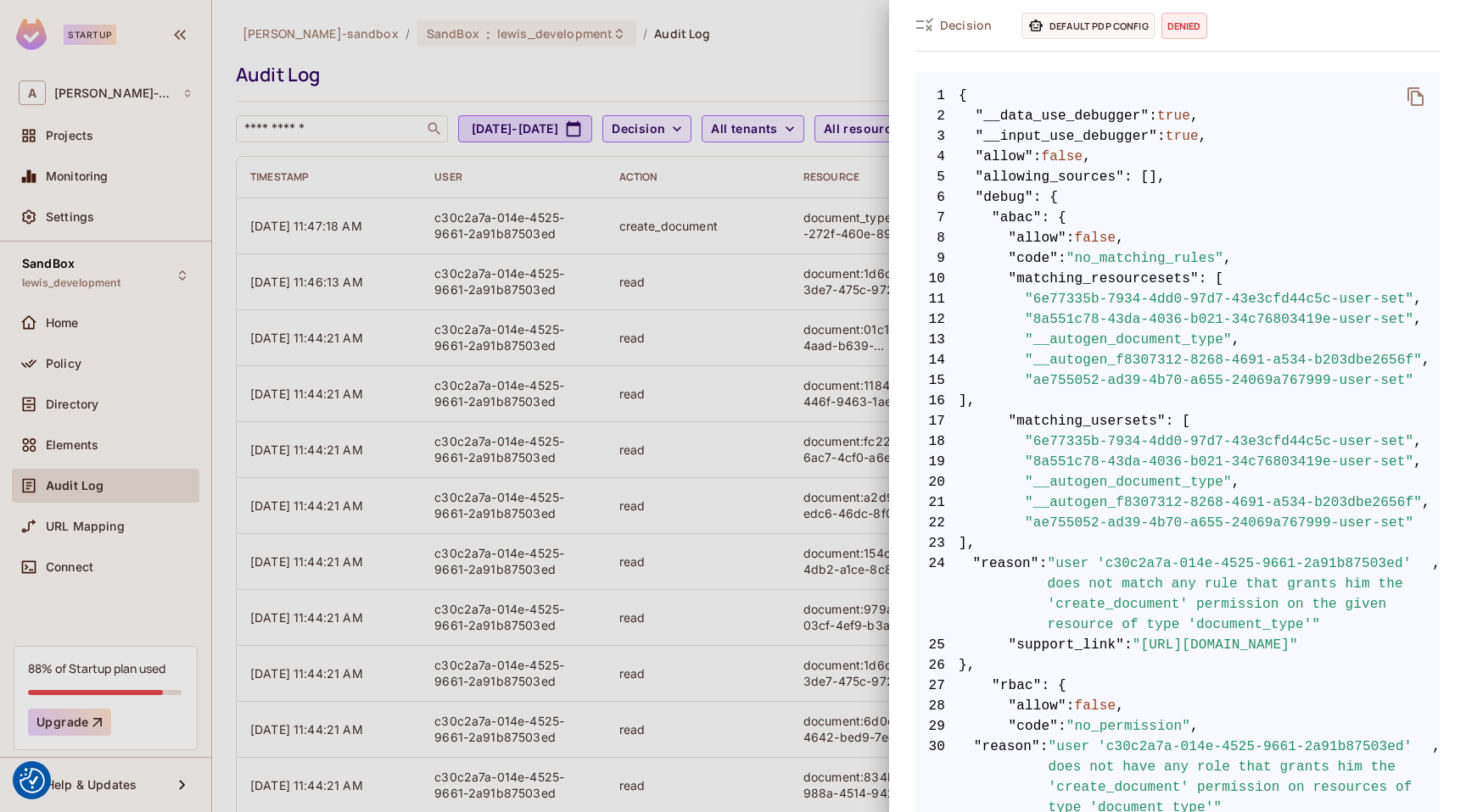
click at [663, 513] on div at bounding box center [733, 406] width 1466 height 812
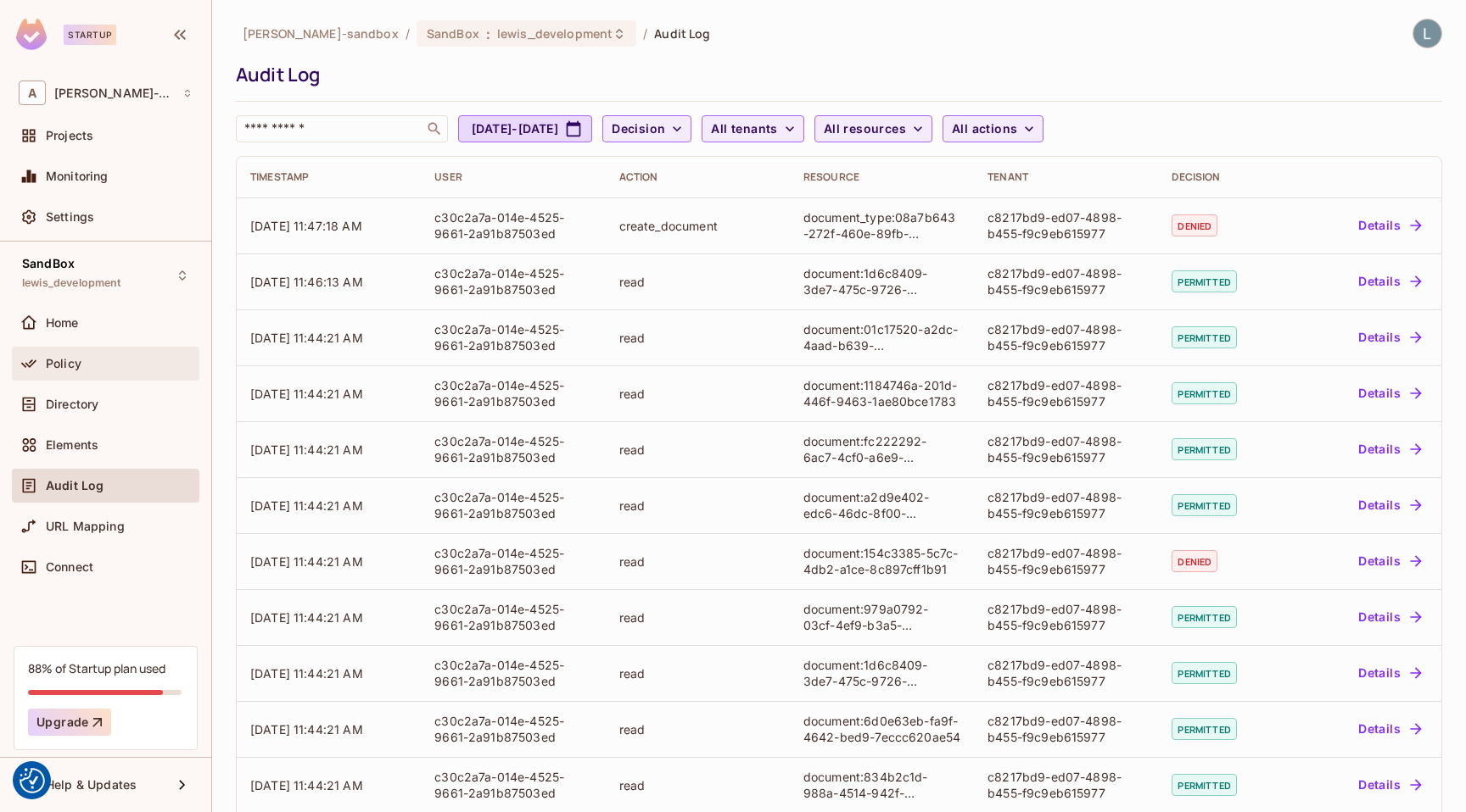
click at [123, 361] on div "Policy" at bounding box center [119, 363] width 147 height 14
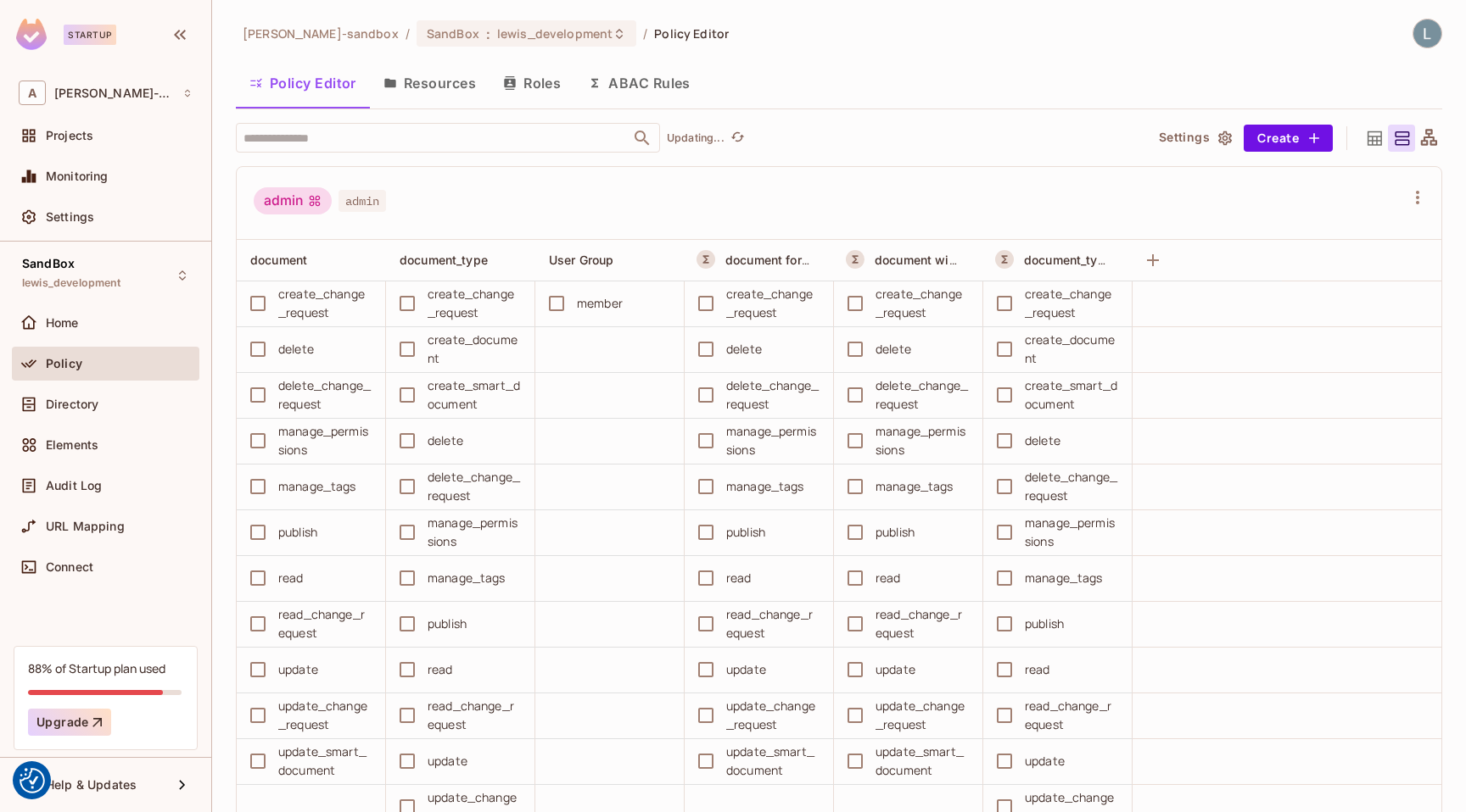
click at [630, 76] on button "ABAC Rules" at bounding box center [639, 83] width 130 height 42
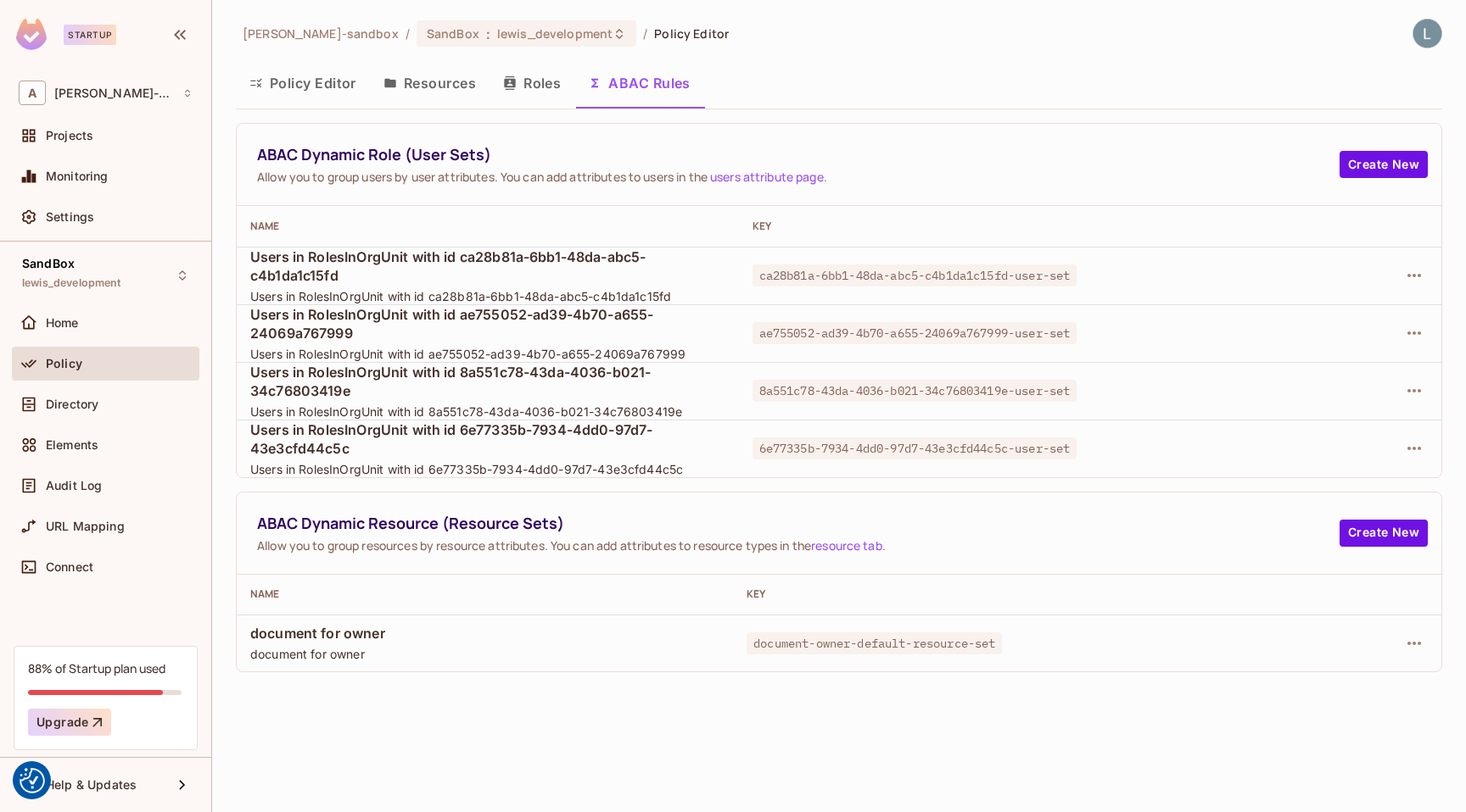
click at [324, 78] on button "Policy Editor" at bounding box center [302, 83] width 134 height 42
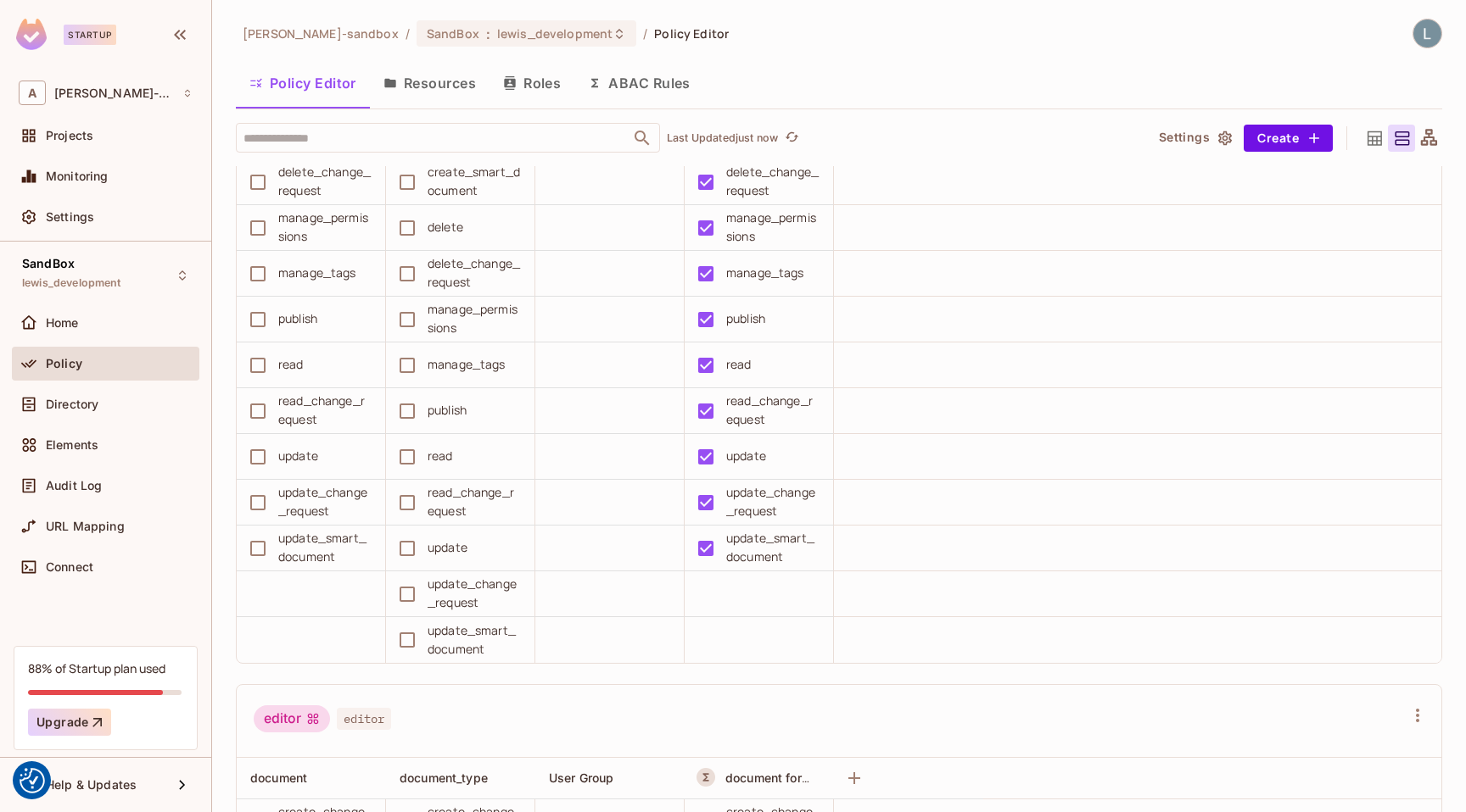
scroll to position [948, 0]
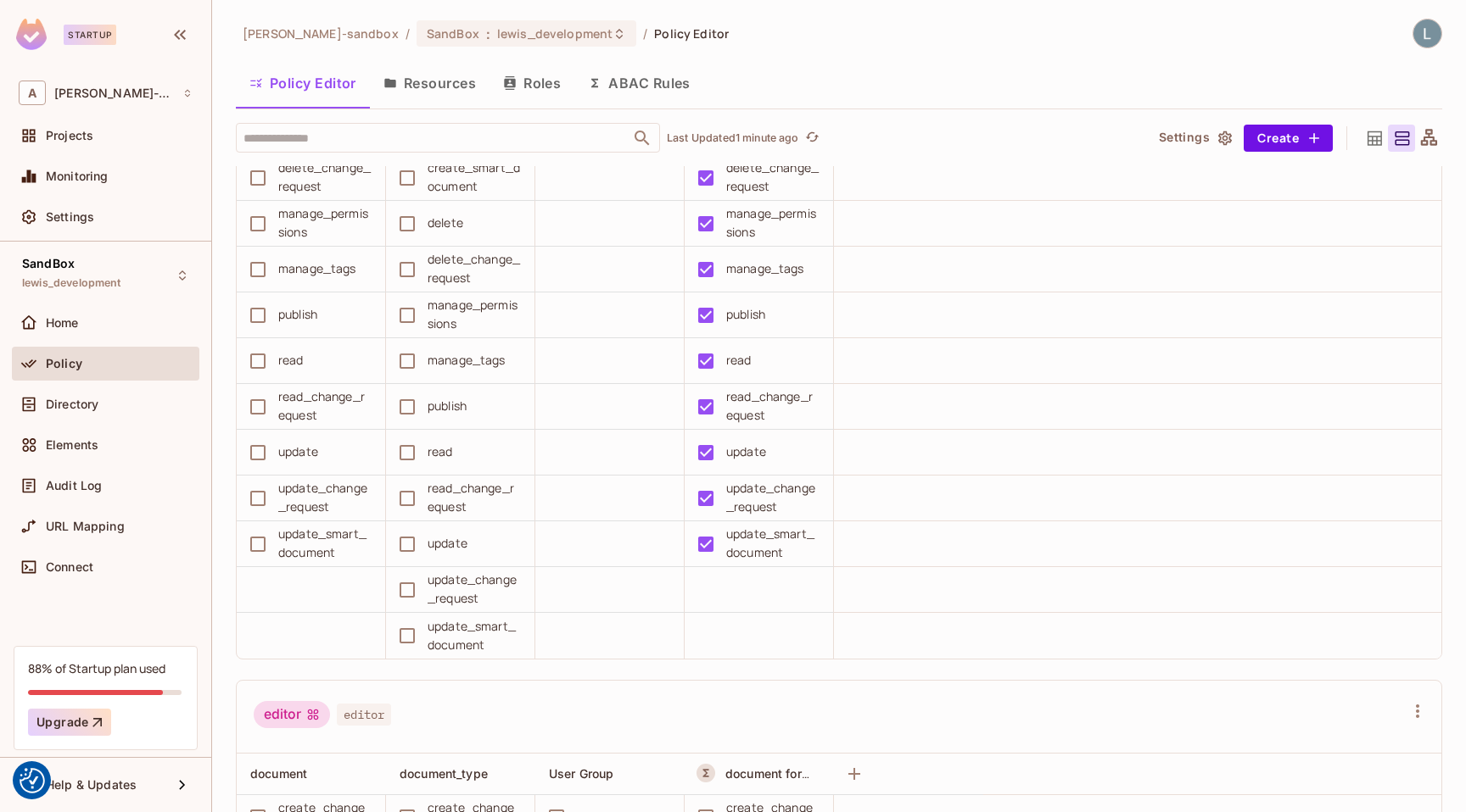
click at [619, 84] on button "ABAC Rules" at bounding box center [639, 83] width 130 height 42
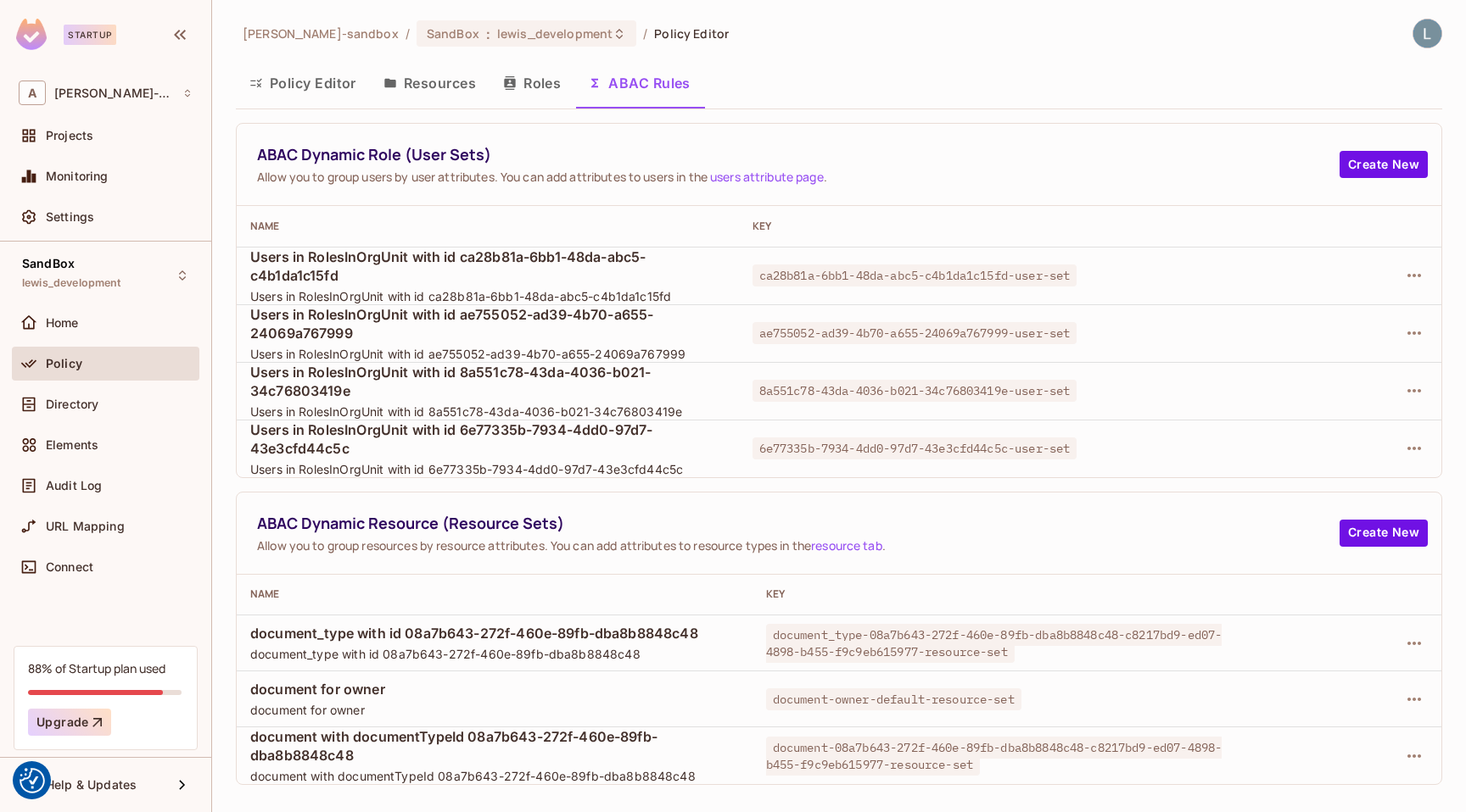
click at [907, 125] on div "ABAC Dynamic Role (User Sets) Allow you to group users by user attributes. You …" at bounding box center [839, 164] width 1204 height 82
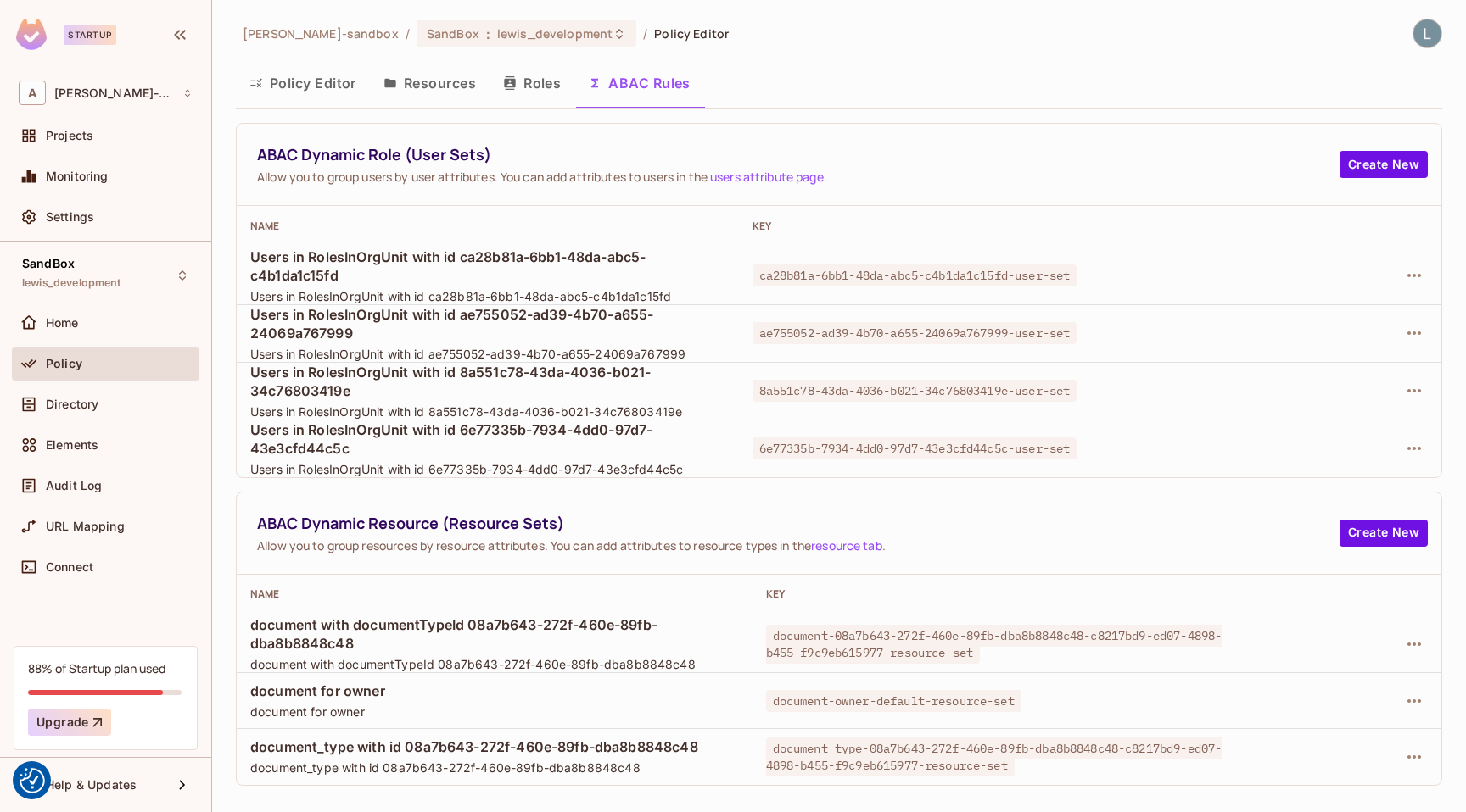
click at [896, 85] on div "Policy Editor Resources Roles ABAC Rules" at bounding box center [839, 83] width 1206 height 42
